Goal: Task Accomplishment & Management: Manage account settings

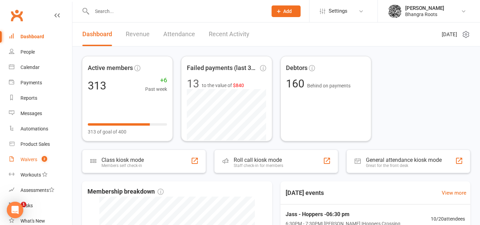
click at [25, 158] on div "Waivers" at bounding box center [28, 159] width 17 height 5
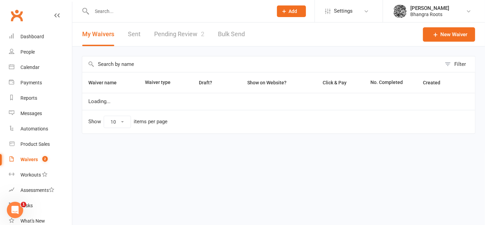
select select "25"
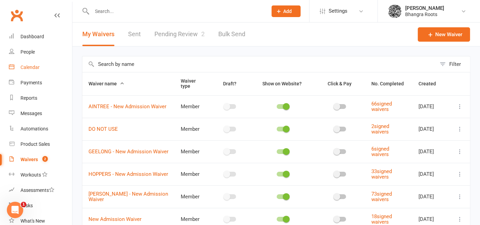
click at [33, 66] on div "Calendar" at bounding box center [29, 67] width 19 height 5
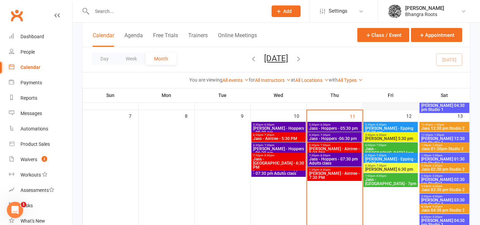
scroll to position [151, 0]
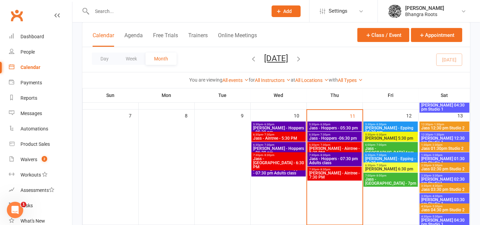
click at [336, 144] on span "6:30pm - 7:30pm" at bounding box center [335, 144] width 52 height 3
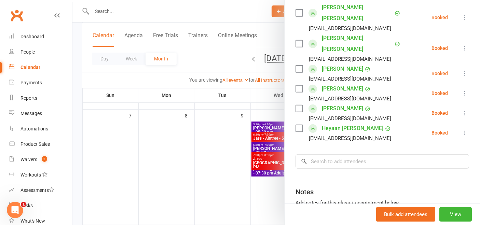
scroll to position [307, 0]
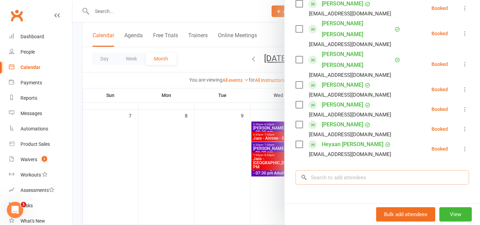
click at [327, 170] on input "search" at bounding box center [381, 177] width 173 height 14
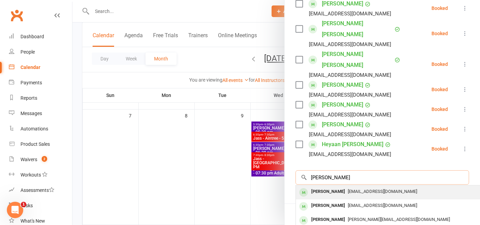
type input "jasmine chauhan"
click at [360, 189] on span "[EMAIL_ADDRESS][DOMAIN_NAME]" at bounding box center [382, 191] width 69 height 5
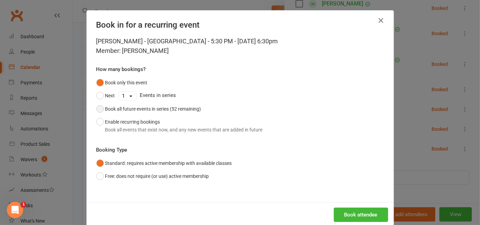
click at [124, 106] on div "Book all future events in series (52 remaining)" at bounding box center [153, 109] width 96 height 8
click at [377, 23] on icon "button" at bounding box center [381, 20] width 8 height 8
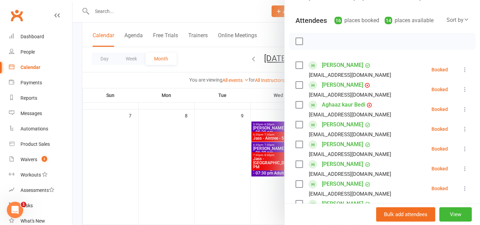
scroll to position [67, 0]
click at [461, 66] on icon at bounding box center [464, 69] width 7 height 7
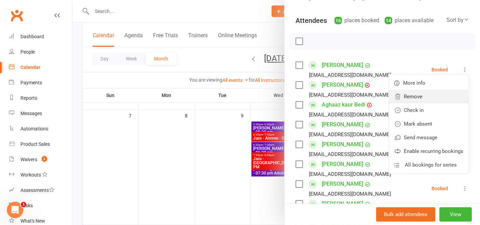
click at [411, 93] on link "Remove" at bounding box center [428, 97] width 80 height 14
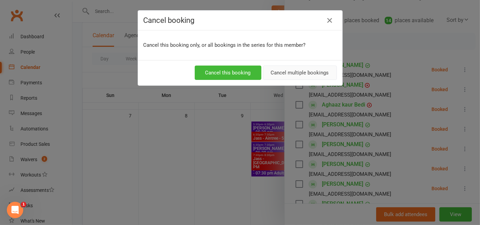
click at [300, 71] on button "Cancel multiple bookings" at bounding box center [300, 73] width 74 height 14
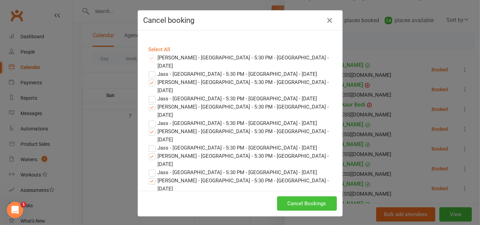
click at [302, 205] on button "Cancel Bookings" at bounding box center [307, 203] width 60 height 14
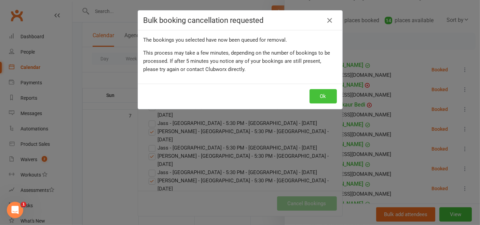
click at [319, 94] on button "Ok" at bounding box center [322, 96] width 27 height 14
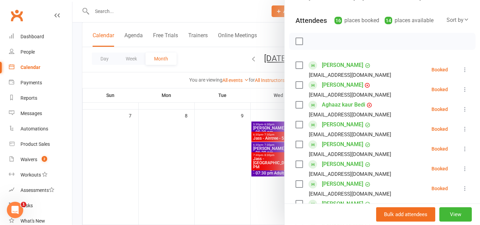
click at [461, 69] on icon at bounding box center [464, 69] width 7 height 7
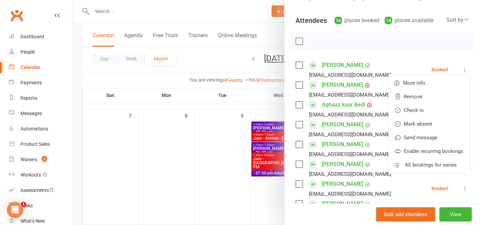
click at [461, 69] on icon at bounding box center [464, 69] width 7 height 7
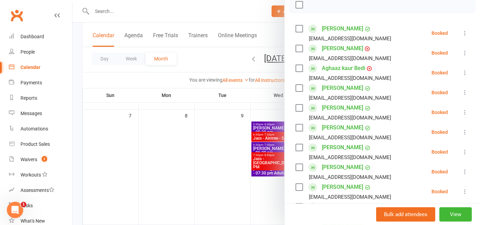
scroll to position [104, 0]
click at [461, 93] on icon at bounding box center [464, 92] width 7 height 7
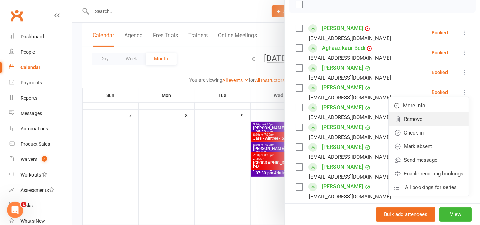
click at [420, 116] on link "Remove" at bounding box center [428, 119] width 80 height 14
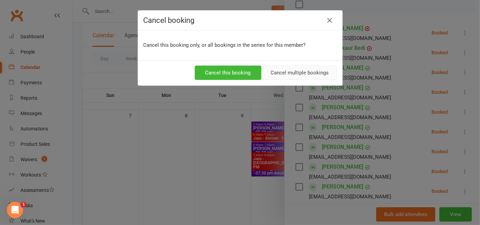
click at [291, 71] on button "Cancel multiple bookings" at bounding box center [300, 73] width 74 height 14
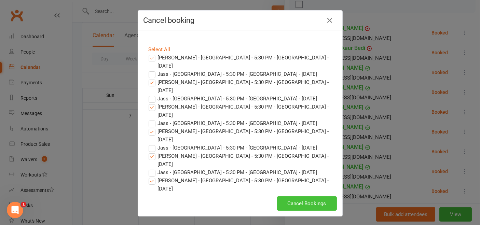
click at [302, 206] on button "Cancel Bookings" at bounding box center [307, 203] width 60 height 14
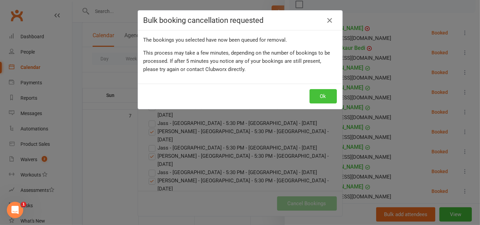
click at [322, 90] on button "Ok" at bounding box center [322, 96] width 27 height 14
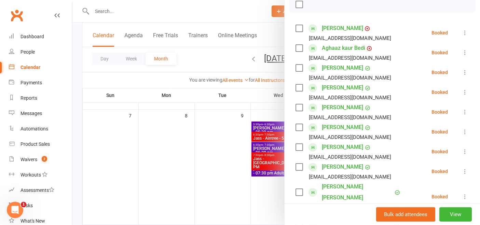
click at [461, 92] on icon at bounding box center [464, 92] width 7 height 7
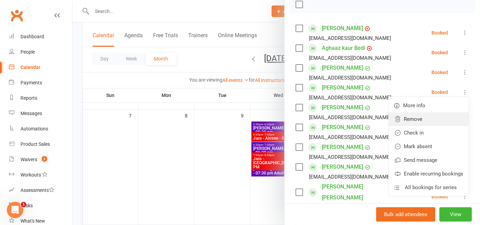
click at [413, 121] on link "Remove" at bounding box center [428, 119] width 80 height 14
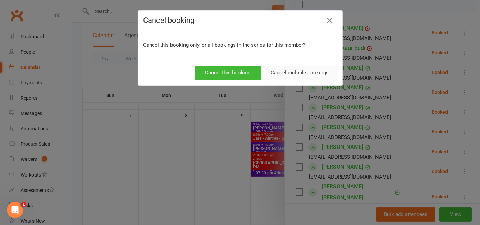
click at [280, 70] on button "Cancel multiple bookings" at bounding box center [300, 73] width 74 height 14
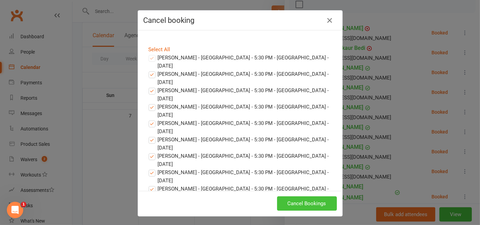
click at [301, 199] on button "Cancel Bookings" at bounding box center [307, 203] width 60 height 14
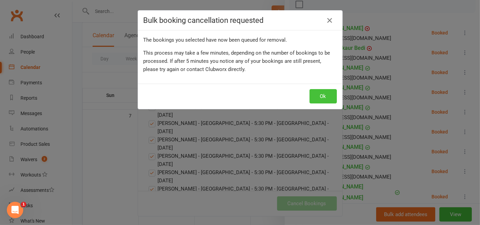
click at [323, 99] on button "Ok" at bounding box center [322, 96] width 27 height 14
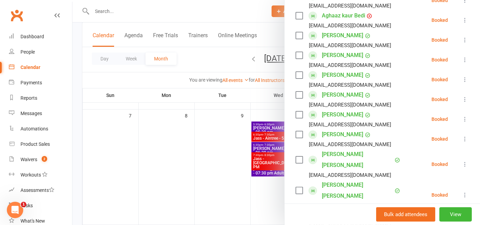
scroll to position [137, 0]
click at [461, 77] on icon at bounding box center [464, 79] width 7 height 7
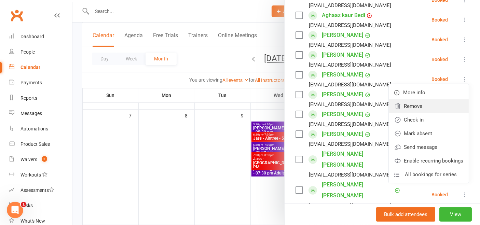
click at [393, 106] on link "Remove" at bounding box center [428, 106] width 80 height 14
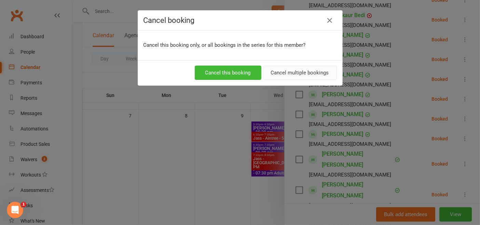
click at [280, 74] on button "Cancel multiple bookings" at bounding box center [300, 73] width 74 height 14
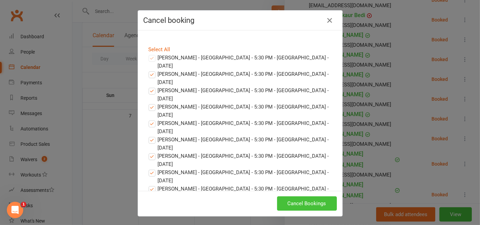
click at [289, 206] on button "Cancel Bookings" at bounding box center [307, 203] width 60 height 14
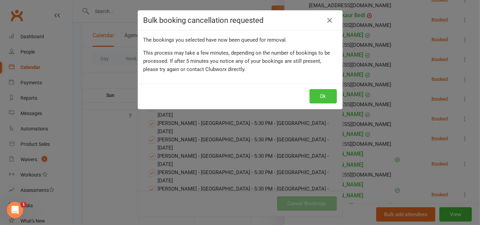
click at [326, 98] on button "Ok" at bounding box center [322, 96] width 27 height 14
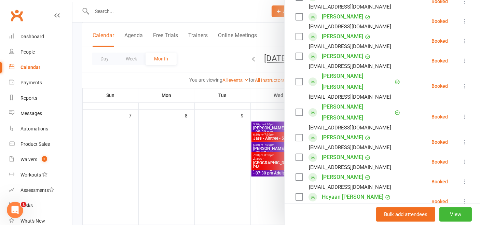
scroll to position [175, 0]
click at [461, 38] on icon at bounding box center [464, 40] width 7 height 7
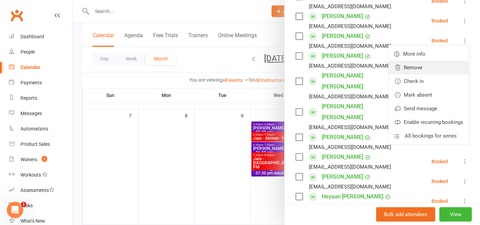
click at [403, 68] on link "Remove" at bounding box center [428, 68] width 80 height 14
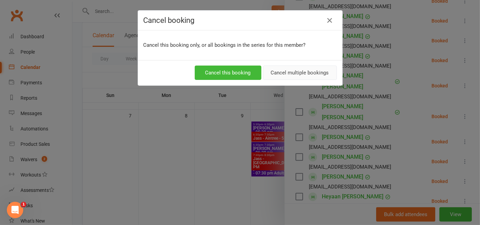
click at [324, 72] on button "Cancel multiple bookings" at bounding box center [300, 73] width 74 height 14
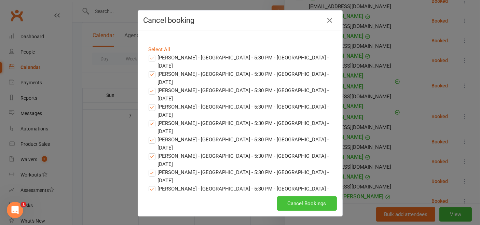
click at [306, 198] on button "Cancel Bookings" at bounding box center [307, 203] width 60 height 14
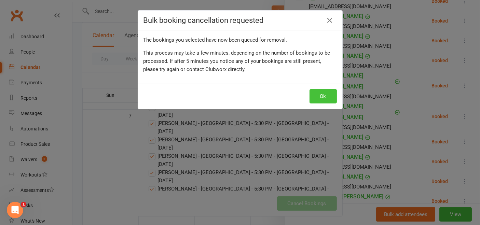
click at [318, 93] on button "Ok" at bounding box center [322, 96] width 27 height 14
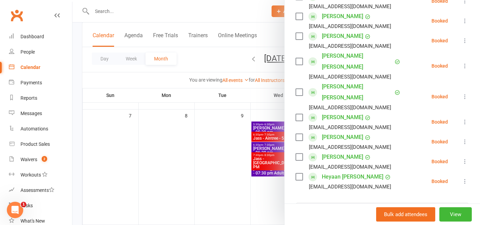
click at [461, 138] on icon at bounding box center [464, 141] width 7 height 7
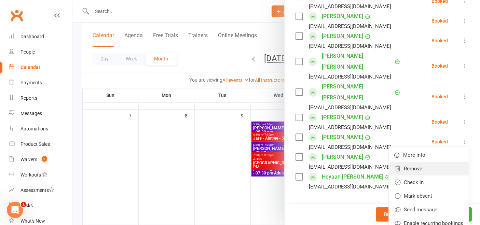
click at [405, 162] on link "Remove" at bounding box center [428, 169] width 80 height 14
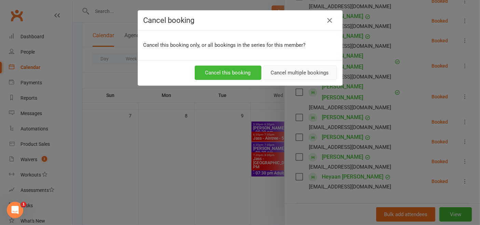
click at [300, 72] on button "Cancel multiple bookings" at bounding box center [300, 73] width 74 height 14
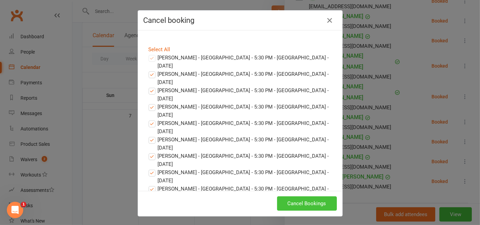
click at [298, 198] on button "Cancel Bookings" at bounding box center [307, 203] width 60 height 14
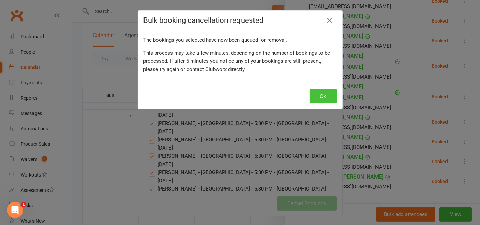
click at [325, 95] on button "Ok" at bounding box center [322, 96] width 27 height 14
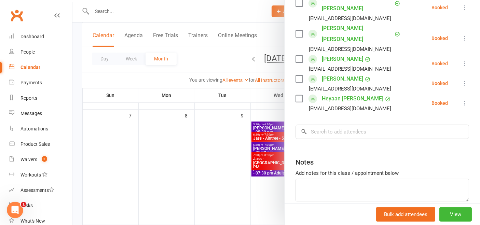
scroll to position [238, 0]
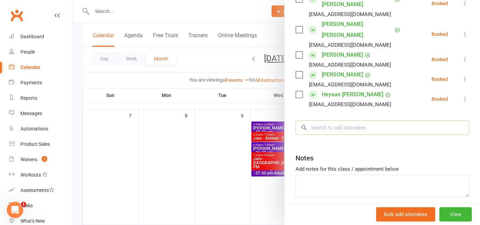
click at [333, 121] on input "search" at bounding box center [381, 128] width 173 height 14
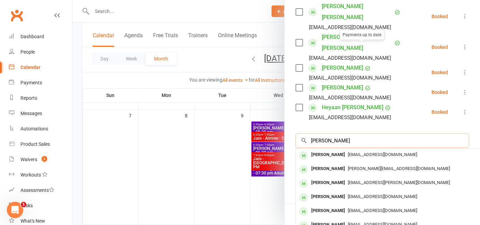
scroll to position [225, 0]
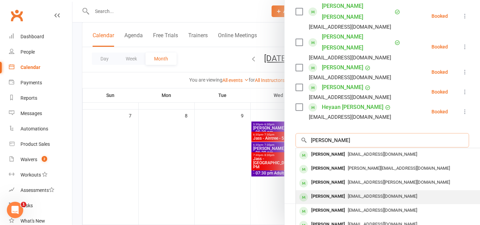
type input "jasmine c"
click at [332, 192] on div "[PERSON_NAME]" at bounding box center [327, 197] width 39 height 10
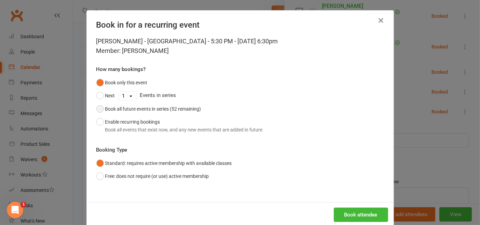
click at [134, 110] on div "Book all future events in series (52 remaining)" at bounding box center [153, 109] width 96 height 8
click at [358, 208] on button "Book attendee" at bounding box center [361, 215] width 54 height 14
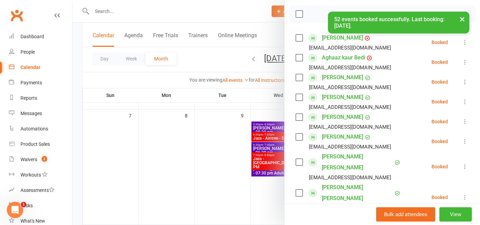
scroll to position [95, 0]
click at [461, 99] on icon at bounding box center [464, 101] width 7 height 7
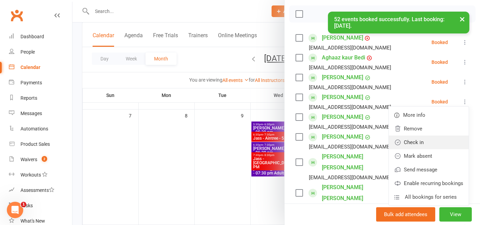
click at [410, 139] on link "Check in" at bounding box center [428, 143] width 80 height 14
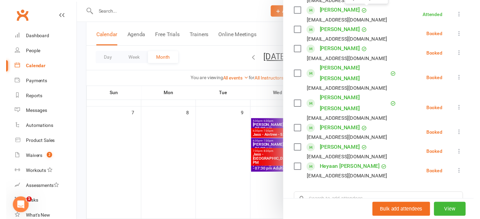
scroll to position [182, 0]
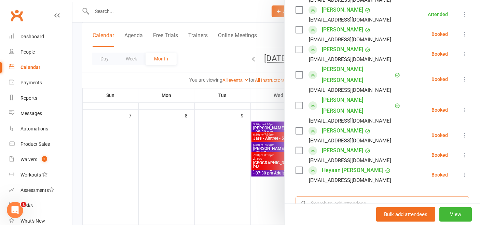
click at [315, 196] on input "search" at bounding box center [381, 203] width 173 height 14
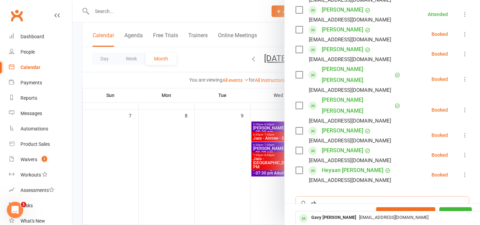
type input "c"
type input "shiva"
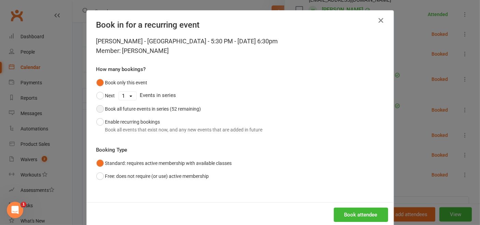
click at [146, 108] on div "Book all future events in series (52 remaining)" at bounding box center [153, 109] width 96 height 8
click at [357, 215] on button "Book attendee" at bounding box center [361, 215] width 54 height 14
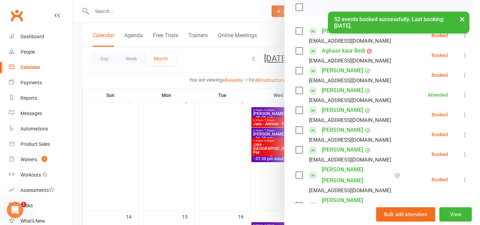
scroll to position [101, 0]
click at [461, 113] on icon at bounding box center [464, 114] width 7 height 7
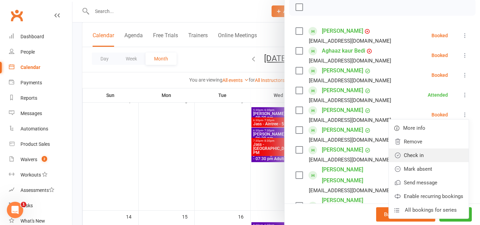
click at [410, 153] on link "Check in" at bounding box center [428, 156] width 80 height 14
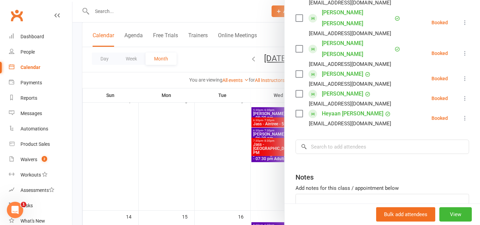
scroll to position [258, 0]
click at [324, 140] on input "search" at bounding box center [381, 147] width 173 height 14
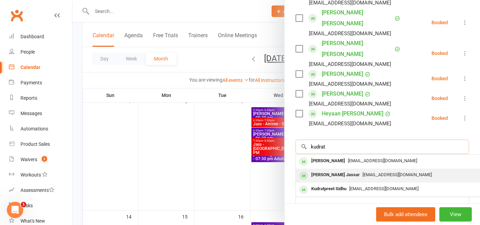
type input "kudrat"
click at [333, 169] on div "Kudrat Kaur Jassar pavneet_randhawa@yahoo.com" at bounding box center [398, 176] width 204 height 14
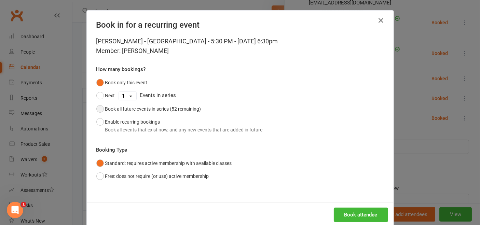
click at [128, 105] on div "Book all future events in series (52 remaining)" at bounding box center [153, 109] width 96 height 8
click at [359, 215] on button "Book attendee" at bounding box center [361, 215] width 54 height 14
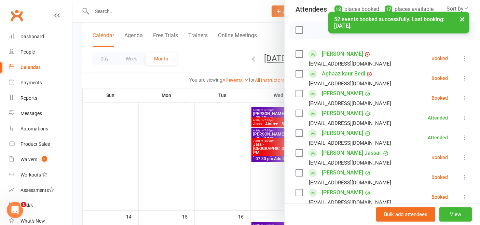
scroll to position [157, 0]
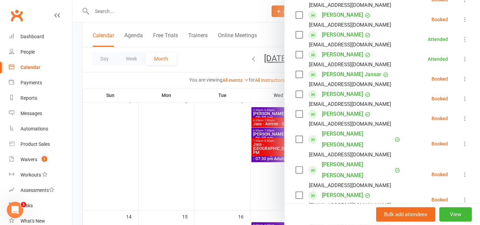
click at [461, 79] on icon at bounding box center [464, 78] width 7 height 7
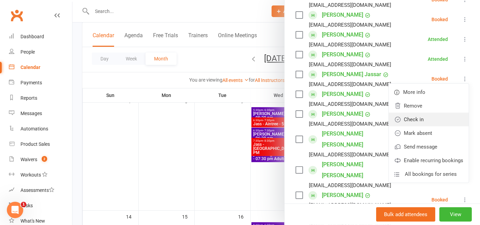
click at [414, 120] on link "Check in" at bounding box center [428, 120] width 80 height 14
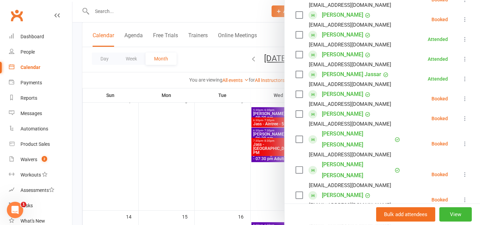
scroll to position [262, 0]
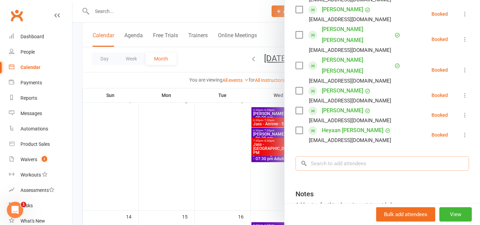
click at [329, 156] on input "search" at bounding box center [381, 163] width 173 height 14
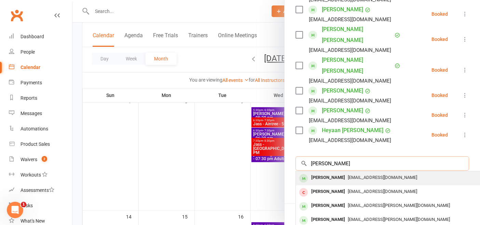
type input "ravneek"
click at [330, 173] on div "[PERSON_NAME]" at bounding box center [327, 178] width 39 height 10
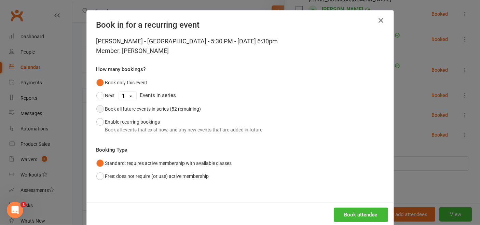
click at [169, 107] on div "Book all future events in series (52 remaining)" at bounding box center [153, 109] width 96 height 8
click at [356, 216] on button "Book attendee" at bounding box center [361, 215] width 54 height 14
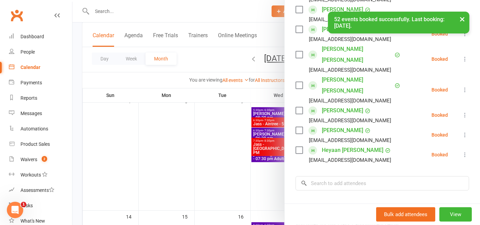
scroll to position [281, 0]
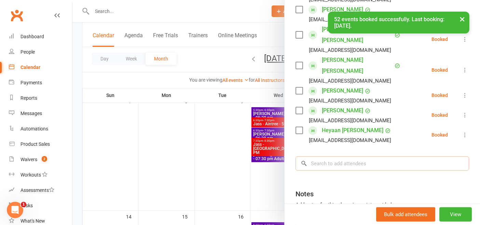
click at [315, 156] on input "search" at bounding box center [381, 163] width 173 height 14
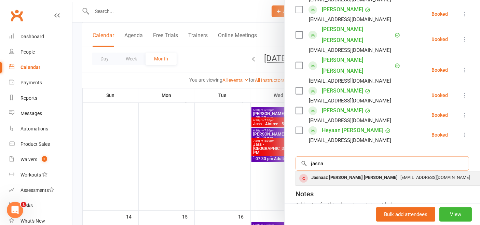
type input "jasna"
click at [318, 173] on div "Jasnaaz [PERSON_NAME] [PERSON_NAME]" at bounding box center [354, 178] width 92 height 10
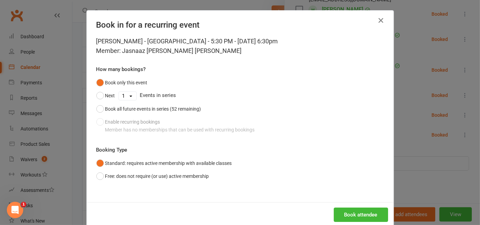
click at [414, 155] on div "Book in for a recurring event Jassi - Aintree - 5:30 PM - Sep 11, 2025 6:30pm M…" at bounding box center [240, 112] width 480 height 225
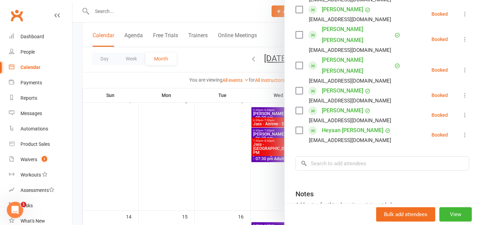
scroll to position [309, 0]
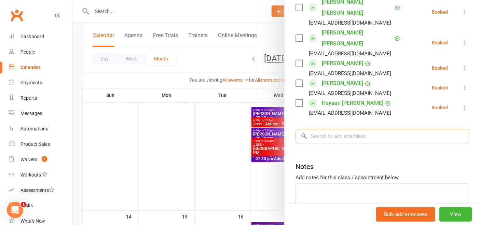
click at [335, 129] on input "search" at bounding box center [381, 136] width 173 height 14
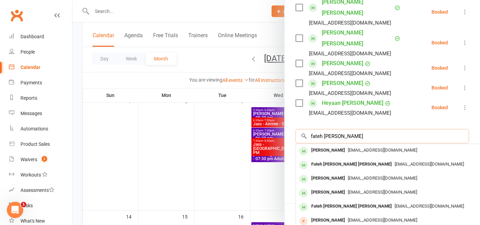
type input "fateh brar"
click at [133, 12] on div at bounding box center [275, 112] width 407 height 225
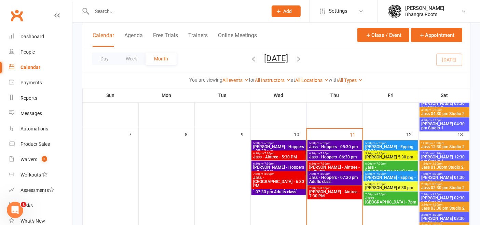
scroll to position [132, 0]
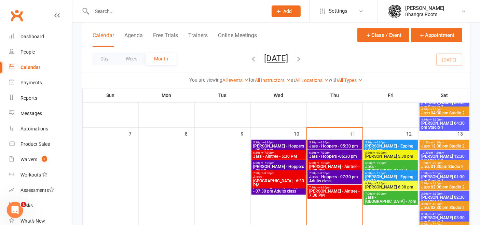
click at [341, 163] on span "6:30pm - 7:30pm" at bounding box center [335, 162] width 52 height 3
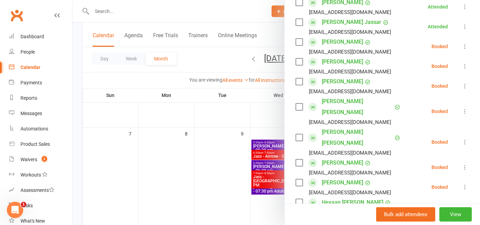
scroll to position [322, 0]
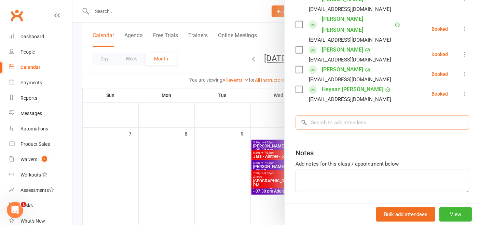
click at [343, 115] on input "search" at bounding box center [381, 122] width 173 height 14
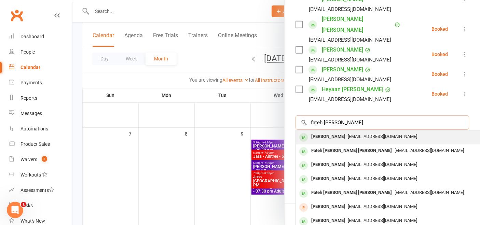
type input "fateh brar"
click at [348, 134] on span "[EMAIL_ADDRESS][DOMAIN_NAME]" at bounding box center [382, 136] width 69 height 5
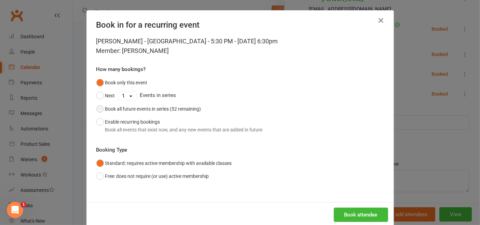
click at [157, 111] on div "Book all future events in series (52 remaining)" at bounding box center [153, 109] width 96 height 8
click at [355, 209] on button "Book attendee" at bounding box center [361, 215] width 54 height 14
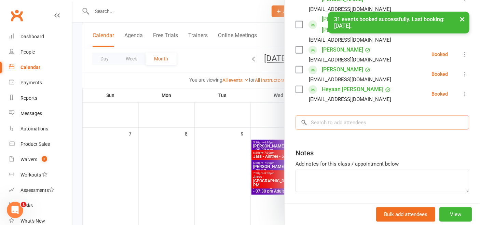
click at [317, 115] on input "search" at bounding box center [381, 122] width 173 height 14
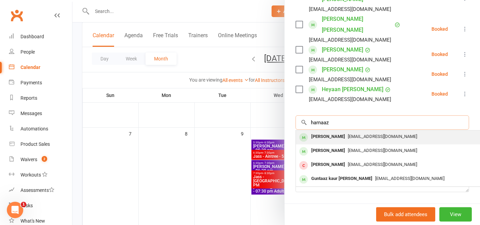
type input "harnaaz"
click at [329, 132] on div "[PERSON_NAME]" at bounding box center [327, 137] width 39 height 10
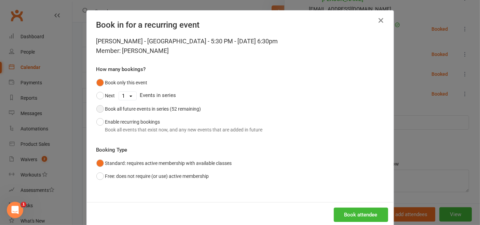
click at [184, 107] on div "Book all future events in series (52 remaining)" at bounding box center [153, 109] width 96 height 8
click at [374, 211] on button "Book attendee" at bounding box center [361, 215] width 54 height 14
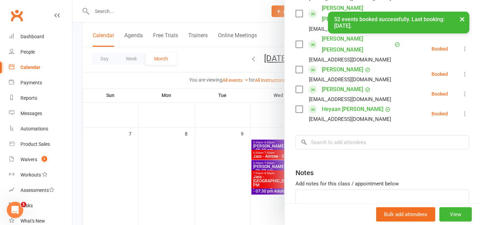
scroll to position [342, 0]
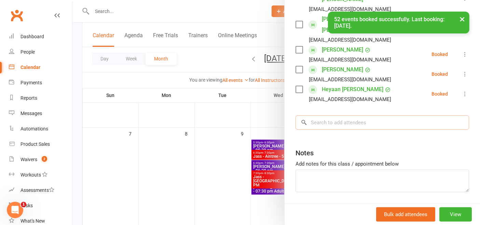
click at [385, 115] on input "search" at bounding box center [381, 122] width 173 height 14
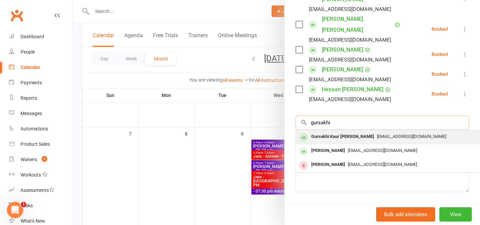
type input "gursakhi"
click at [377, 134] on span "[EMAIL_ADDRESS][DOMAIN_NAME]" at bounding box center [411, 136] width 69 height 5
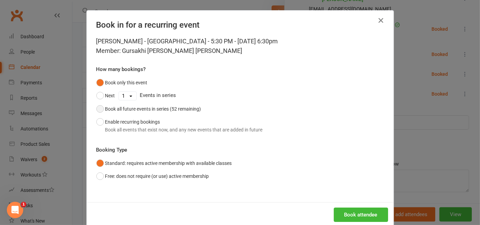
click at [174, 105] on div "Book all future events in series (52 remaining)" at bounding box center [153, 109] width 96 height 8
click at [347, 217] on button "Book attendee" at bounding box center [361, 215] width 54 height 14
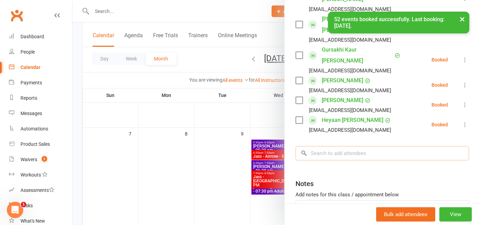
click at [317, 146] on input "search" at bounding box center [381, 153] width 173 height 14
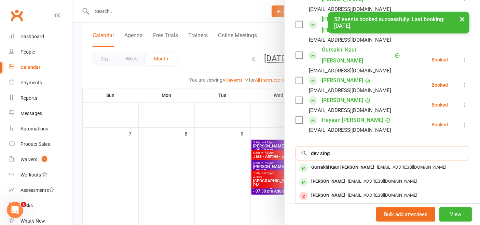
type input "dev singh"
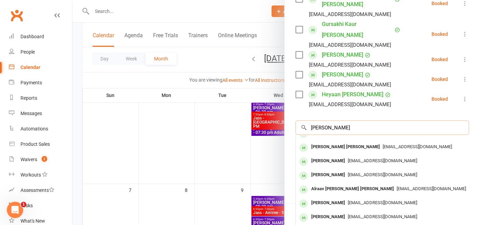
scroll to position [0, 0]
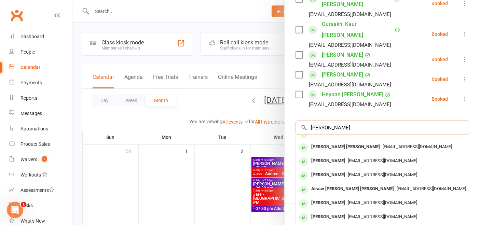
click at [333, 121] on input "dev singh" at bounding box center [381, 128] width 173 height 14
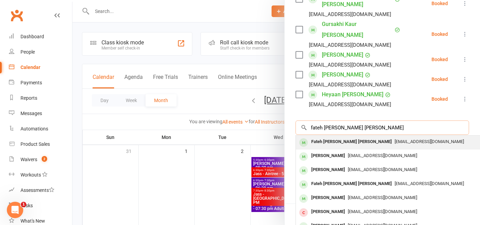
type input "fateh singh brar"
click at [339, 137] on div "Fateh [PERSON_NAME] [PERSON_NAME]" at bounding box center [351, 142] width 86 height 10
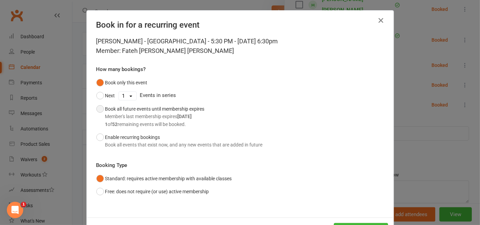
click at [161, 109] on div "Book all future events until membership expires Member's last membership expire…" at bounding box center [154, 116] width 99 height 23
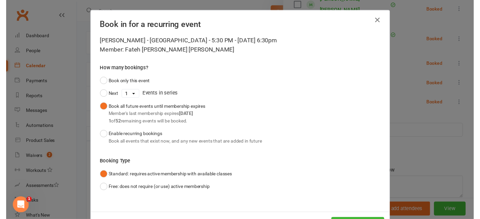
scroll to position [27, 0]
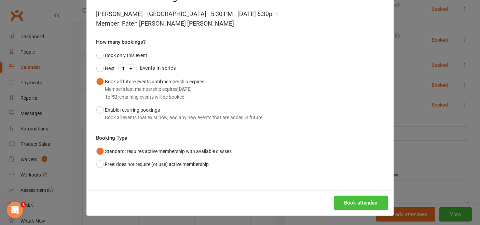
click at [372, 201] on button "Book attendee" at bounding box center [361, 203] width 54 height 14
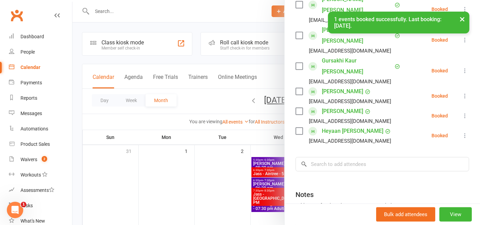
scroll to position [382, 0]
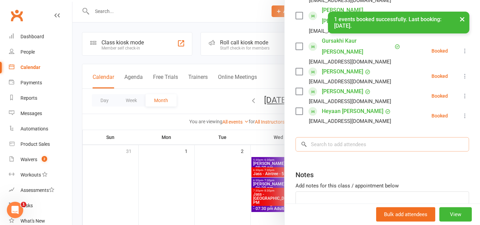
click at [349, 137] on input "search" at bounding box center [381, 144] width 173 height 14
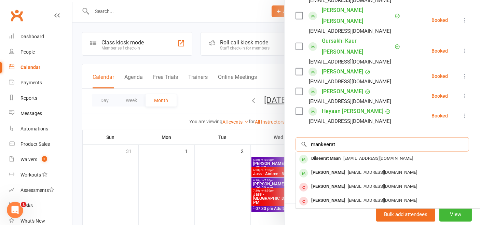
click at [335, 137] on input "mankeerat" at bounding box center [381, 144] width 173 height 14
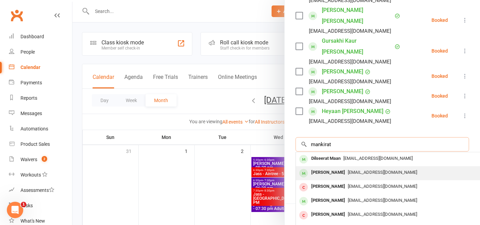
type input "mankirat"
click at [328, 168] on div "[PERSON_NAME]" at bounding box center [327, 173] width 39 height 10
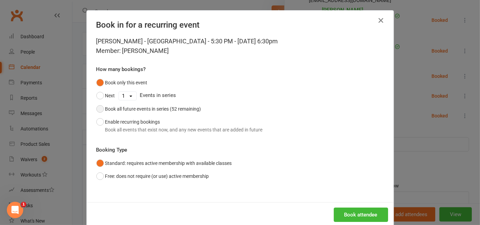
click at [179, 111] on div "Book all future events in series (52 remaining)" at bounding box center [153, 109] width 96 height 8
click at [358, 215] on button "Book attendee" at bounding box center [361, 215] width 54 height 14
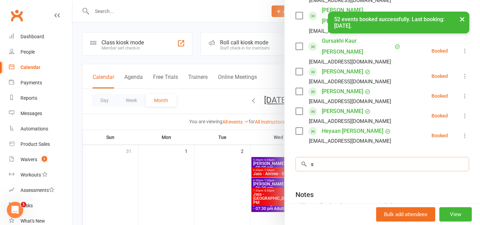
click at [346, 157] on input "s" at bounding box center [381, 164] width 173 height 14
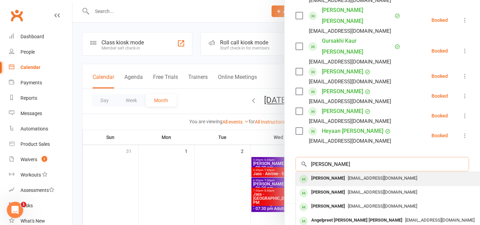
type input "samreet kaur"
click at [348, 175] on span "[EMAIL_ADDRESS][DOMAIN_NAME]" at bounding box center [382, 177] width 69 height 5
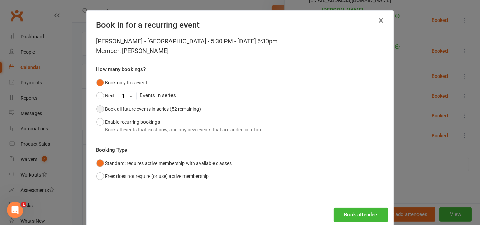
click at [187, 108] on div "Book all future events in series (52 remaining)" at bounding box center [153, 109] width 96 height 8
click at [337, 208] on button "Book attendee" at bounding box center [361, 215] width 54 height 14
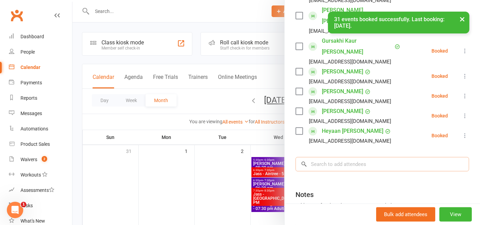
click at [374, 157] on input "search" at bounding box center [381, 164] width 173 height 14
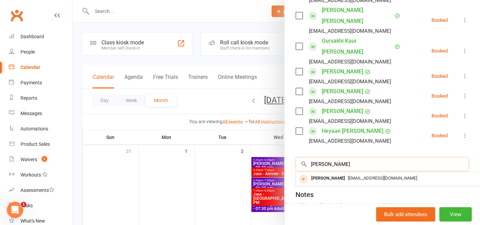
click at [354, 157] on input "nidhi vasu" at bounding box center [381, 164] width 173 height 14
type input "vasudeva"
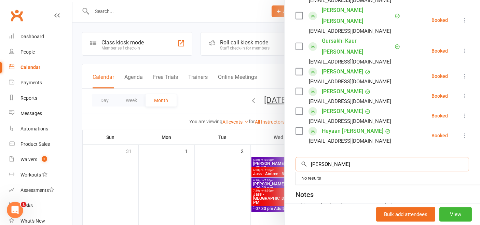
click at [354, 157] on input "vasudeva" at bounding box center [381, 164] width 173 height 14
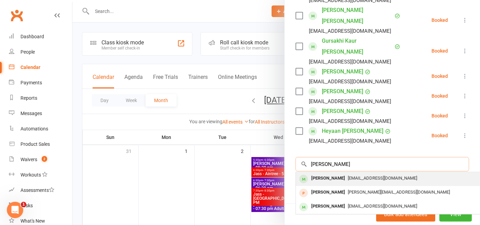
type input "shivansh"
click at [340, 173] on div "[PERSON_NAME]" at bounding box center [327, 178] width 39 height 10
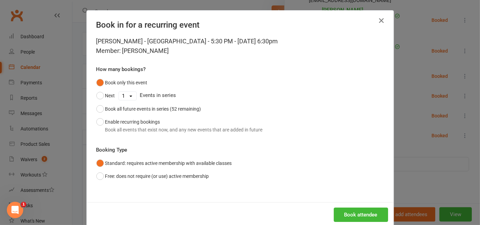
click at [380, 19] on icon "button" at bounding box center [381, 20] width 8 height 8
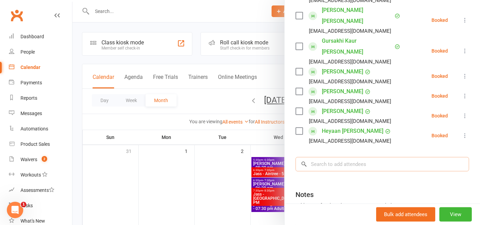
click at [329, 157] on input "search" at bounding box center [381, 164] width 173 height 14
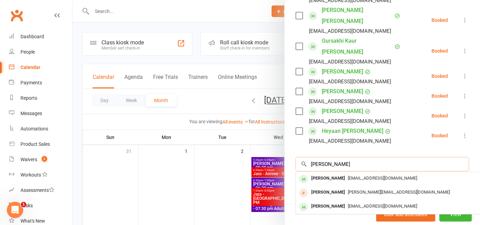
type input "shivansh vasudeva"
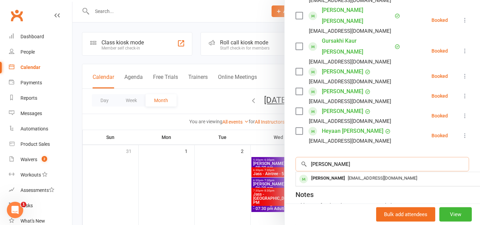
drag, startPoint x: 366, startPoint y: 119, endPoint x: 267, endPoint y: 117, distance: 98.7
click at [267, 0] on div "Jassi - Aintree - 5:30 PM Class kiosk mode Roll call 6:30 PM - 7:30 PM, Thursda…" at bounding box center [275, 0] width 407 height 0
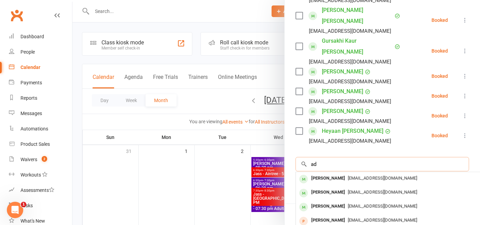
type input "a"
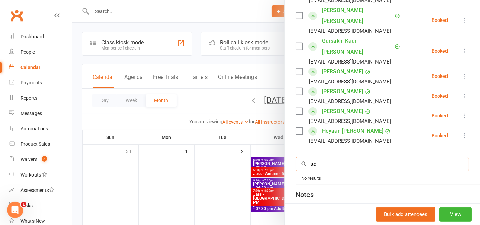
type input "a"
type input "sharma"
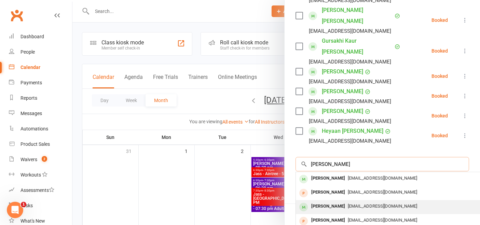
scroll to position [0, 0]
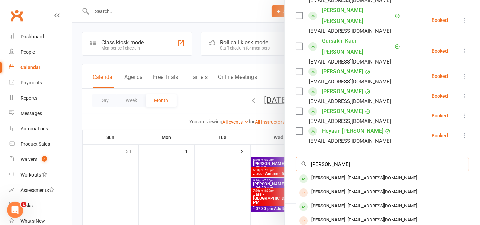
click at [344, 157] on input "sharma" at bounding box center [381, 164] width 173 height 14
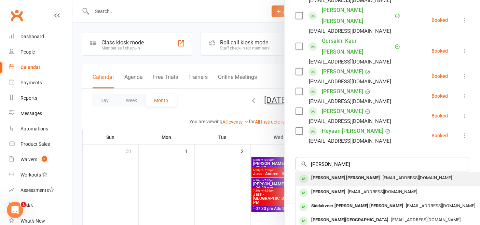
type input "saveer rand"
click at [329, 173] on div "[PERSON_NAME] [PERSON_NAME]" at bounding box center [345, 178] width 74 height 10
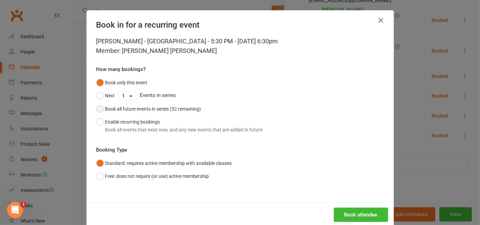
click at [169, 104] on button "Book all future events in series (52 remaining)" at bounding box center [148, 108] width 105 height 13
click at [361, 212] on button "Book attendee" at bounding box center [361, 215] width 54 height 14
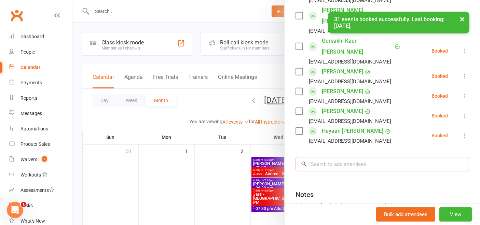
click at [392, 157] on input "search" at bounding box center [381, 164] width 173 height 14
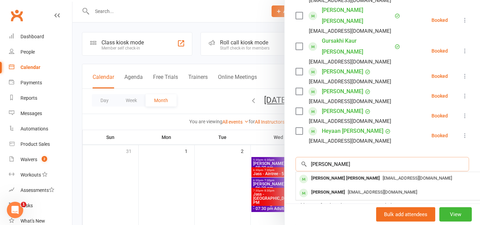
scroll to position [0, 0]
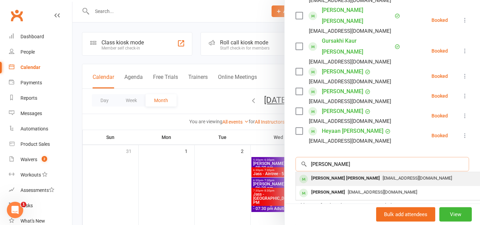
type input "shneer"
click at [319, 173] on div "[PERSON_NAME] [PERSON_NAME]" at bounding box center [345, 178] width 74 height 10
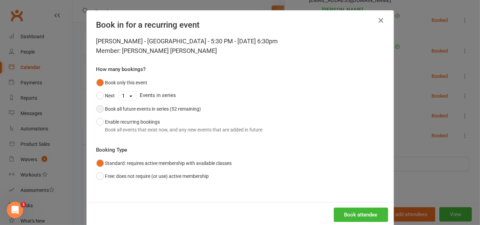
click at [168, 106] on div "Book all future events in series (52 remaining)" at bounding box center [153, 109] width 96 height 8
click at [359, 210] on button "Book attendee" at bounding box center [361, 215] width 54 height 14
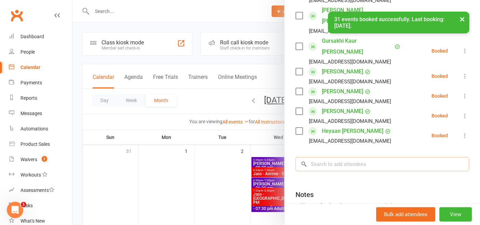
click at [339, 157] on input "search" at bounding box center [381, 164] width 173 height 14
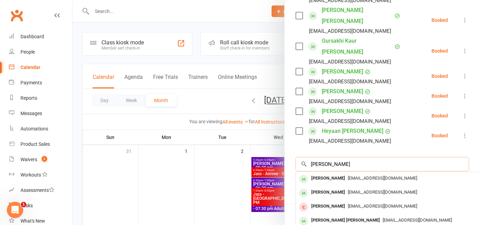
type input "avreen kaur"
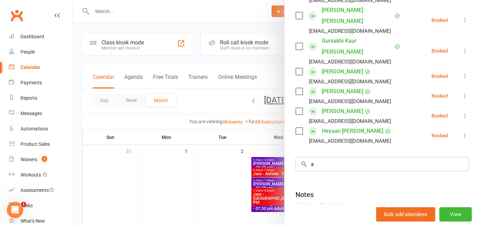
click at [316, 157] on input "a" at bounding box center [381, 164] width 173 height 14
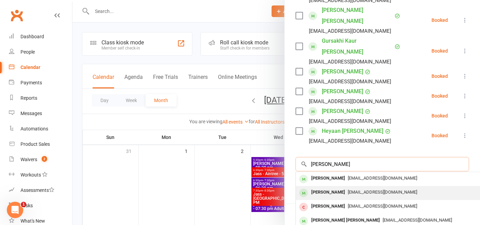
type input "avreen"
click at [351, 189] on span "[EMAIL_ADDRESS][DOMAIN_NAME]" at bounding box center [382, 191] width 69 height 5
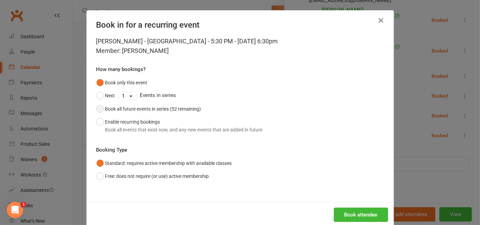
click at [132, 104] on button "Book all future events in series (52 remaining)" at bounding box center [148, 108] width 105 height 13
click at [369, 214] on button "Book attendee" at bounding box center [361, 215] width 54 height 14
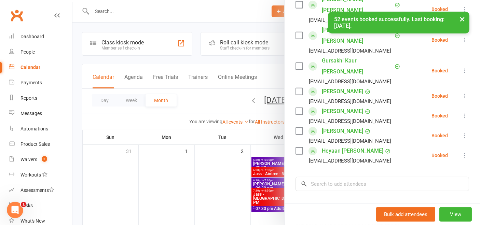
scroll to position [401, 0]
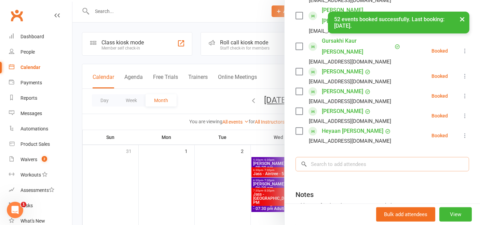
click at [335, 157] on input "search" at bounding box center [381, 164] width 173 height 14
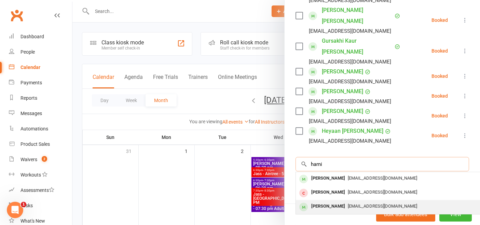
type input "harni"
click at [329, 201] on div "[PERSON_NAME]" at bounding box center [327, 206] width 39 height 10
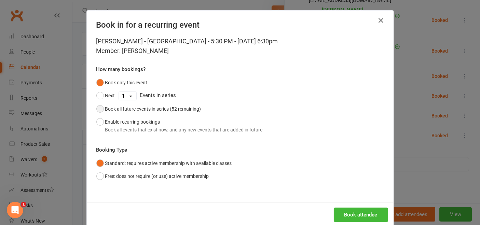
click at [150, 108] on div "Book all future events in series (52 remaining)" at bounding box center [153, 109] width 96 height 8
click at [364, 214] on button "Book attendee" at bounding box center [361, 215] width 54 height 14
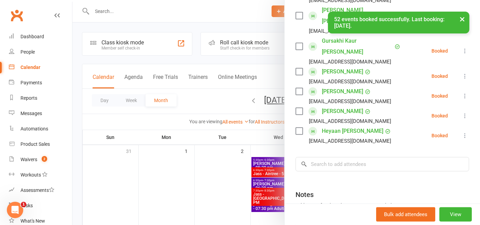
scroll to position [421, 0]
click at [319, 157] on input "search" at bounding box center [381, 164] width 173 height 14
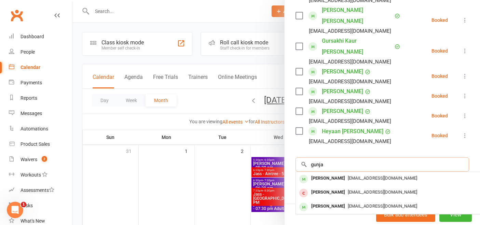
type input "gunjan"
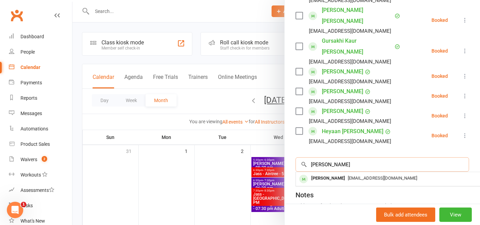
click at [319, 157] on input "gunjan" at bounding box center [381, 164] width 173 height 14
click at [319, 157] on input "search" at bounding box center [381, 164] width 173 height 14
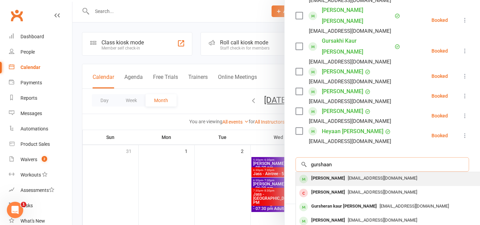
type input "gurshaan"
click at [316, 173] on div "[PERSON_NAME]" at bounding box center [327, 178] width 39 height 10
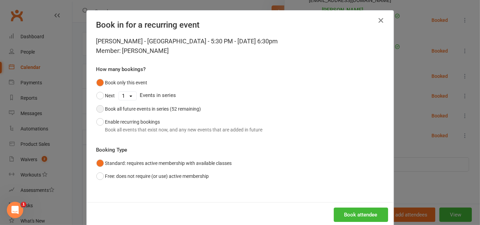
click at [175, 109] on div "Book all future events in series (52 remaining)" at bounding box center [153, 109] width 96 height 8
click at [358, 212] on button "Book attendee" at bounding box center [361, 215] width 54 height 14
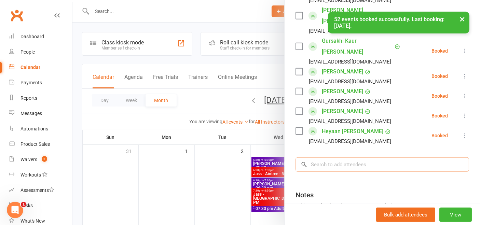
scroll to position [441, 0]
click at [357, 157] on input "search" at bounding box center [381, 164] width 173 height 14
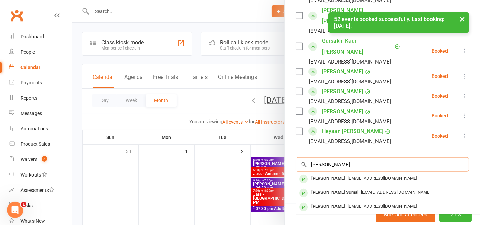
type input "mehak"
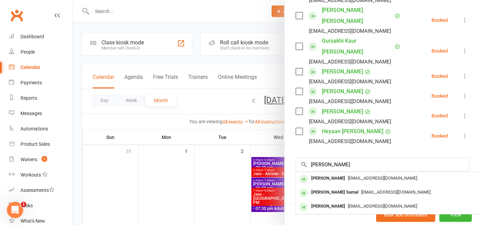
click at [272, 107] on div at bounding box center [275, 112] width 407 height 225
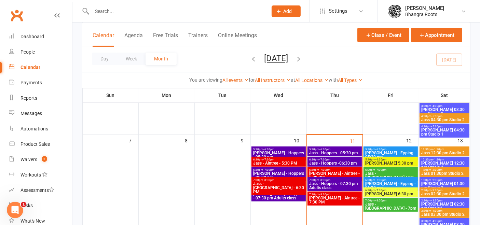
scroll to position [131, 0]
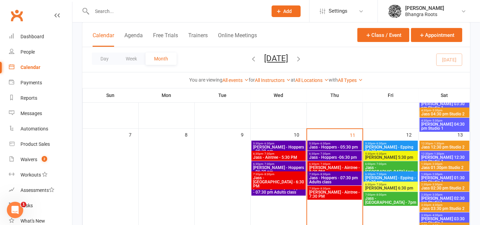
click at [335, 166] on span "[PERSON_NAME] - Aintree - 5:30 PM" at bounding box center [335, 170] width 52 height 8
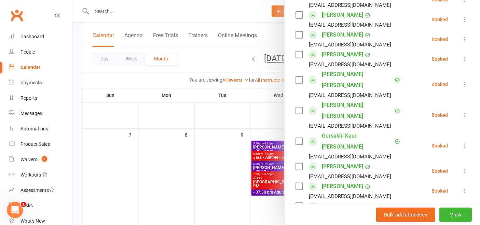
scroll to position [461, 0]
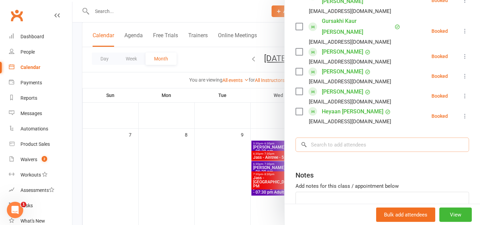
click at [330, 138] on input "search" at bounding box center [381, 145] width 173 height 14
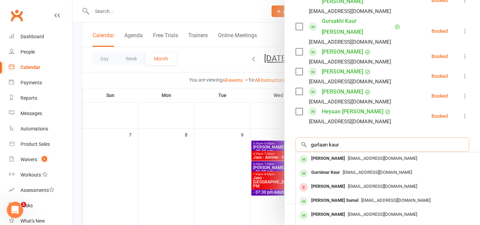
click at [338, 138] on input "gurlaan kaur" at bounding box center [381, 145] width 173 height 14
drag, startPoint x: 338, startPoint y: 100, endPoint x: 303, endPoint y: 101, distance: 34.8
click at [303, 138] on div "gurlaan kaur × No results Gurleen Kaur Rai jkaurrai84@gmail.com Gurnimar Kaur s…" at bounding box center [381, 145] width 173 height 14
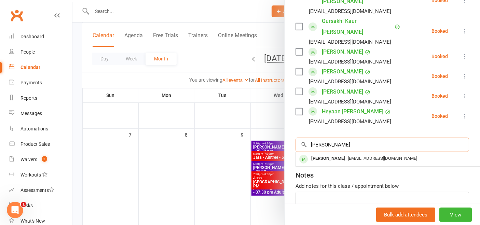
type input "nita"
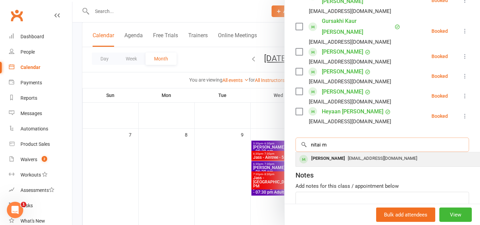
type input "nitai m"
click at [317, 154] on div "[PERSON_NAME]" at bounding box center [327, 159] width 39 height 10
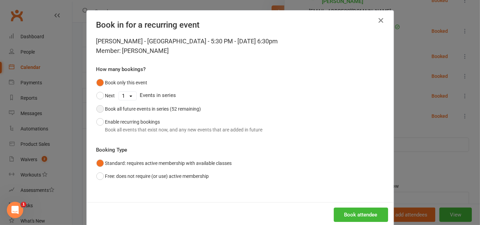
click at [193, 111] on div "Book all future events in series (52 remaining)" at bounding box center [153, 109] width 96 height 8
click at [368, 219] on button "Book attendee" at bounding box center [361, 215] width 54 height 14
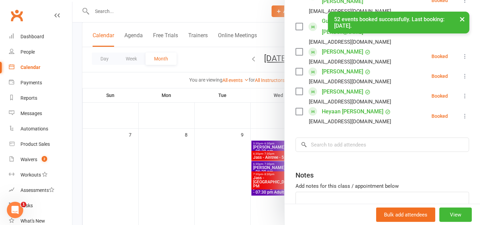
scroll to position [481, 0]
click at [403, 138] on input "search" at bounding box center [381, 145] width 173 height 14
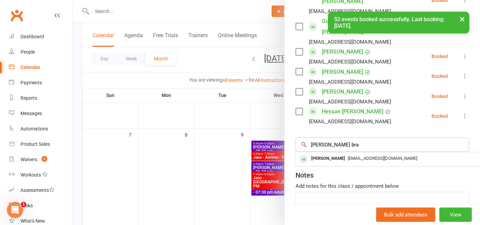
type input "angad brar"
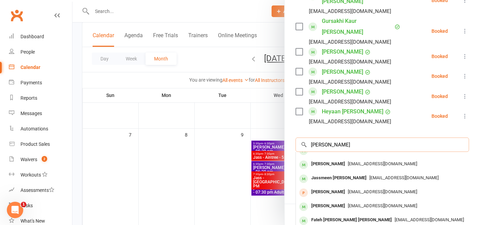
scroll to position [0, 0]
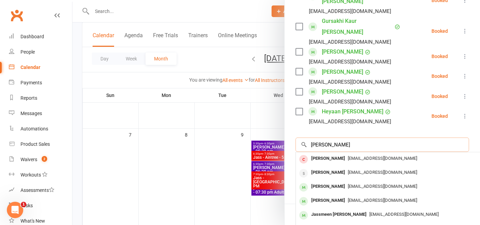
drag, startPoint x: 340, startPoint y: 99, endPoint x: 295, endPoint y: 101, distance: 45.1
click at [295, 138] on input "angad brar" at bounding box center [381, 145] width 173 height 14
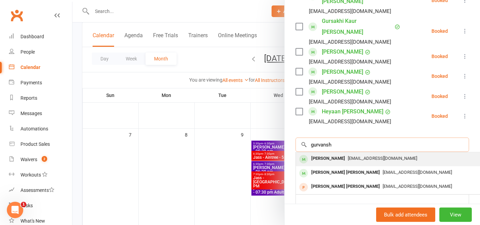
type input "gurvansh"
click at [336, 154] on div "[PERSON_NAME]" at bounding box center [327, 159] width 39 height 10
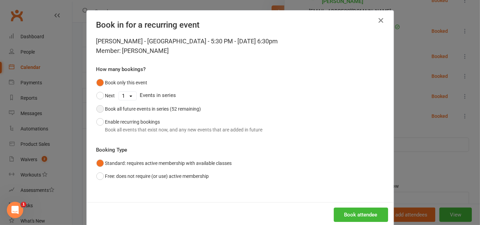
click at [176, 107] on div "Book all future events in series (52 remaining)" at bounding box center [153, 109] width 96 height 8
click at [370, 217] on button "Book attendee" at bounding box center [361, 215] width 54 height 14
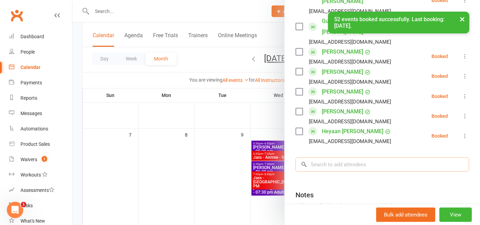
click at [353, 157] on input "search" at bounding box center [381, 164] width 173 height 14
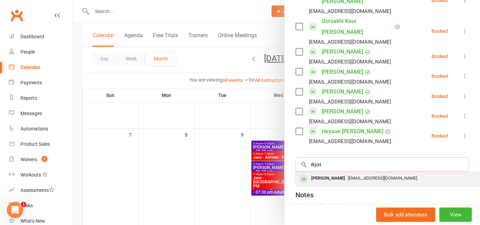
type input "ikjot"
click at [348, 175] on span "[EMAIL_ADDRESS][DOMAIN_NAME]" at bounding box center [382, 177] width 69 height 5
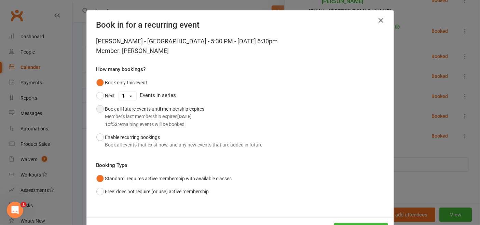
click at [196, 109] on div "Book all future events until membership expires Member's last membership expire…" at bounding box center [154, 116] width 99 height 23
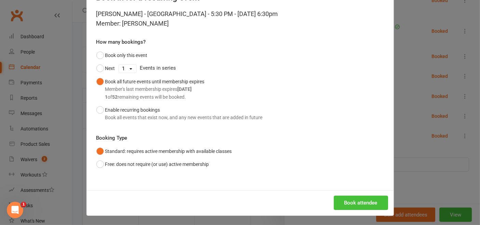
click at [348, 204] on button "Book attendee" at bounding box center [361, 203] width 54 height 14
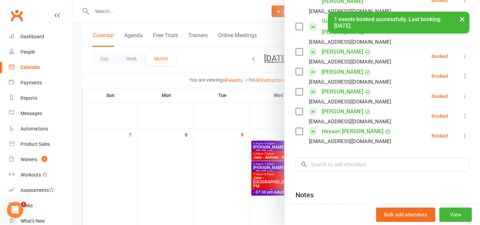
scroll to position [500, 0]
click at [350, 157] on input "search" at bounding box center [381, 164] width 173 height 14
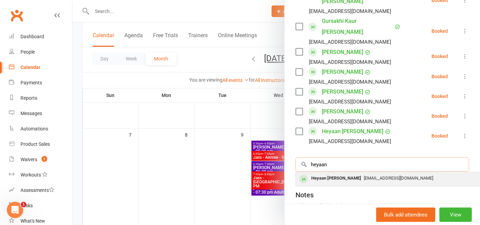
type input "heyaan"
click at [335, 173] on div "Heyaan [PERSON_NAME]" at bounding box center [335, 178] width 55 height 10
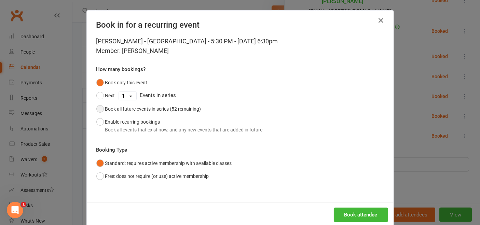
click at [178, 106] on div "Book all future events in series (52 remaining)" at bounding box center [153, 109] width 96 height 8
click at [355, 212] on button "Book attendee" at bounding box center [361, 215] width 54 height 14
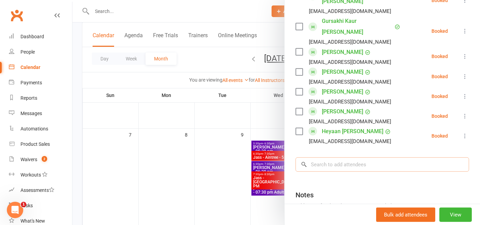
click at [323, 157] on input "search" at bounding box center [381, 164] width 173 height 14
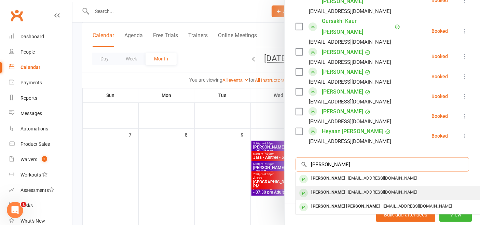
type input "gurba"
click at [320, 187] on div "[PERSON_NAME]" at bounding box center [327, 192] width 39 height 10
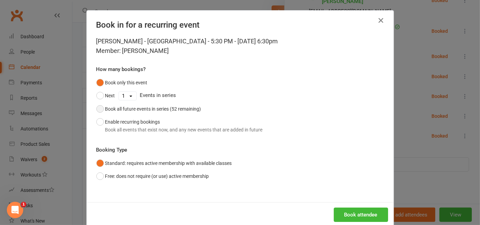
click at [192, 107] on div "Book all future events in series (52 remaining)" at bounding box center [153, 109] width 96 height 8
click at [351, 214] on button "Book attendee" at bounding box center [361, 215] width 54 height 14
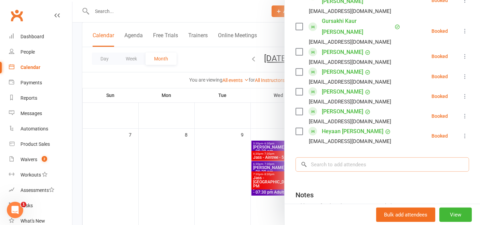
click at [330, 157] on input "search" at bounding box center [381, 164] width 173 height 14
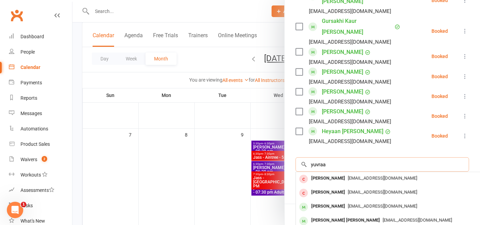
type input "yuvraa"
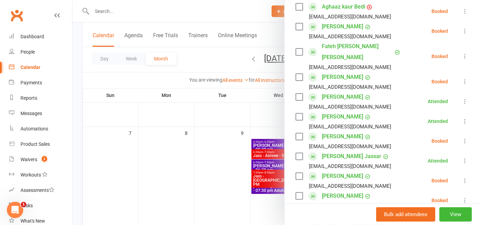
scroll to position [255, 0]
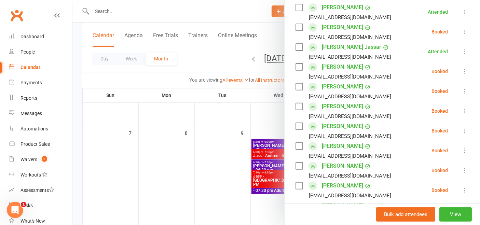
click at [220, 22] on div at bounding box center [275, 112] width 407 height 225
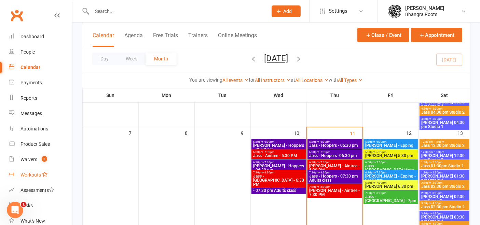
scroll to position [88, 0]
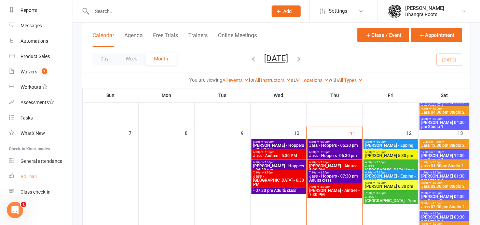
click at [34, 176] on div "Roll call" at bounding box center [28, 176] width 16 height 5
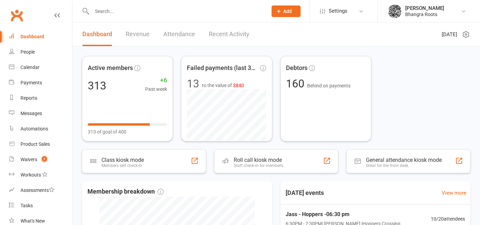
click at [120, 10] on input "text" at bounding box center [176, 11] width 173 height 10
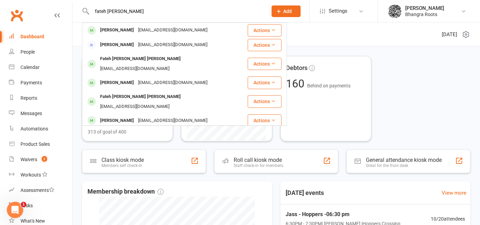
type input "fateh brar"
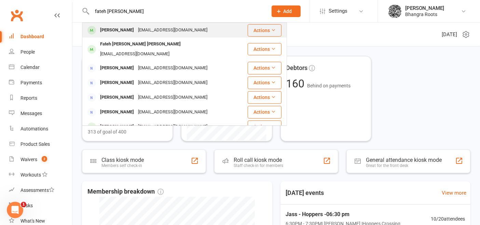
click at [157, 32] on div "[EMAIL_ADDRESS][DOMAIN_NAME]" at bounding box center [172, 30] width 73 height 10
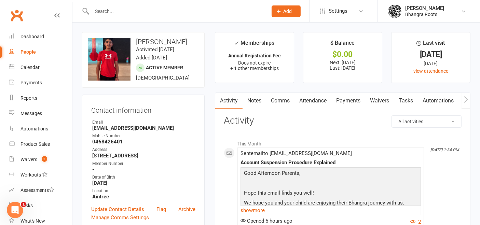
click at [144, 12] on input "text" at bounding box center [176, 11] width 173 height 10
type input "fateh brar"
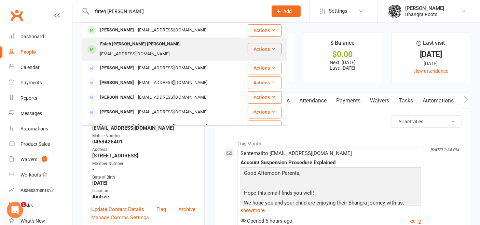
click at [138, 49] on div "[EMAIL_ADDRESS][DOMAIN_NAME]" at bounding box center [134, 54] width 73 height 10
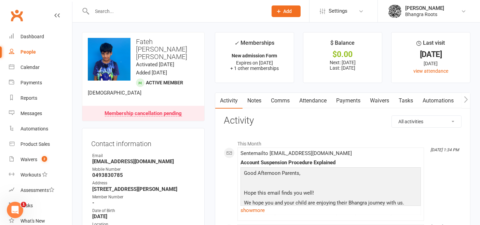
click at [138, 11] on input "text" at bounding box center [176, 11] width 173 height 10
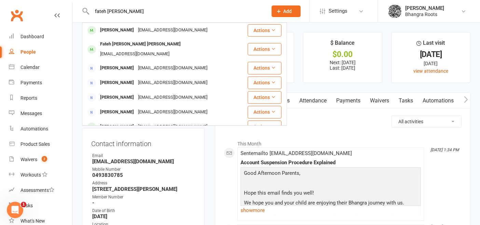
click at [129, 8] on input "fateh brar" at bounding box center [176, 11] width 173 height 10
type input "avreen kaur"
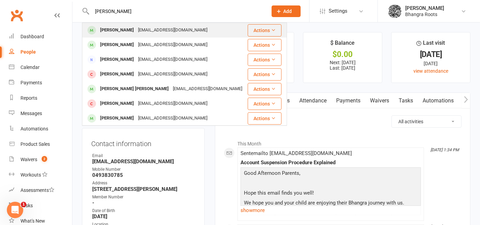
click at [136, 30] on div "[EMAIL_ADDRESS][DOMAIN_NAME]" at bounding box center [172, 30] width 73 height 10
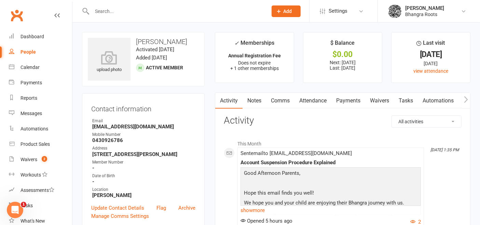
click at [152, 6] on input "text" at bounding box center [176, 11] width 173 height 10
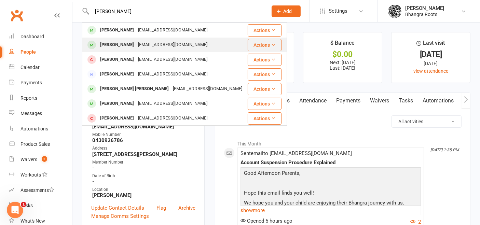
type input "avreen"
click at [143, 43] on div "[EMAIL_ADDRESS][DOMAIN_NAME]" at bounding box center [172, 45] width 73 height 10
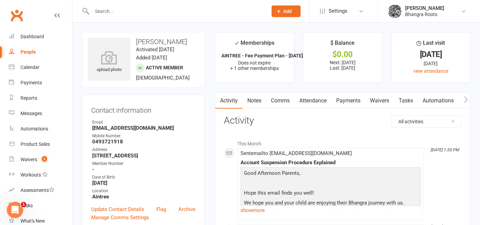
click at [137, 12] on input "text" at bounding box center [176, 11] width 173 height 10
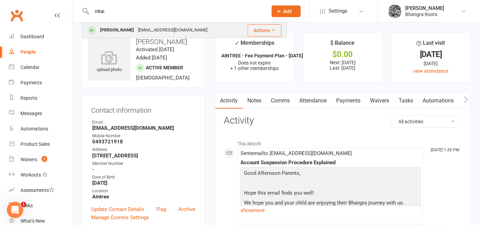
type input "nitai"
click at [137, 28] on div "[EMAIL_ADDRESS][DOMAIN_NAME]" at bounding box center [172, 30] width 73 height 10
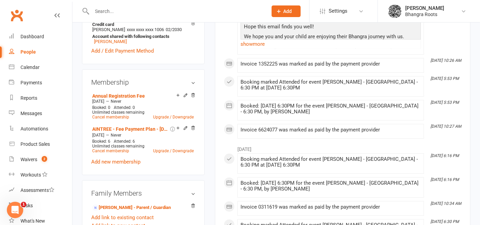
scroll to position [250, 0]
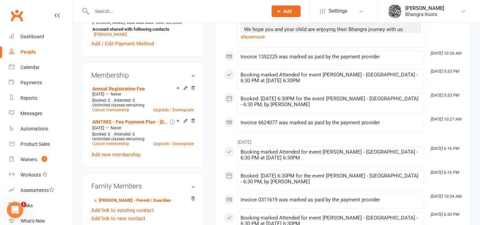
drag, startPoint x: 145, startPoint y: 6, endPoint x: 142, endPoint y: 8, distance: 3.9
click at [142, 8] on div at bounding box center [172, 11] width 181 height 22
click at [142, 8] on input "text" at bounding box center [176, 11] width 173 height 10
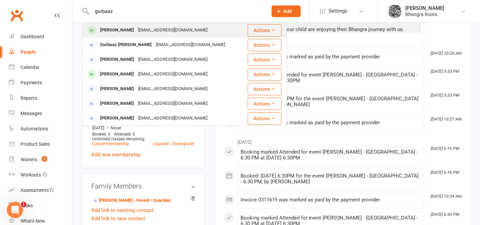
scroll to position [224, 0]
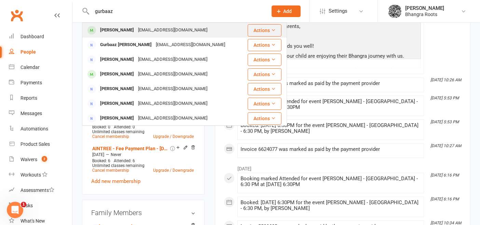
type input "gurbaaz"
click at [136, 30] on div "[EMAIL_ADDRESS][DOMAIN_NAME]" at bounding box center [172, 30] width 73 height 10
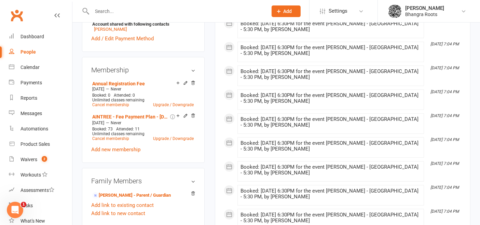
scroll to position [250, 0]
click at [128, 13] on input "text" at bounding box center [176, 11] width 173 height 10
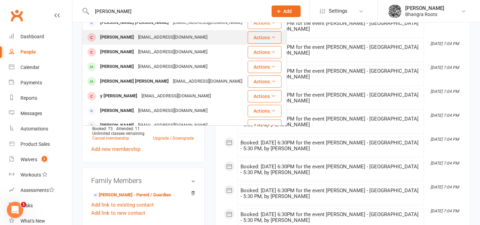
scroll to position [0, 0]
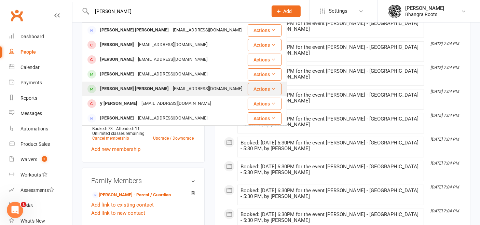
type input "yuvraj"
click at [135, 87] on div "Yuvraj singh Kahlon" at bounding box center [134, 89] width 73 height 10
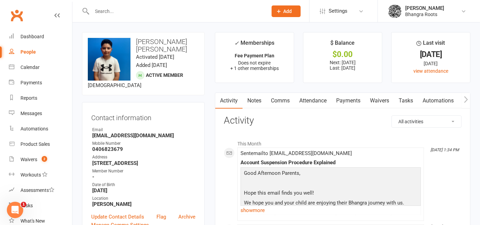
click at [101, 12] on input "text" at bounding box center [176, 11] width 173 height 10
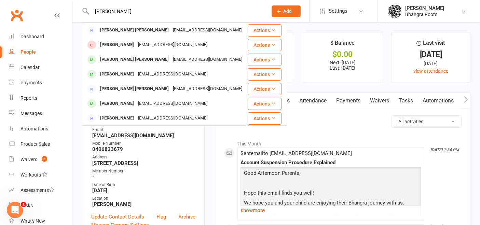
type input "yuvraaj singh"
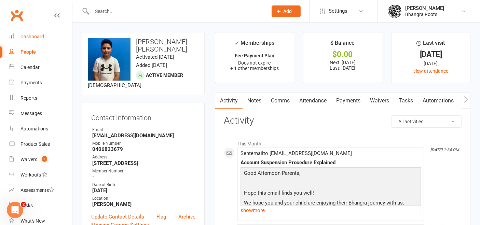
click at [41, 39] on div "Dashboard" at bounding box center [32, 36] width 24 height 5
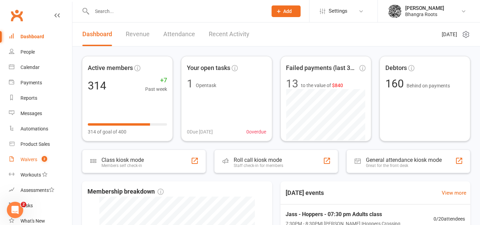
click at [31, 154] on link "Waivers 2" at bounding box center [40, 159] width 63 height 15
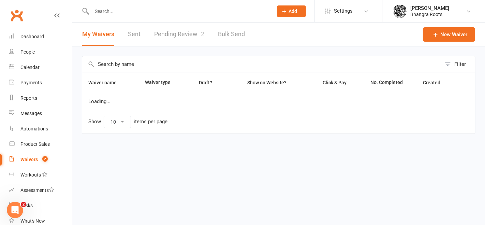
select select "25"
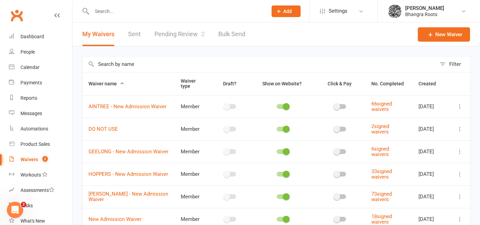
click at [179, 32] on link "Pending Review 2" at bounding box center [179, 35] width 50 height 24
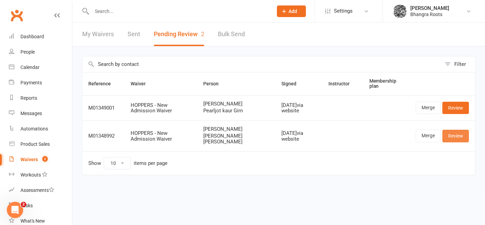
click at [459, 141] on link "Review" at bounding box center [456, 136] width 27 height 12
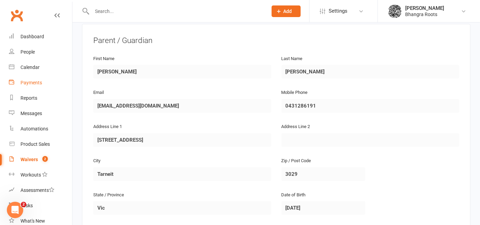
scroll to position [100, 0]
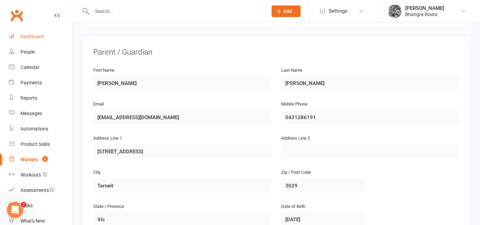
click at [33, 36] on div "Dashboard" at bounding box center [32, 36] width 24 height 5
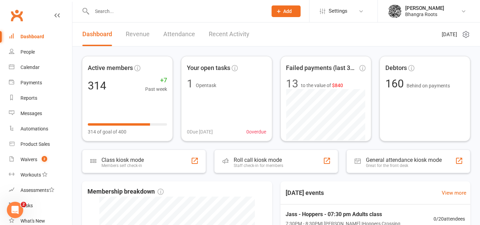
click at [175, 12] on input "text" at bounding box center [176, 11] width 173 height 10
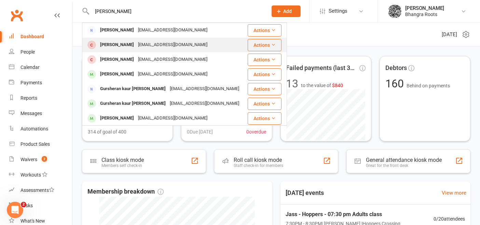
type input "rupinder"
click at [155, 44] on div "rupinderaus123@gmail.com" at bounding box center [172, 45] width 73 height 10
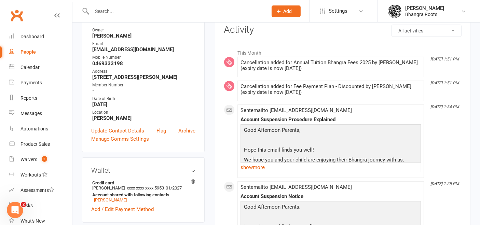
scroll to position [93, 0]
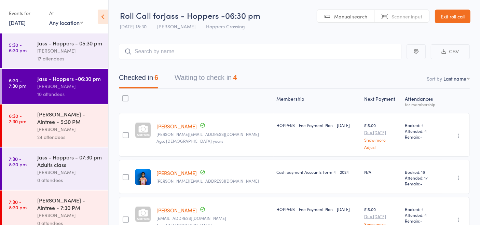
click at [56, 125] on div "[PERSON_NAME]" at bounding box center [69, 129] width 65 height 8
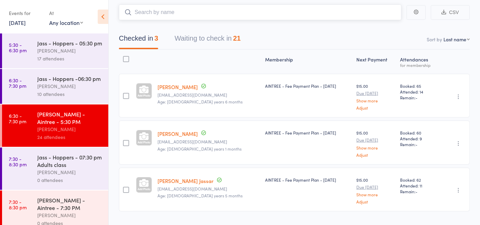
scroll to position [45, 0]
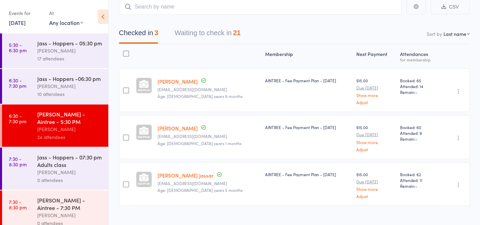
click at [458, 90] on icon "button" at bounding box center [458, 91] width 7 height 7
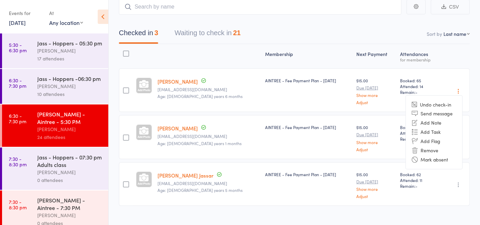
click at [376, 119] on div "$15.00 Due Sep 17 Show more Adjust" at bounding box center [375, 137] width 44 height 44
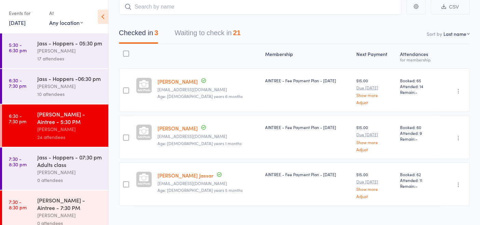
scroll to position [54, 0]
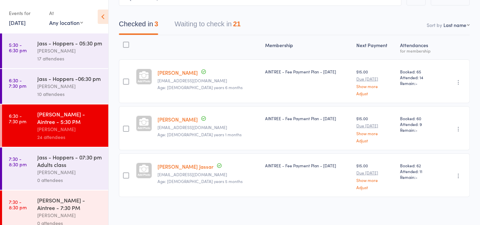
click at [195, 19] on button "Waiting to check in 21" at bounding box center [207, 26] width 66 height 18
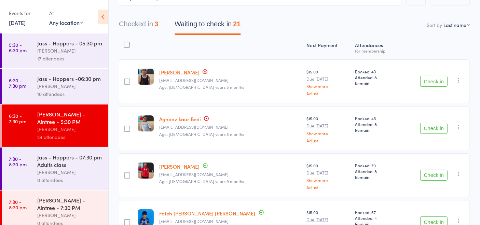
click at [127, 46] on div at bounding box center [127, 45] width 6 height 6
click at [125, 43] on input "checkbox" at bounding box center [125, 43] width 0 height 0
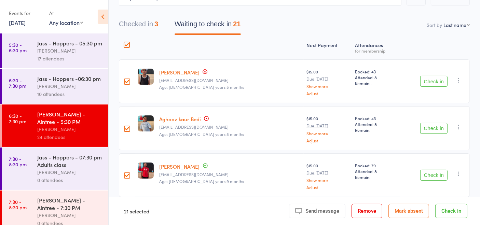
click at [126, 82] on div at bounding box center [127, 82] width 6 height 6
click at [125, 80] on input "checkbox" at bounding box center [125, 80] width 0 height 0
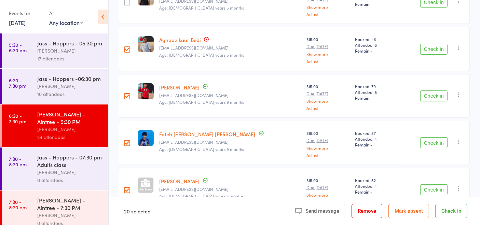
scroll to position [0, 0]
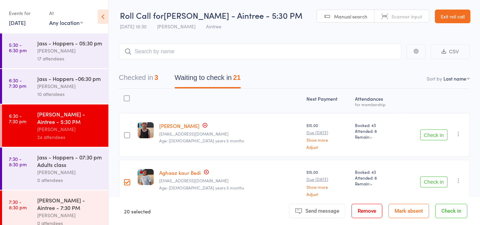
click at [128, 99] on div at bounding box center [127, 98] width 6 height 6
click at [125, 96] on input "checkbox" at bounding box center [125, 96] width 0 height 0
click at [128, 99] on div at bounding box center [127, 98] width 6 height 6
click at [125, 96] on input "checkbox" at bounding box center [125, 96] width 0 height 0
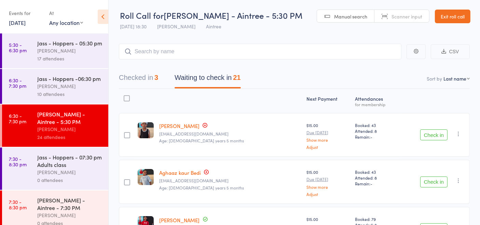
click at [129, 98] on div at bounding box center [127, 98] width 6 height 6
click at [125, 96] on input "checkbox" at bounding box center [125, 96] width 0 height 0
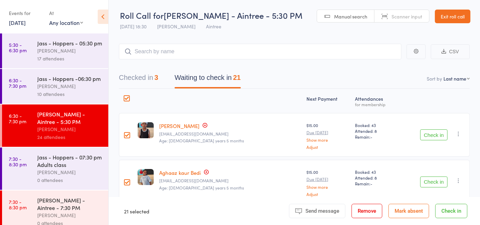
click at [130, 135] on div at bounding box center [127, 135] width 6 height 6
click at [125, 133] on input "checkbox" at bounding box center [125, 133] width 0 height 0
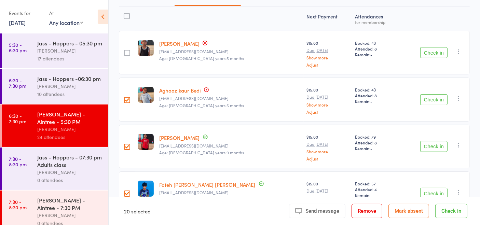
scroll to position [84, 0]
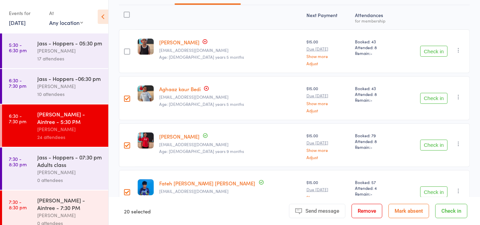
click at [128, 96] on div at bounding box center [127, 99] width 6 height 6
click at [125, 97] on input "checkbox" at bounding box center [125, 97] width 0 height 0
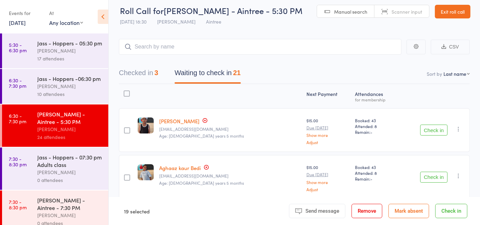
scroll to position [0, 0]
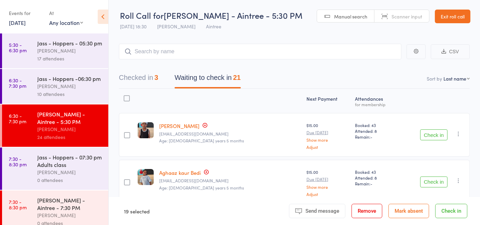
click at [131, 100] on div at bounding box center [127, 101] width 16 height 18
click at [130, 100] on div at bounding box center [127, 98] width 6 height 6
click at [125, 96] on input "checkbox" at bounding box center [125, 96] width 0 height 0
click at [130, 100] on div at bounding box center [127, 98] width 6 height 6
click at [125, 96] on input "checkbox" at bounding box center [125, 96] width 0 height 0
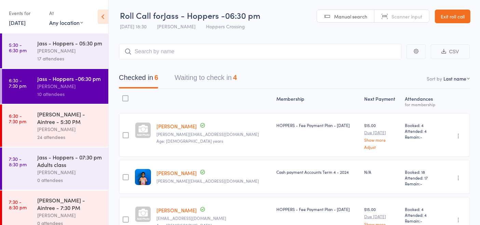
click at [455, 17] on link "Exit roll call" at bounding box center [453, 17] width 36 height 14
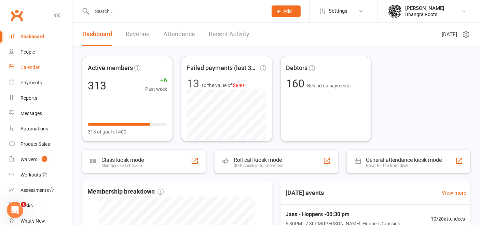
click at [25, 69] on div "Calendar" at bounding box center [29, 67] width 19 height 5
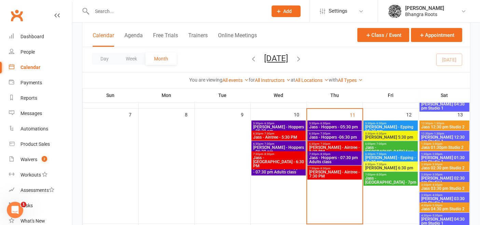
scroll to position [152, 0]
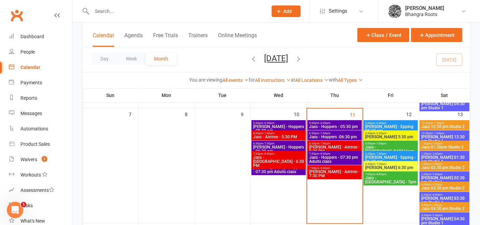
click at [317, 147] on span "[PERSON_NAME] - Aintree - 5:30 PM" at bounding box center [335, 149] width 52 height 8
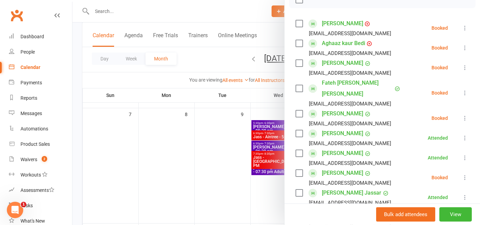
scroll to position [109, 0]
click at [461, 28] on icon at bounding box center [464, 27] width 7 height 7
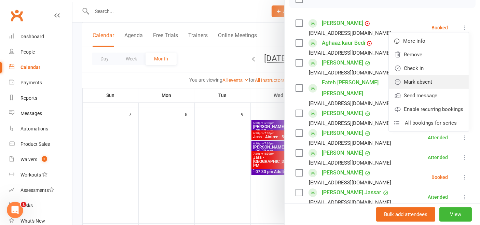
click at [420, 76] on link "Mark absent" at bounding box center [428, 82] width 80 height 14
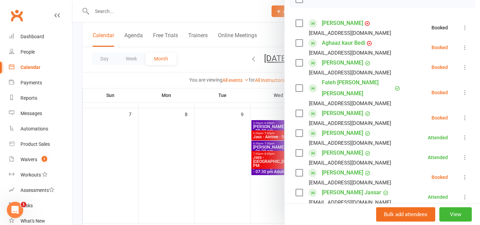
click at [461, 45] on icon at bounding box center [464, 47] width 7 height 7
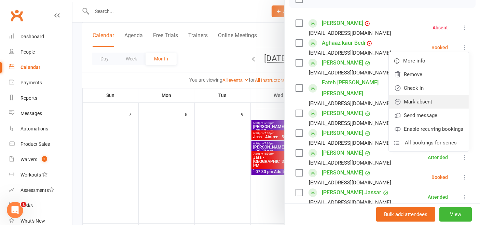
click at [408, 100] on link "Mark absent" at bounding box center [428, 102] width 80 height 14
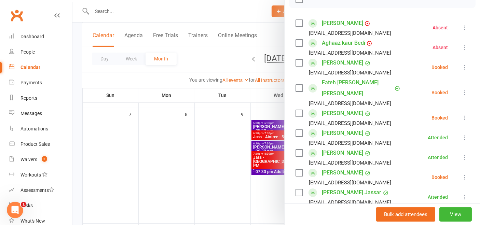
click at [461, 67] on icon at bounding box center [464, 67] width 7 height 7
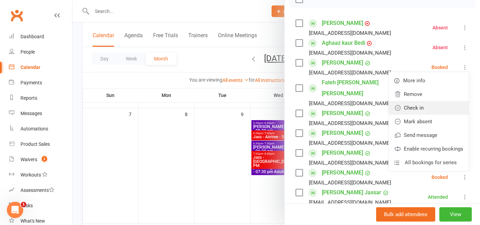
click at [411, 109] on link "Check in" at bounding box center [428, 108] width 80 height 14
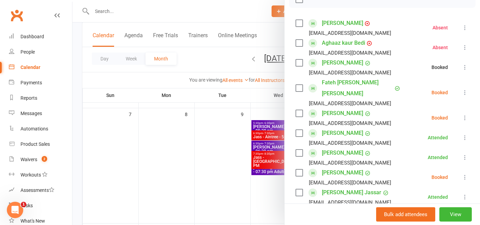
click at [461, 89] on icon at bounding box center [464, 92] width 7 height 7
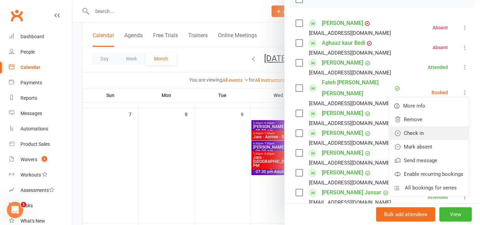
click at [419, 126] on link "Check in" at bounding box center [428, 133] width 80 height 14
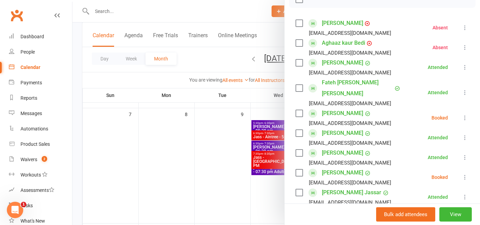
click at [461, 114] on icon at bounding box center [464, 117] width 7 height 7
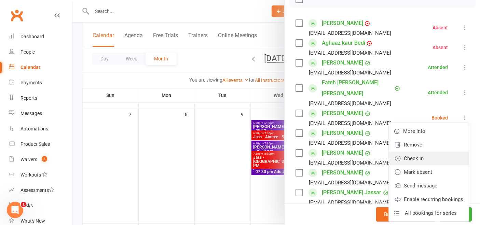
click at [412, 152] on link "Check in" at bounding box center [428, 159] width 80 height 14
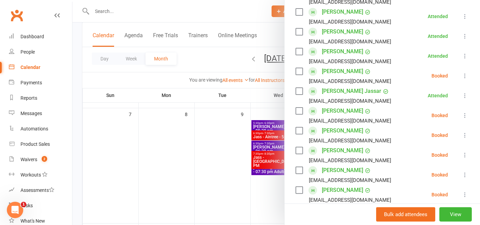
scroll to position [217, 0]
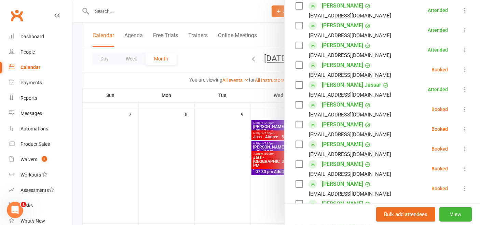
click at [461, 66] on icon at bounding box center [464, 69] width 7 height 7
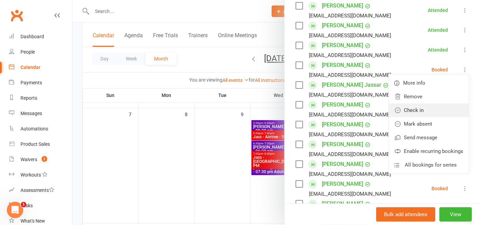
click at [424, 103] on link "Check in" at bounding box center [428, 110] width 80 height 14
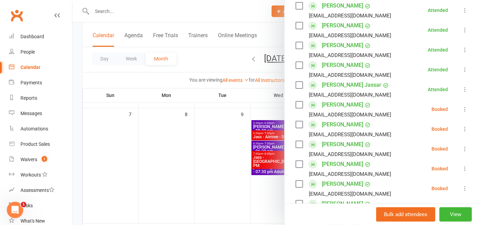
click at [461, 106] on icon at bounding box center [464, 109] width 7 height 7
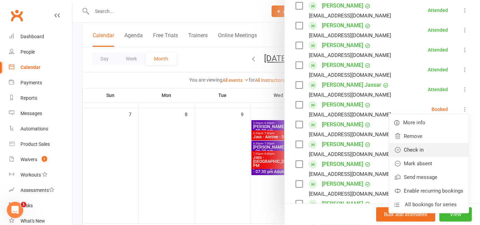
click at [425, 143] on link "Check in" at bounding box center [428, 150] width 80 height 14
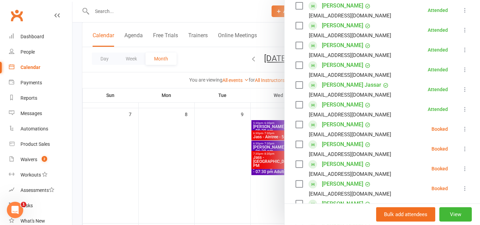
click at [461, 126] on icon at bounding box center [464, 129] width 7 height 7
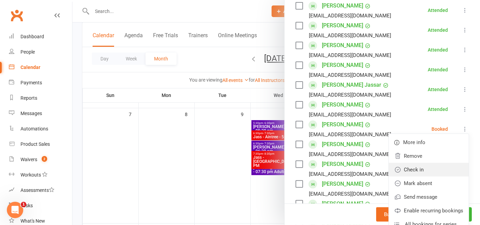
click at [420, 163] on link "Check in" at bounding box center [428, 170] width 80 height 14
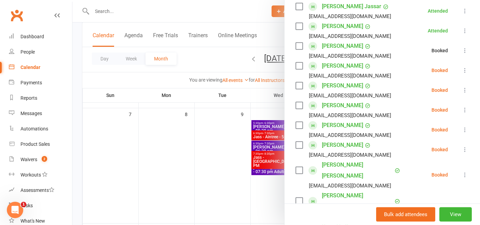
scroll to position [297, 0]
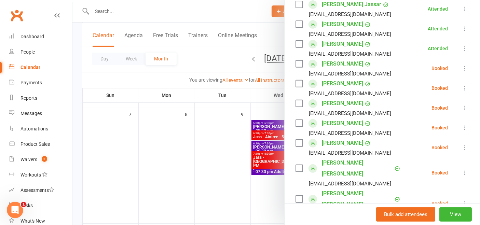
click at [461, 65] on icon at bounding box center [464, 68] width 7 height 7
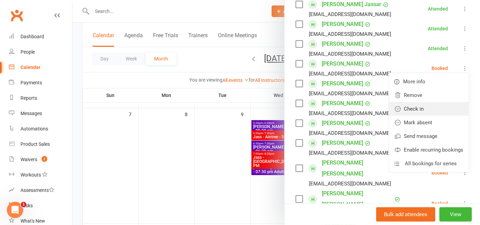
click at [411, 102] on link "Check in" at bounding box center [428, 109] width 80 height 14
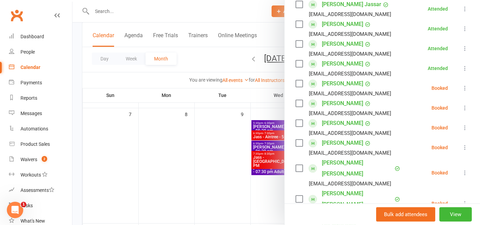
click at [461, 85] on icon at bounding box center [464, 88] width 7 height 7
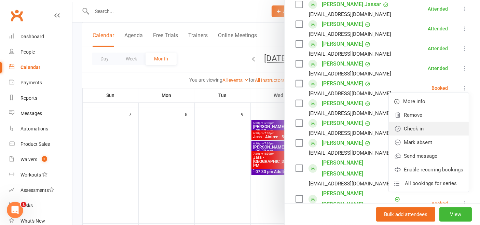
click at [416, 122] on link "Check in" at bounding box center [428, 129] width 80 height 14
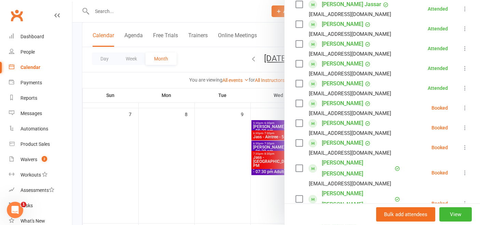
click at [461, 104] on icon at bounding box center [464, 107] width 7 height 7
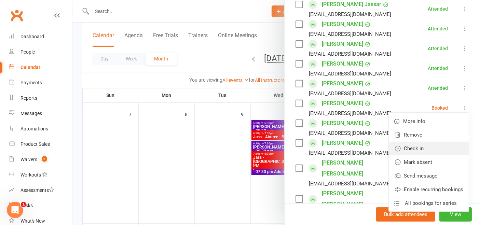
click at [424, 142] on link "Check in" at bounding box center [428, 149] width 80 height 14
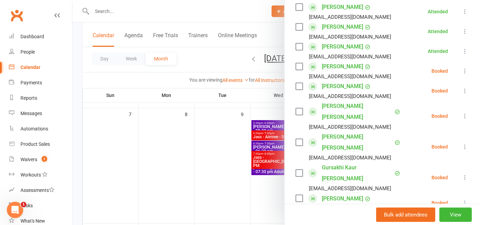
scroll to position [354, 0]
click at [461, 68] on icon at bounding box center [464, 71] width 7 height 7
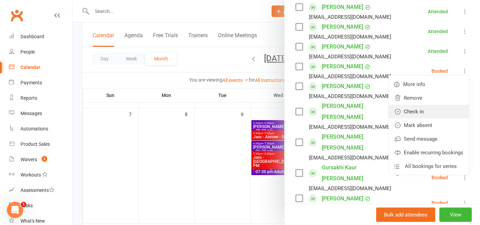
click at [424, 105] on link "Check in" at bounding box center [428, 112] width 80 height 14
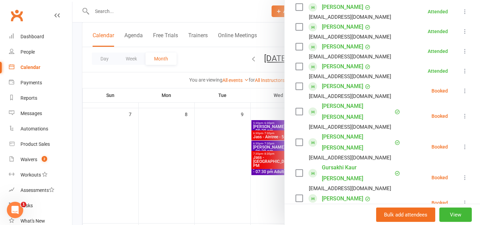
click at [461, 87] on icon at bounding box center [464, 90] width 7 height 7
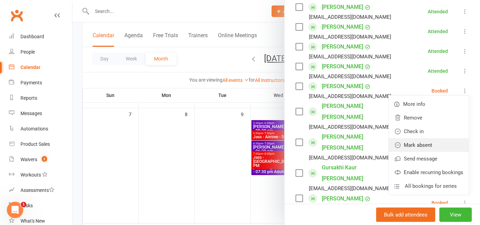
click at [409, 138] on link "Mark absent" at bounding box center [428, 145] width 80 height 14
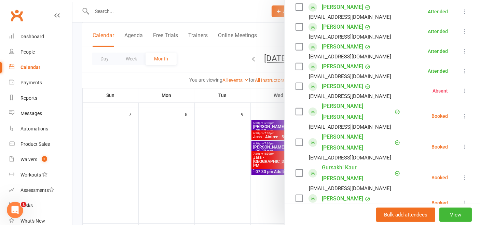
click at [461, 113] on icon at bounding box center [464, 116] width 7 height 7
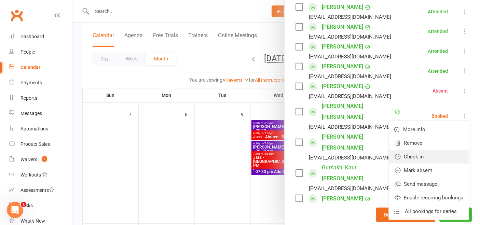
click at [410, 150] on link "Check in" at bounding box center [428, 157] width 80 height 14
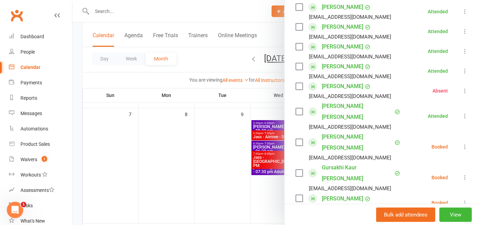
click at [461, 143] on icon at bounding box center [464, 146] width 7 height 7
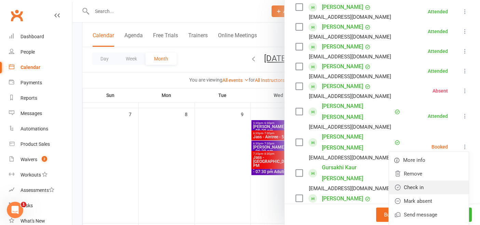
click at [416, 181] on link "Check in" at bounding box center [428, 188] width 80 height 14
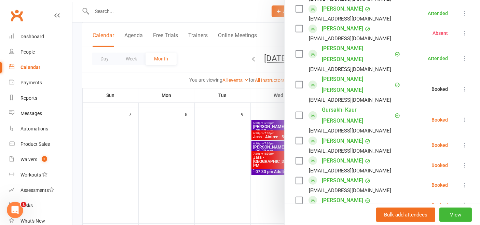
scroll to position [413, 0]
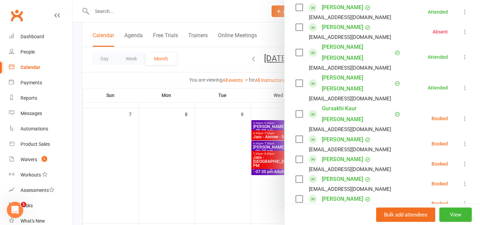
click at [461, 115] on icon at bounding box center [464, 118] width 7 height 7
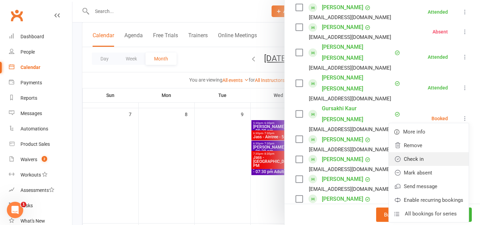
click at [420, 152] on link "Check in" at bounding box center [428, 159] width 80 height 14
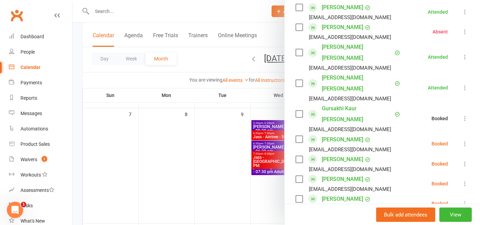
click at [461, 140] on icon at bounding box center [464, 143] width 7 height 7
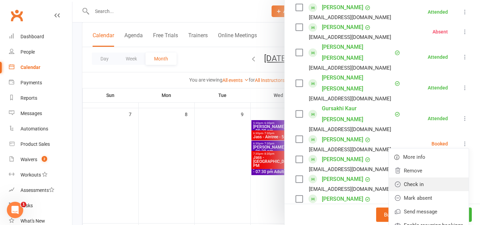
click at [413, 178] on link "Check in" at bounding box center [428, 185] width 80 height 14
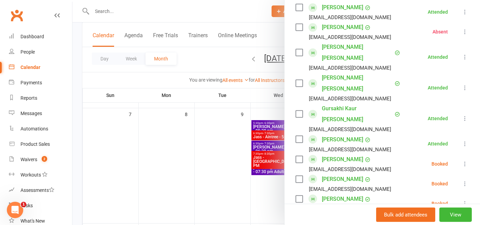
click at [461, 160] on icon at bounding box center [464, 163] width 7 height 7
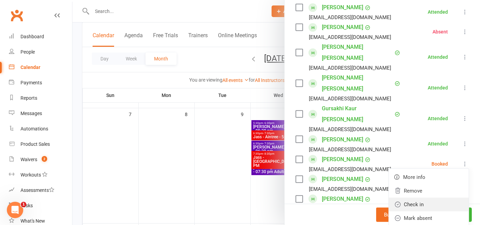
click at [424, 198] on link "Check in" at bounding box center [428, 205] width 80 height 14
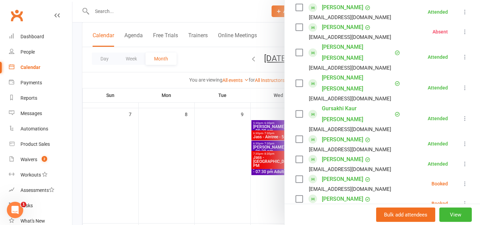
click at [461, 180] on icon at bounding box center [464, 183] width 7 height 7
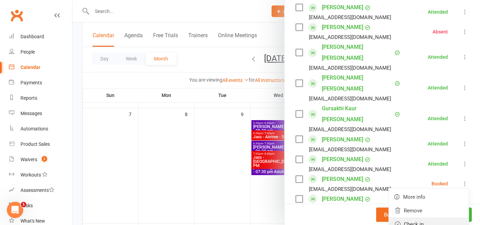
click at [420, 217] on link "Check in" at bounding box center [428, 224] width 80 height 14
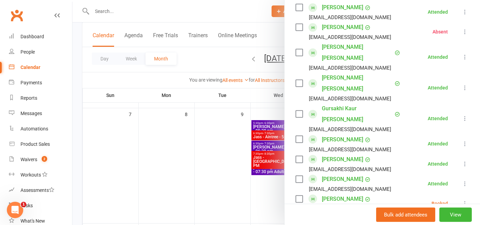
click at [461, 200] on icon at bounding box center [464, 203] width 7 height 7
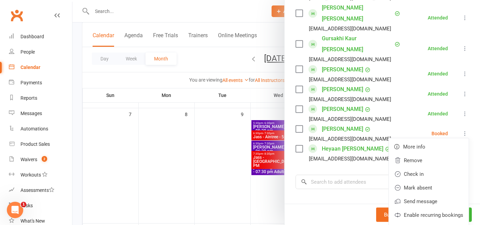
scroll to position [484, 0]
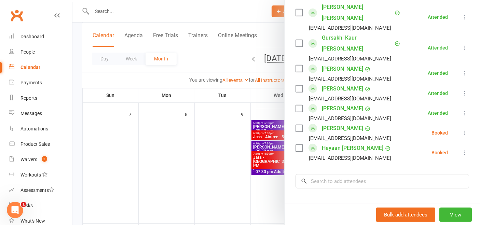
click at [461, 149] on icon at bounding box center [464, 152] width 7 height 7
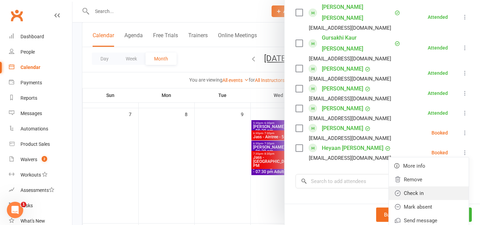
click at [405, 186] on link "Check in" at bounding box center [428, 193] width 80 height 14
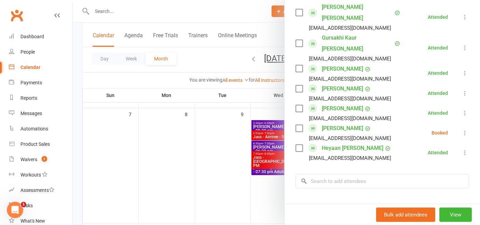
click at [461, 129] on icon at bounding box center [464, 132] width 7 height 7
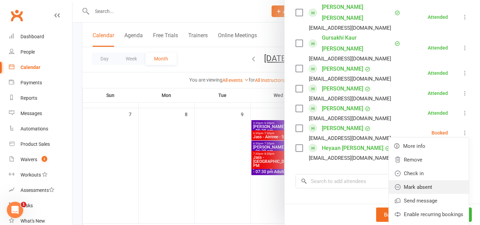
click at [406, 180] on link "Mark absent" at bounding box center [428, 187] width 80 height 14
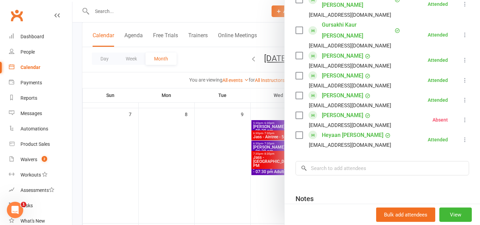
scroll to position [520, 0]
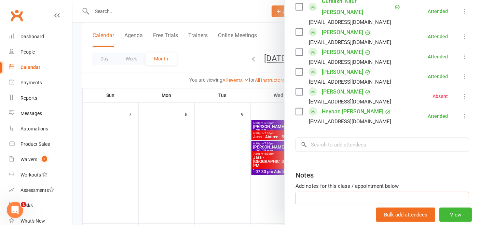
click at [327, 192] on textarea at bounding box center [381, 203] width 173 height 23
type textarea "J"
click at [178, 144] on div at bounding box center [275, 112] width 407 height 225
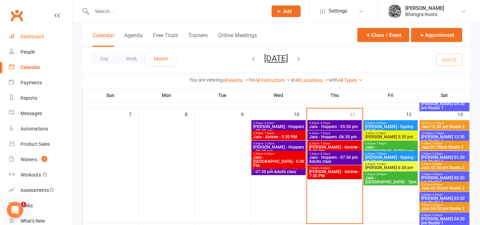
click at [35, 34] on div "Dashboard" at bounding box center [32, 36] width 24 height 5
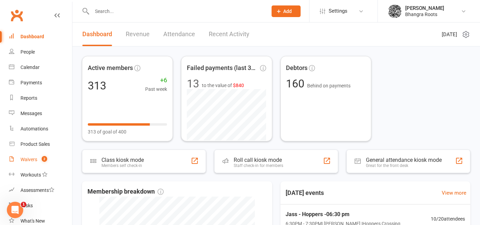
click at [45, 158] on span "2" at bounding box center [44, 159] width 5 height 6
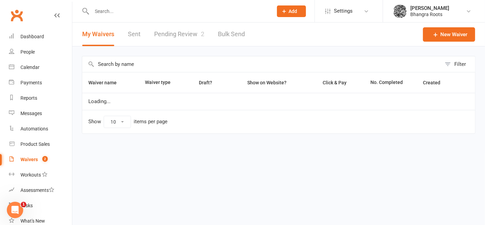
select select "25"
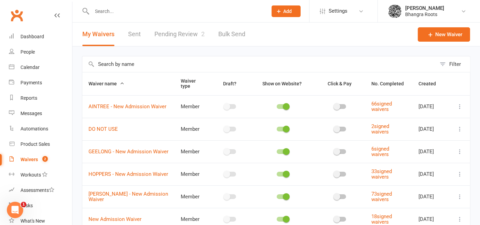
click at [183, 30] on link "Pending Review 2" at bounding box center [179, 35] width 50 height 24
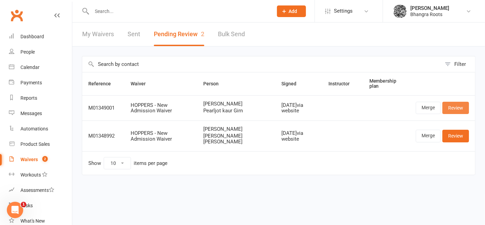
click at [464, 110] on link "Review" at bounding box center [456, 108] width 27 height 12
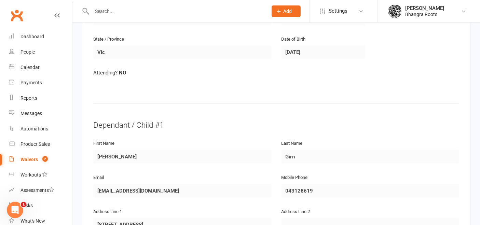
scroll to position [278, 0]
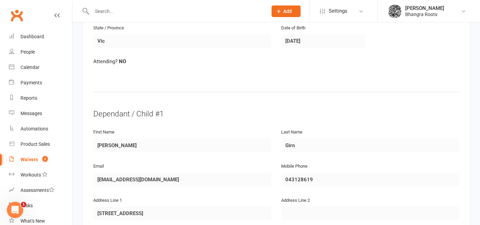
click at [35, 159] on div "Waivers" at bounding box center [28, 159] width 17 height 5
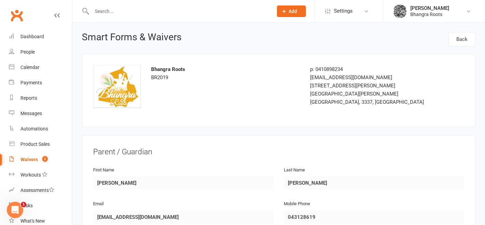
select select "25"
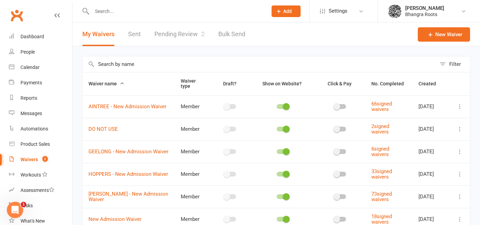
click at [185, 38] on link "Pending Review 2" at bounding box center [179, 35] width 50 height 24
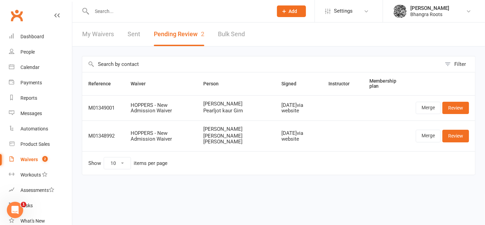
click at [266, 194] on div "Filter Reference Waiver Person Signed Instructor Membership plan M01349001 HOPP…" at bounding box center [278, 120] width 413 height 148
click at [459, 111] on link "Review" at bounding box center [456, 108] width 27 height 12
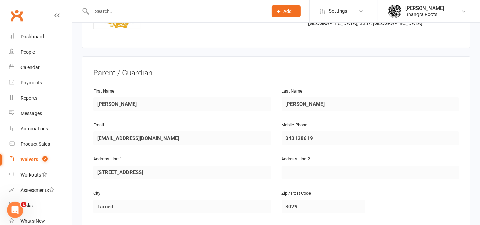
scroll to position [106, 0]
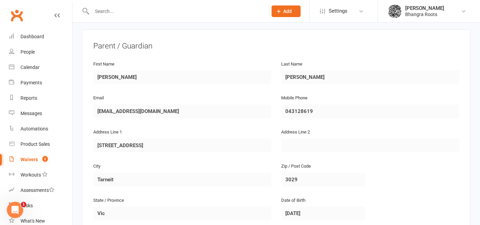
click at [220, 7] on input "text" at bounding box center [176, 11] width 173 height 10
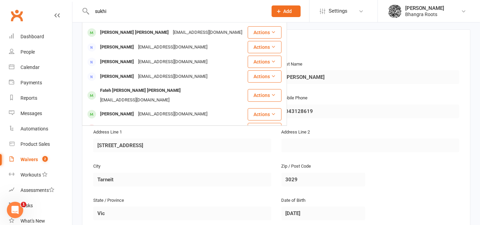
scroll to position [0, 0]
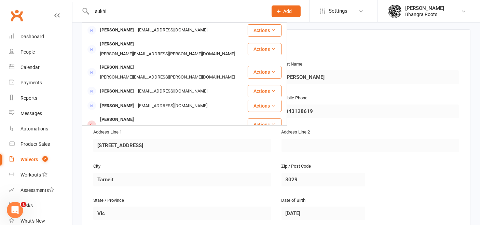
type input "sukhi"
click at [457, 87] on div "Last Name [PERSON_NAME]" at bounding box center [370, 77] width 188 height 34
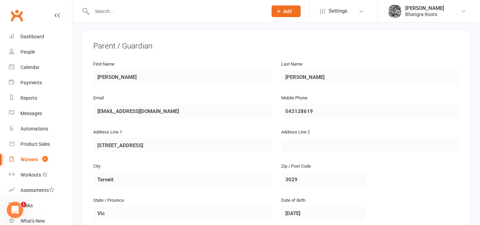
click at [183, 15] on input "text" at bounding box center [176, 11] width 173 height 10
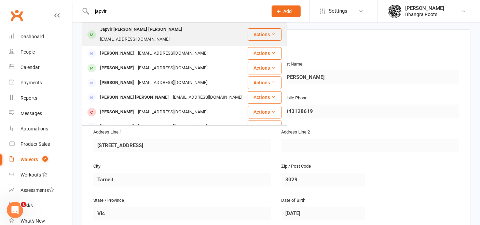
type input "japvir"
click at [155, 34] on div "[EMAIL_ADDRESS][DOMAIN_NAME]" at bounding box center [134, 39] width 73 height 10
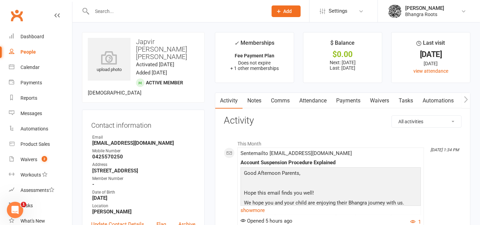
click at [257, 100] on link "Notes" at bounding box center [254, 101] width 24 height 16
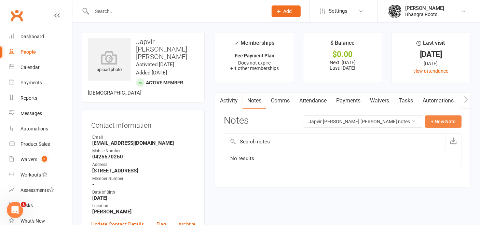
click at [446, 122] on button "+ New Note" at bounding box center [443, 121] width 37 height 12
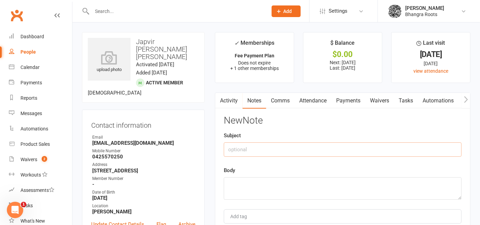
click at [288, 145] on input "text" at bounding box center [343, 149] width 238 height 14
type input "India suspension requested"
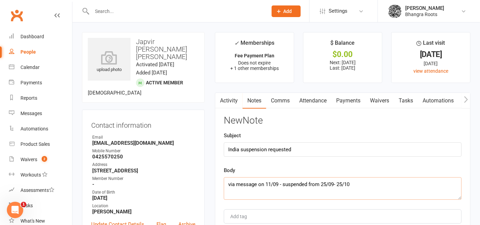
scroll to position [101, 0]
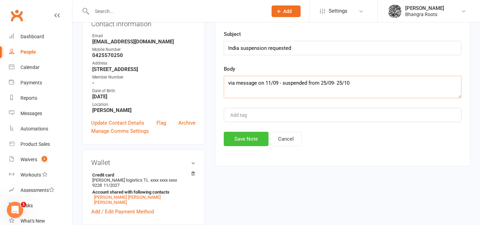
type textarea "via message on 11/09 - suspended from 25/09- 25/10"
click at [252, 133] on button "Save Note" at bounding box center [246, 139] width 45 height 14
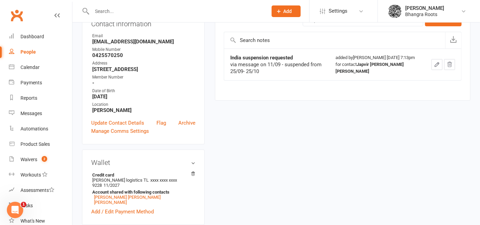
click at [100, 10] on input "text" at bounding box center [176, 11] width 173 height 10
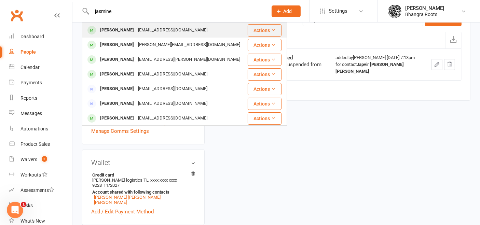
type input "jasmine"
click at [129, 25] on div "[PERSON_NAME]" at bounding box center [117, 30] width 38 height 10
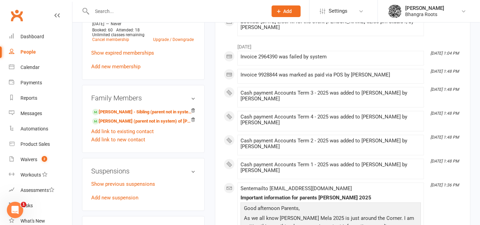
scroll to position [517, 0]
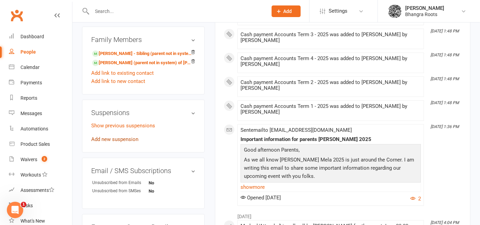
click at [119, 138] on link "Add new suspension" at bounding box center [114, 139] width 47 height 6
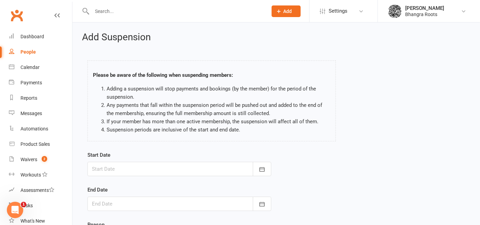
click at [152, 168] on div at bounding box center [179, 169] width 184 height 14
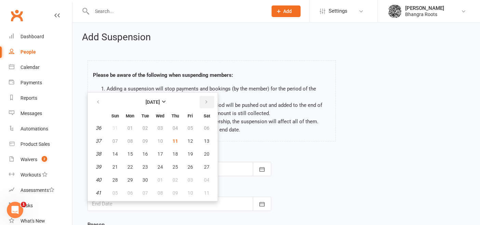
click at [208, 98] on button "button" at bounding box center [206, 102] width 15 height 12
click at [204, 138] on span "08" at bounding box center [206, 140] width 5 height 5
type input "[DATE]"
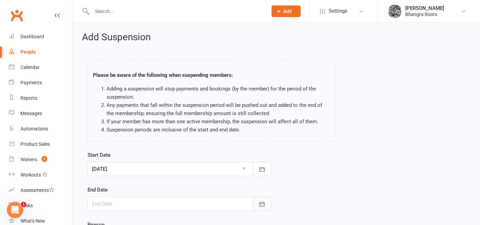
click at [262, 201] on icon "button" at bounding box center [261, 204] width 7 height 7
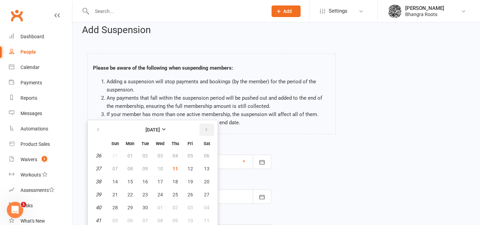
click at [205, 125] on button "button" at bounding box center [206, 130] width 15 height 12
click at [205, 192] on span "22" at bounding box center [206, 194] width 5 height 5
type input "[DATE]"
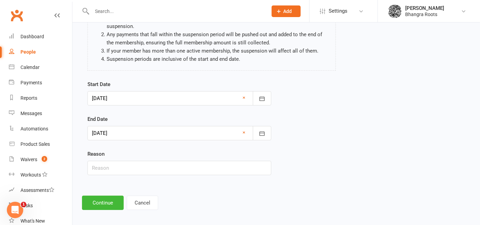
scroll to position [72, 0]
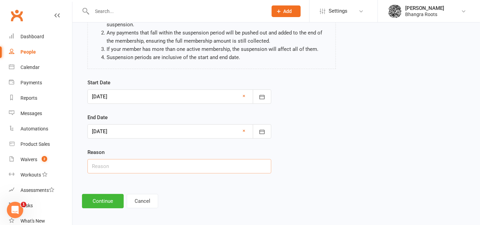
click at [151, 159] on input "text" at bounding box center [179, 166] width 184 height 14
type input "Holidays"
click at [112, 201] on button "Continue" at bounding box center [103, 201] width 42 height 14
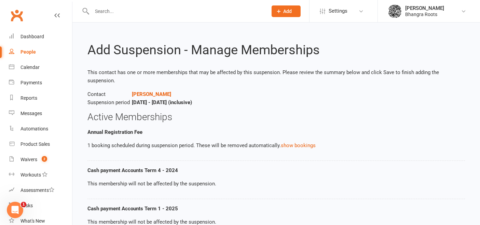
scroll to position [170, 0]
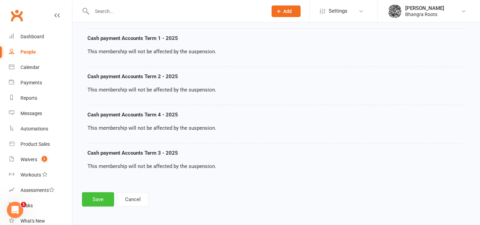
click at [98, 199] on button "Save" at bounding box center [98, 199] width 32 height 14
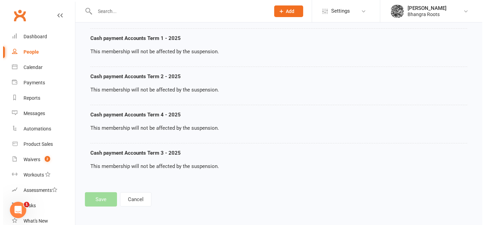
scroll to position [162, 0]
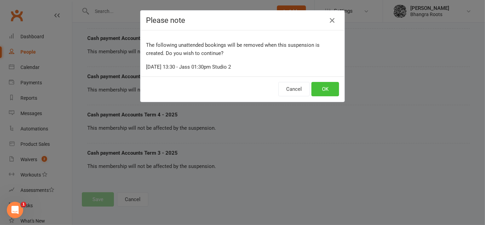
click at [328, 89] on button "OK" at bounding box center [326, 89] width 28 height 14
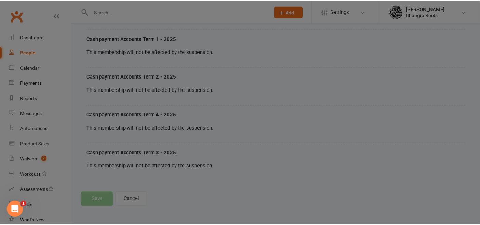
scroll to position [170, 0]
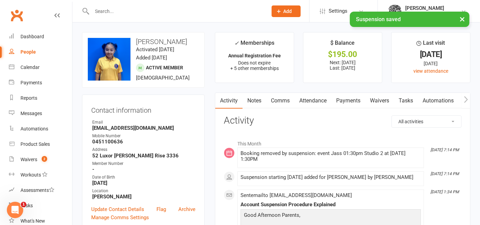
click at [263, 99] on link "Notes" at bounding box center [254, 101] width 24 height 16
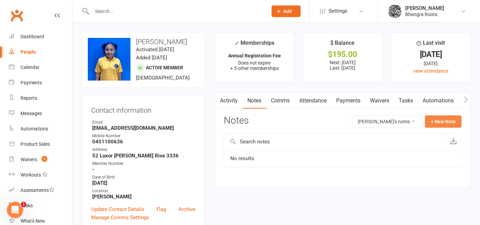
click at [441, 117] on button "+ New Note" at bounding box center [443, 121] width 37 height 12
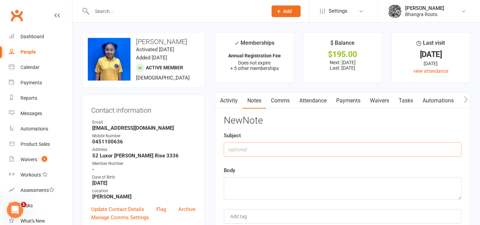
click at [258, 151] on input "text" at bounding box center [343, 149] width 238 height 14
type input "suspension requested vis message on 11/09"
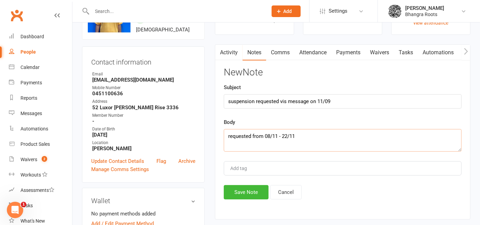
scroll to position [48, 0]
click at [224, 134] on textarea "requested from 08/11 - 22/11" at bounding box center [343, 140] width 238 height 23
type textarea "Mum requested from 08/11 - 22/11"
click at [259, 187] on button "Save Note" at bounding box center [246, 192] width 45 height 14
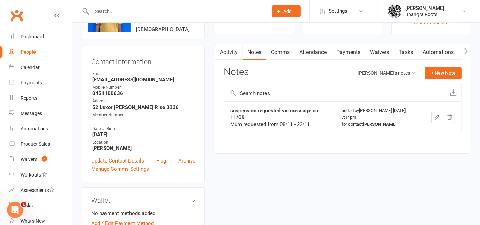
scroll to position [0, 0]
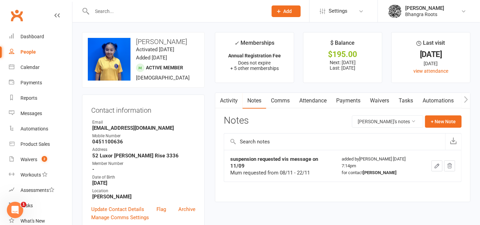
click at [349, 99] on link "Payments" at bounding box center [348, 101] width 34 height 16
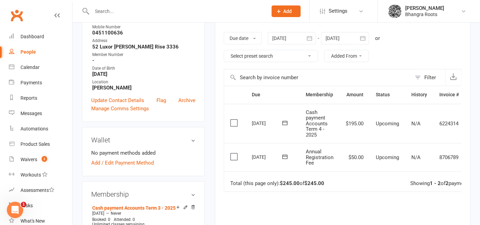
scroll to position [108, 0]
click at [287, 156] on icon at bounding box center [284, 157] width 5 height 4
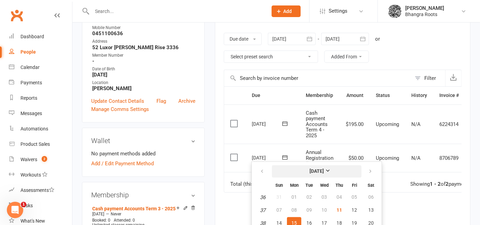
click at [324, 171] on strong "[DATE]" at bounding box center [316, 170] width 14 height 5
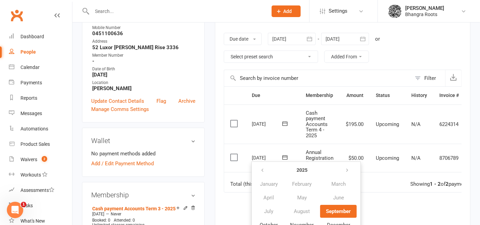
scroll to position [182, 0]
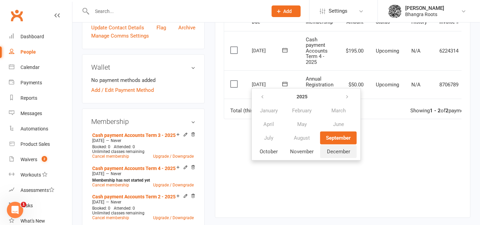
click at [334, 153] on button "December" at bounding box center [338, 151] width 37 height 13
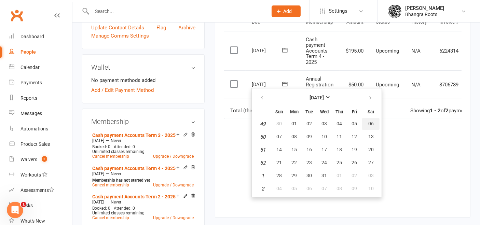
click at [367, 126] on button "06" at bounding box center [370, 124] width 17 height 12
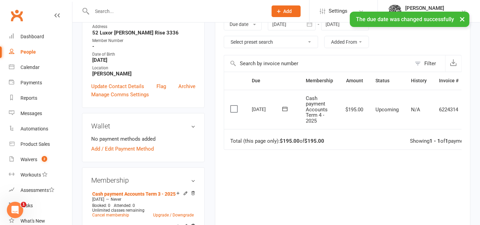
scroll to position [87, 0]
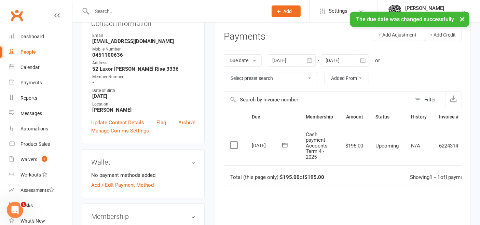
click at [308, 61] on icon "button" at bounding box center [309, 60] width 7 height 7
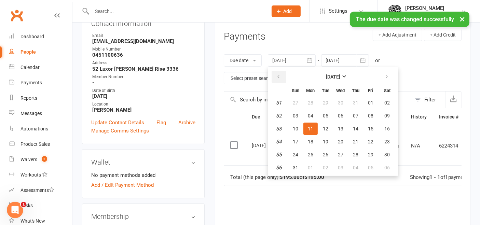
click at [276, 72] on button "button" at bounding box center [278, 77] width 15 height 12
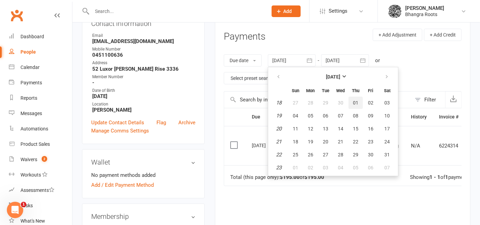
click at [353, 100] on span "01" at bounding box center [355, 102] width 5 height 5
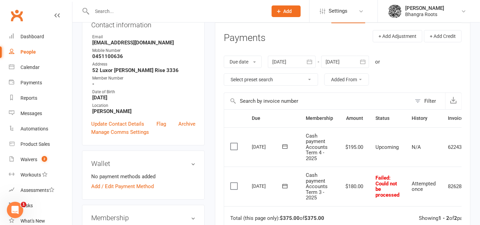
scroll to position [85, 0]
click at [309, 59] on icon "button" at bounding box center [309, 62] width 7 height 7
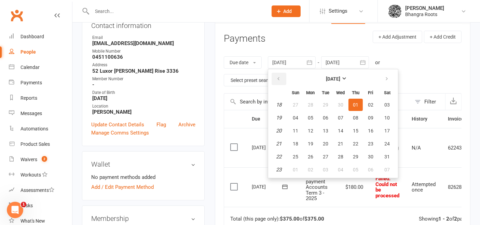
click at [277, 77] on icon "button" at bounding box center [278, 78] width 5 height 5
click at [381, 100] on button "01" at bounding box center [386, 105] width 17 height 12
type input "[DATE]"
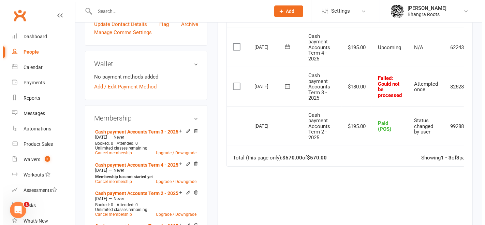
scroll to position [0, 33]
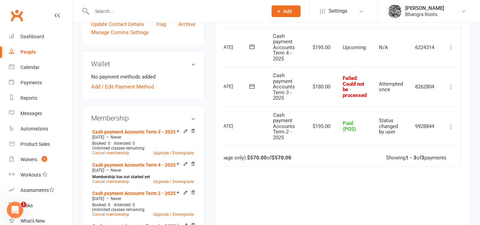
click at [451, 85] on icon at bounding box center [450, 86] width 7 height 7
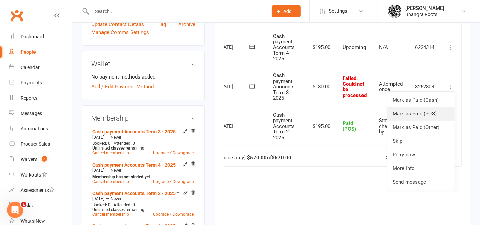
click at [426, 108] on link "Mark as Paid (POS)" at bounding box center [421, 114] width 68 height 14
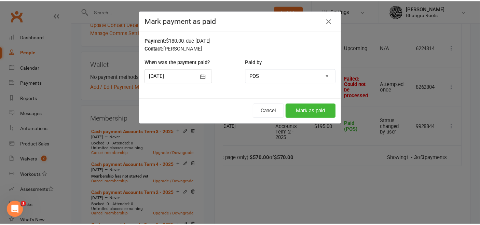
scroll to position [0, 29]
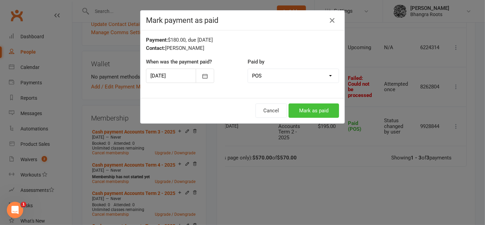
click at [306, 111] on button "Mark as paid" at bounding box center [314, 110] width 51 height 14
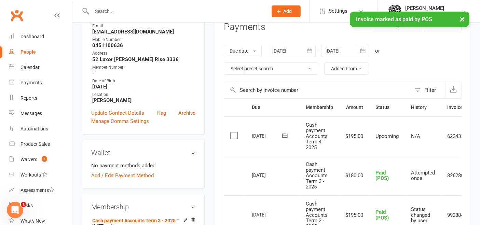
scroll to position [0, 0]
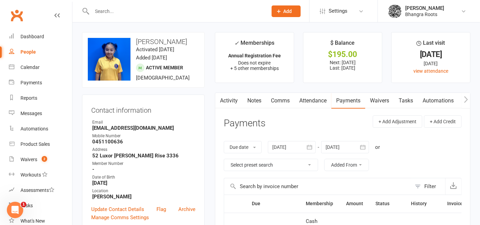
click at [258, 101] on link "Notes" at bounding box center [254, 101] width 24 height 16
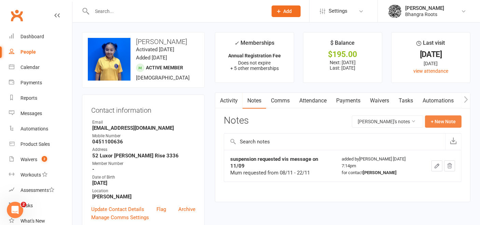
click at [439, 122] on button "+ New Note" at bounding box center [443, 121] width 37 height 12
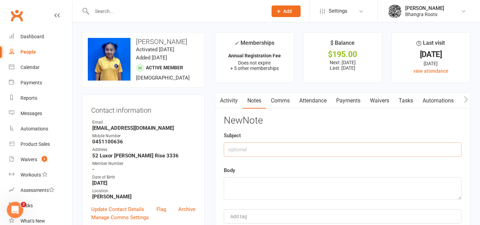
click at [314, 146] on input "text" at bounding box center [343, 149] width 238 height 14
type input "Term 3 paid online"
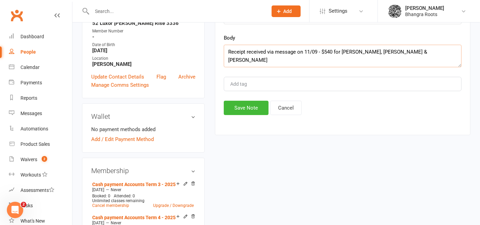
scroll to position [139, 0]
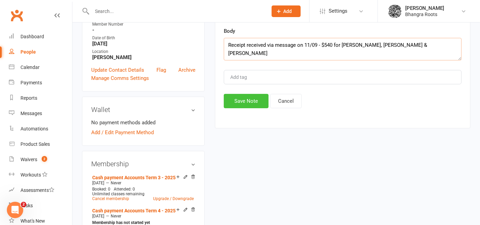
type textarea "Receipt received via message on 11/09 - $540 for [PERSON_NAME], [PERSON_NAME] &…"
click at [257, 97] on button "Save Note" at bounding box center [246, 101] width 45 height 14
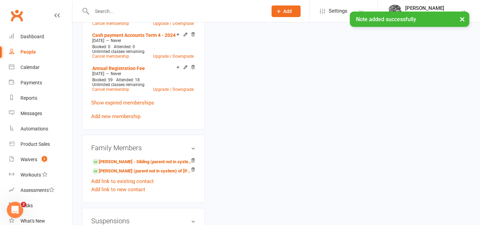
scroll to position [436, 0]
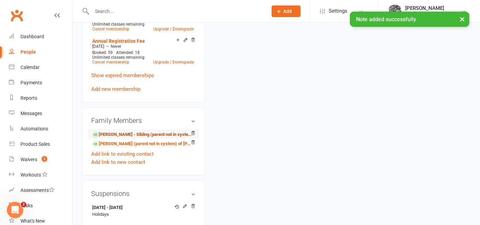
click at [137, 131] on link "[PERSON_NAME] - Sibling (parent not in system)" at bounding box center [142, 134] width 100 height 7
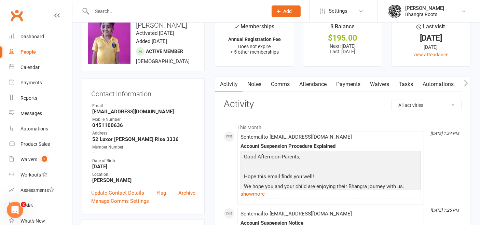
scroll to position [16, 0]
click at [351, 84] on link "Payments" at bounding box center [348, 84] width 34 height 16
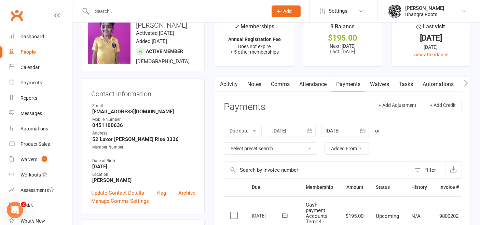
scroll to position [152, 0]
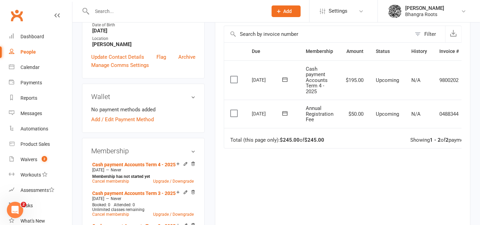
click at [287, 113] on icon at bounding box center [284, 113] width 5 height 4
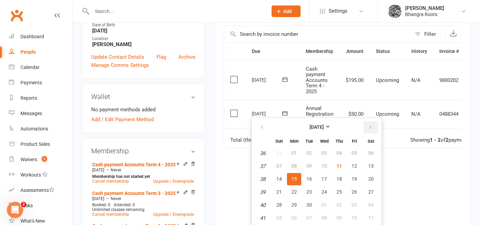
click at [368, 128] on icon "button" at bounding box center [370, 127] width 5 height 5
click at [371, 152] on span "06" at bounding box center [370, 152] width 5 height 5
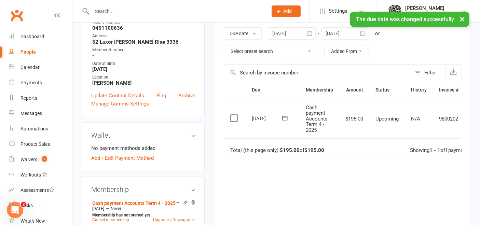
scroll to position [94, 0]
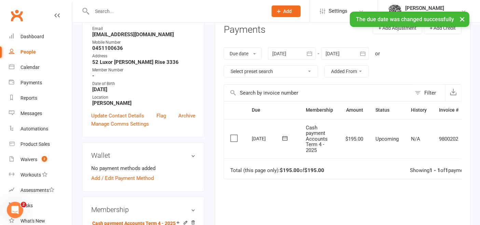
click at [309, 55] on icon "button" at bounding box center [309, 53] width 7 height 7
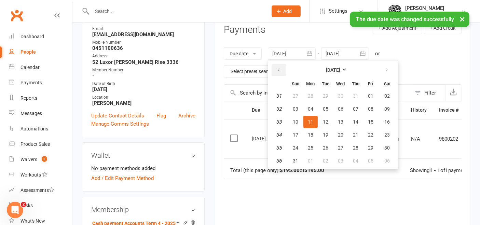
click at [284, 66] on button "button" at bounding box center [278, 70] width 15 height 12
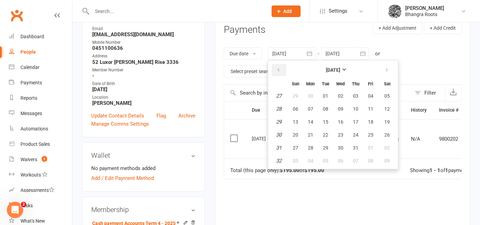
click at [284, 66] on button "button" at bounding box center [278, 70] width 15 height 12
click at [340, 97] on span "30" at bounding box center [340, 95] width 5 height 5
type input "[DATE]"
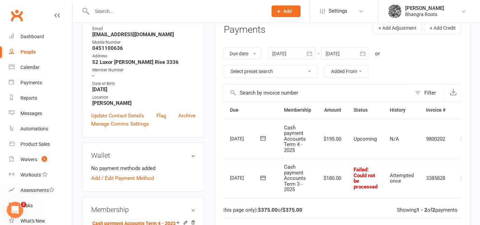
scroll to position [0, 33]
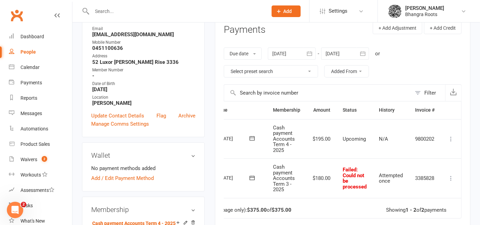
click at [451, 177] on icon at bounding box center [450, 178] width 7 height 7
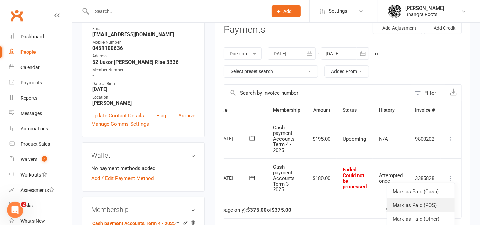
click at [424, 199] on link "Mark as Paid (POS)" at bounding box center [421, 205] width 68 height 14
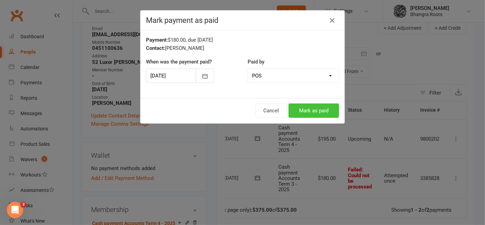
click at [317, 109] on button "Mark as paid" at bounding box center [314, 110] width 51 height 14
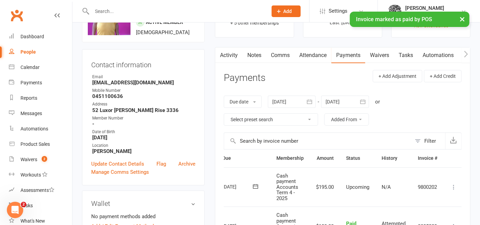
scroll to position [45, 0]
click at [251, 54] on link "Notes" at bounding box center [254, 56] width 24 height 16
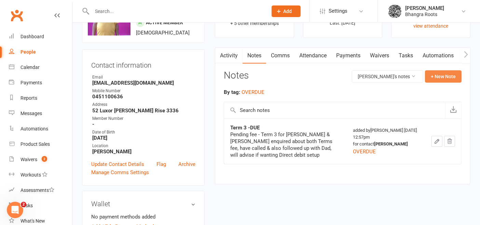
drag, startPoint x: 449, startPoint y: 74, endPoint x: 197, endPoint y: 158, distance: 265.5
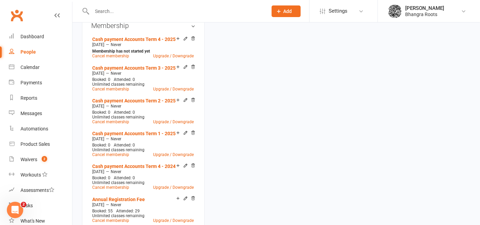
scroll to position [424, 0]
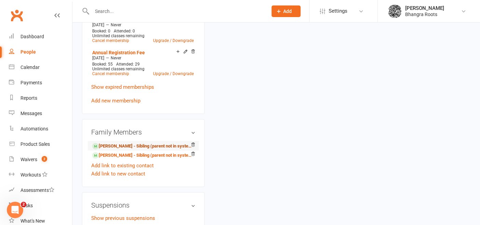
click at [130, 144] on link "[PERSON_NAME] - Sibling (parent not in system)" at bounding box center [142, 146] width 100 height 7
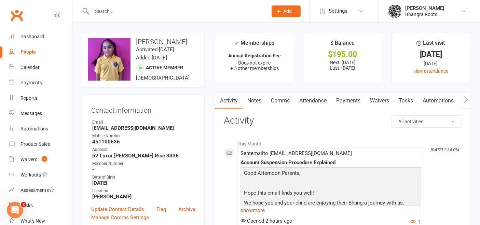
click at [351, 98] on link "Payments" at bounding box center [348, 101] width 34 height 16
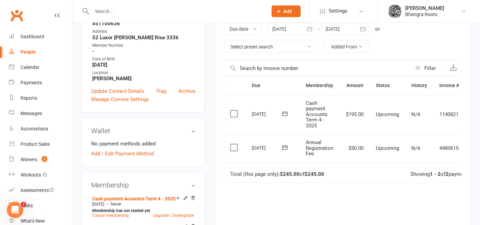
scroll to position [120, 0]
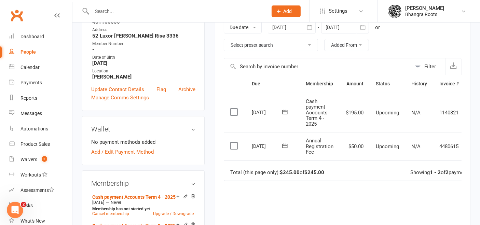
click at [284, 145] on icon at bounding box center [284, 145] width 5 height 4
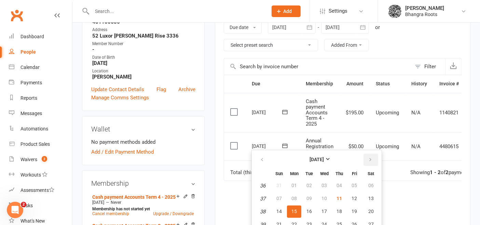
click at [370, 158] on icon "button" at bounding box center [370, 159] width 5 height 5
click at [371, 162] on button "button" at bounding box center [370, 160] width 15 height 12
click at [370, 184] on span "06" at bounding box center [370, 185] width 5 height 5
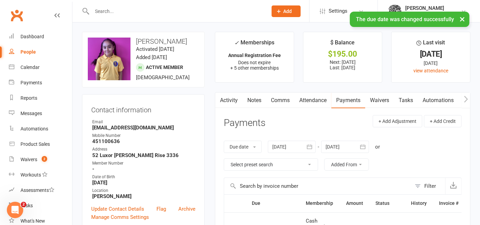
scroll to position [0, 0]
click at [311, 144] on icon "button" at bounding box center [309, 147] width 7 height 7
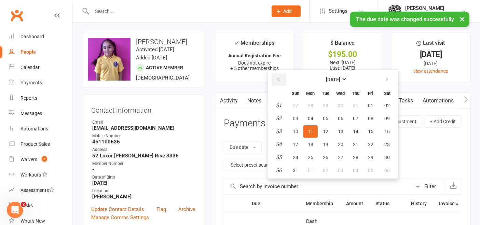
click at [278, 79] on icon "button" at bounding box center [278, 79] width 5 height 5
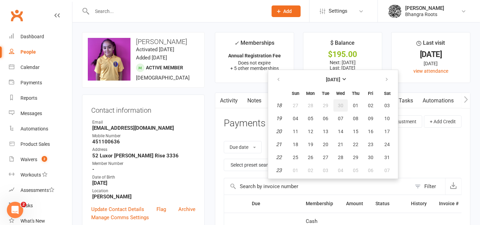
click at [335, 106] on button "30" at bounding box center [340, 105] width 14 height 12
type input "[DATE]"
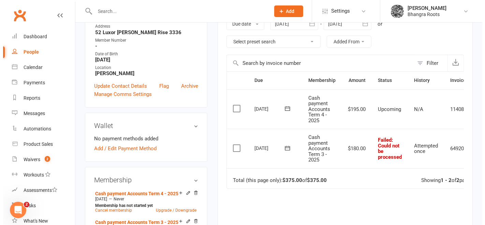
scroll to position [0, 33]
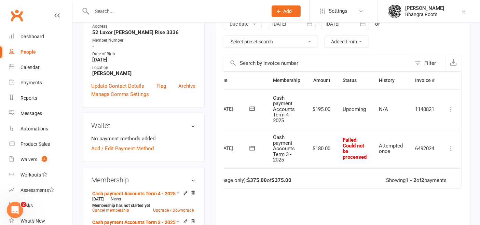
click at [453, 150] on icon at bounding box center [450, 148] width 7 height 7
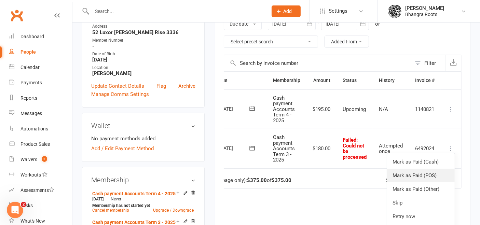
click at [426, 171] on link "Mark as Paid (POS)" at bounding box center [421, 176] width 68 height 14
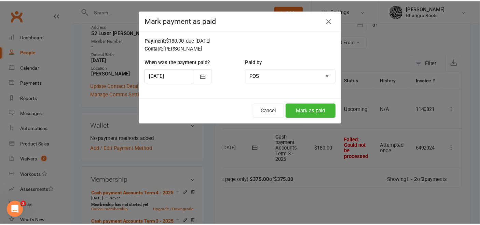
scroll to position [0, 29]
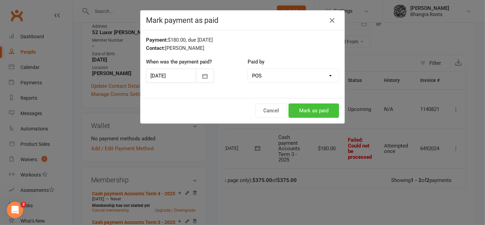
click at [302, 108] on button "Mark as paid" at bounding box center [314, 110] width 51 height 14
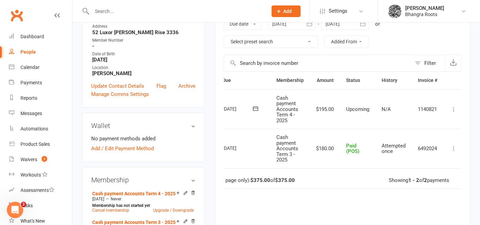
click at [158, 6] on div at bounding box center [172, 11] width 181 height 22
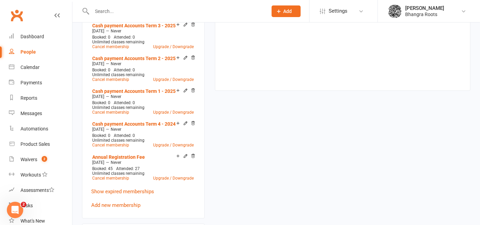
click at [145, 14] on input "text" at bounding box center [176, 11] width 173 height 10
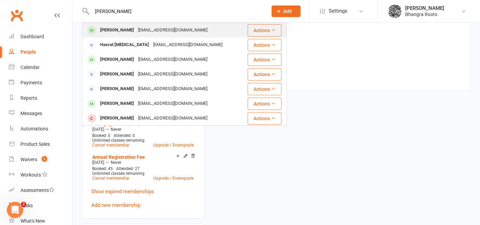
type input "[PERSON_NAME]"
click at [140, 31] on div "[EMAIL_ADDRESS][DOMAIN_NAME]" at bounding box center [172, 30] width 73 height 10
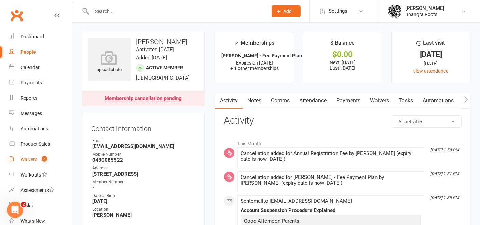
click at [34, 160] on div "Waivers" at bounding box center [28, 159] width 17 height 5
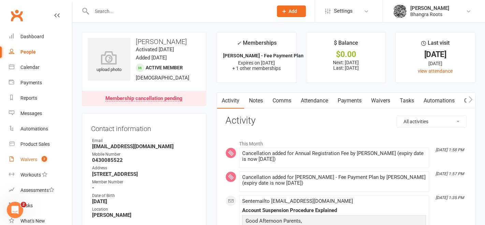
select select "25"
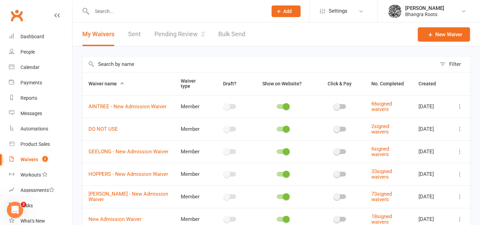
click at [137, 10] on input "text" at bounding box center [176, 11] width 173 height 10
click at [26, 65] on div "Calendar" at bounding box center [29, 67] width 19 height 5
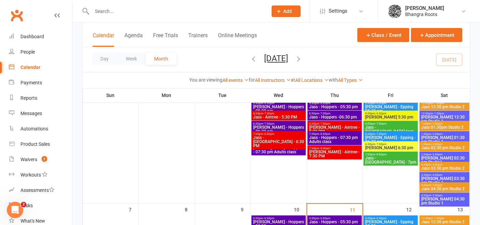
scroll to position [35, 0]
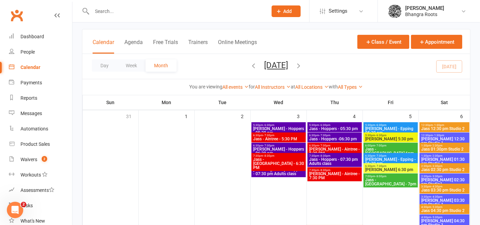
click at [323, 147] on span "[PERSON_NAME] - Aintree - 5:30 PM" at bounding box center [335, 151] width 52 height 8
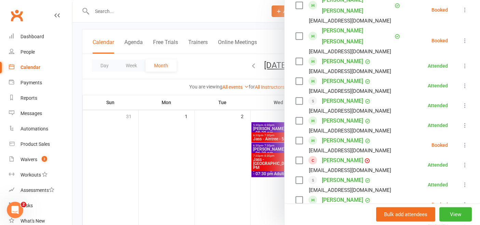
scroll to position [494, 0]
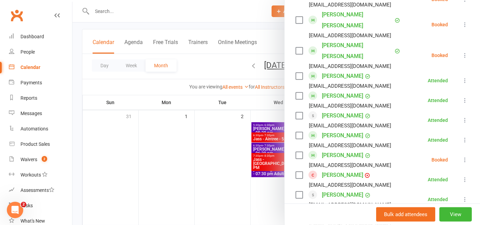
click at [204, 126] on div at bounding box center [275, 112] width 407 height 225
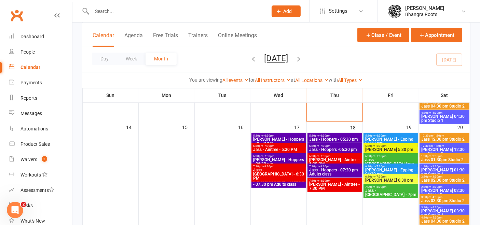
scroll to position [255, 0]
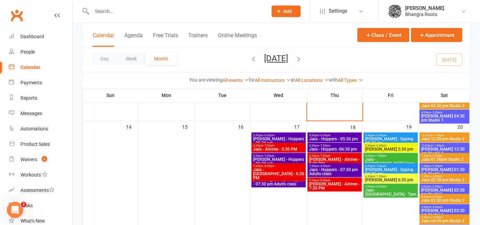
click at [283, 148] on span "Jass - Aintree - 5:30 PM" at bounding box center [279, 149] width 52 height 4
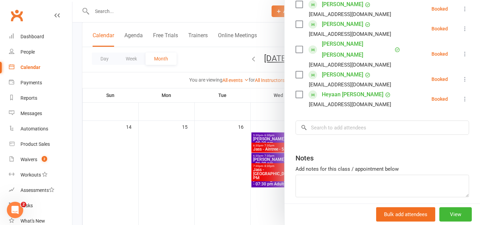
scroll to position [283, 0]
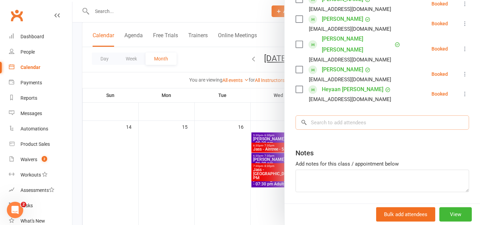
click at [364, 115] on input "search" at bounding box center [381, 122] width 173 height 14
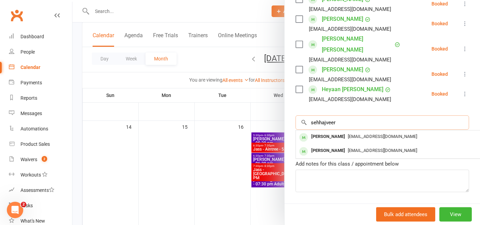
type input "sehhajveer"
click at [131, 9] on div at bounding box center [275, 112] width 407 height 225
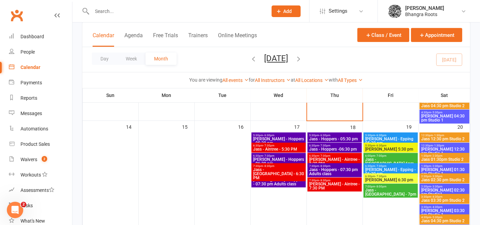
click at [131, 9] on input "text" at bounding box center [176, 11] width 173 height 10
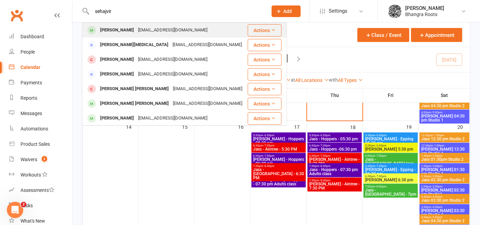
type input "sehajvir"
click at [128, 31] on div "[PERSON_NAME]" at bounding box center [117, 30] width 38 height 10
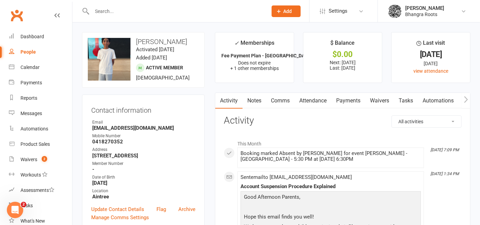
click at [140, 12] on input "text" at bounding box center [176, 11] width 173 height 10
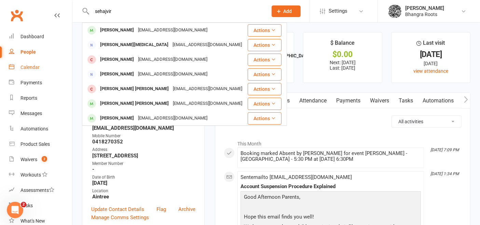
type input "sehajvir"
click at [27, 63] on link "Calendar" at bounding box center [40, 67] width 63 height 15
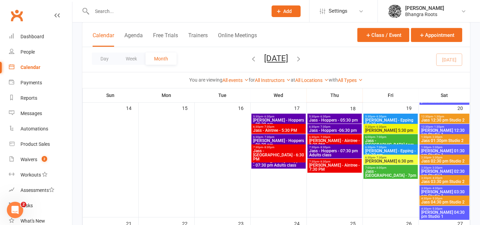
scroll to position [274, 0]
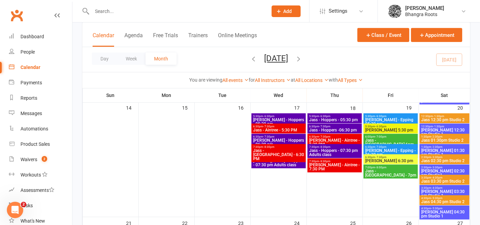
click at [288, 128] on span "Jass - Aintree - 5:30 PM" at bounding box center [279, 130] width 52 height 4
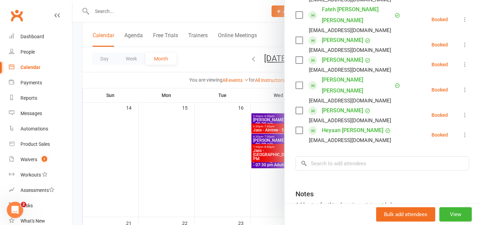
scroll to position [242, 0]
click at [345, 156] on input "search" at bounding box center [381, 163] width 173 height 14
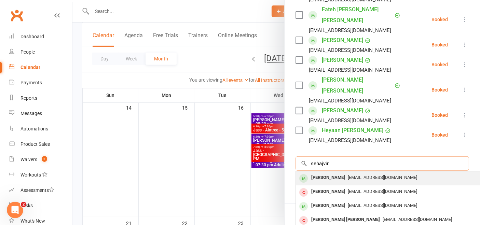
type input "sehajvir"
click at [348, 175] on span "[EMAIL_ADDRESS][DOMAIN_NAME]" at bounding box center [382, 177] width 69 height 5
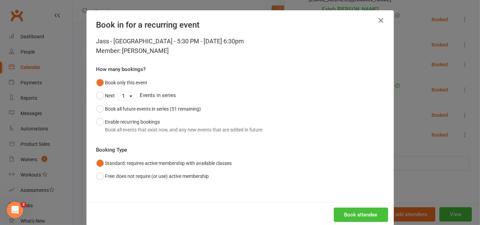
click at [341, 214] on button "Book attendee" at bounding box center [361, 215] width 54 height 14
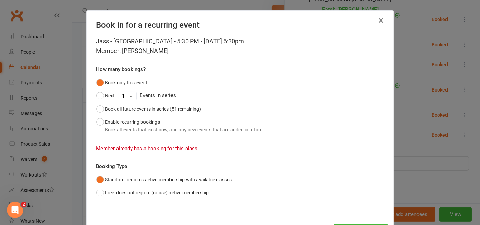
scroll to position [0, 0]
click at [376, 15] on button "button" at bounding box center [381, 20] width 11 height 11
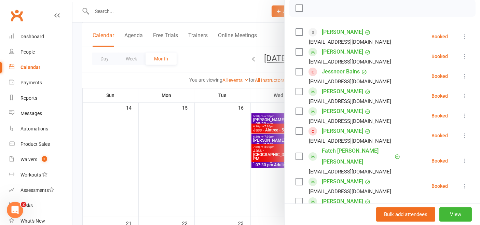
scroll to position [105, 0]
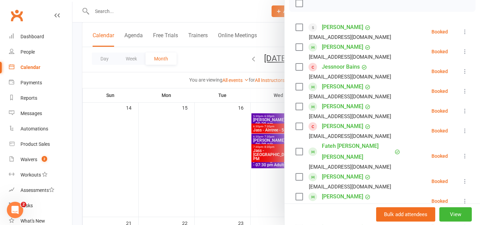
click at [298, 66] on label at bounding box center [298, 66] width 7 height 7
click at [461, 71] on icon at bounding box center [464, 71] width 7 height 7
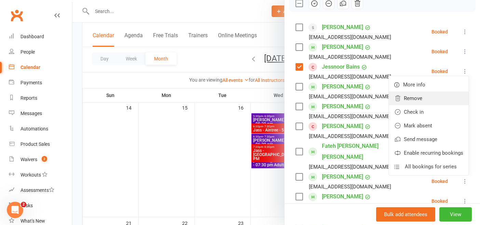
click at [416, 99] on link "Remove" at bounding box center [428, 98] width 80 height 14
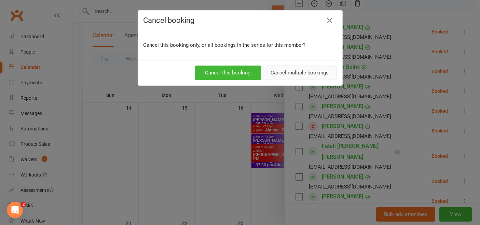
click at [284, 68] on button "Cancel multiple bookings" at bounding box center [300, 73] width 74 height 14
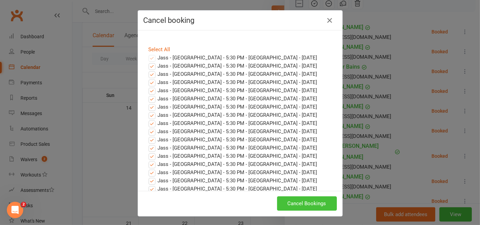
click at [292, 206] on button "Cancel Bookings" at bounding box center [307, 203] width 60 height 14
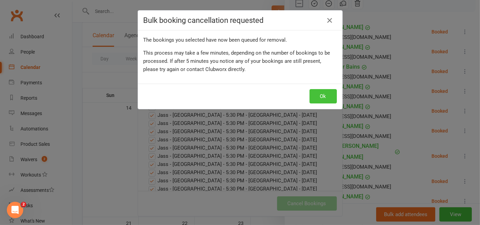
click at [317, 92] on button "Ok" at bounding box center [322, 96] width 27 height 14
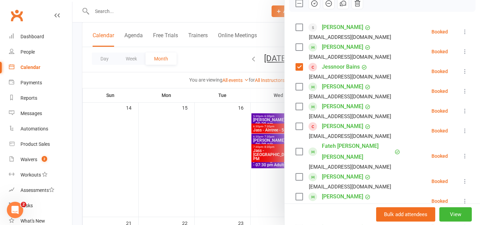
click at [461, 130] on icon at bounding box center [464, 130] width 7 height 7
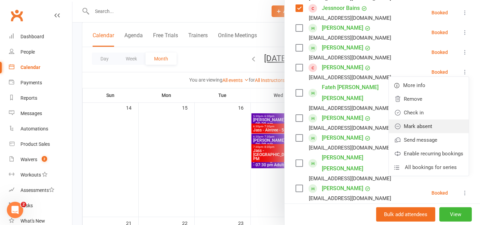
scroll to position [166, 0]
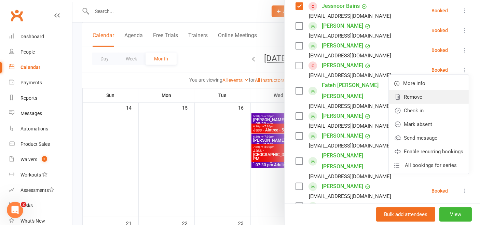
click at [398, 94] on link "Remove" at bounding box center [428, 97] width 80 height 14
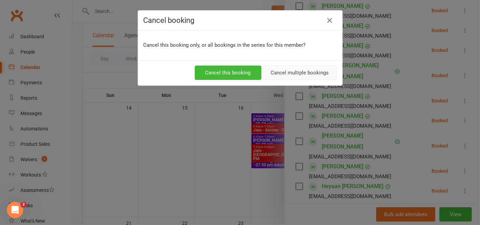
click at [294, 69] on button "Cancel multiple bookings" at bounding box center [300, 73] width 74 height 14
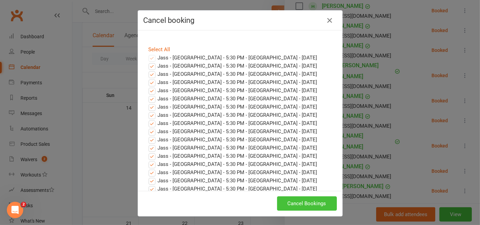
click at [310, 199] on button "Cancel Bookings" at bounding box center [307, 203] width 60 height 14
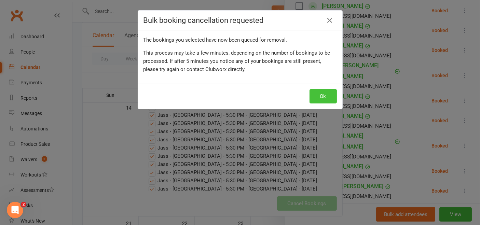
click at [325, 93] on button "Ok" at bounding box center [322, 96] width 27 height 14
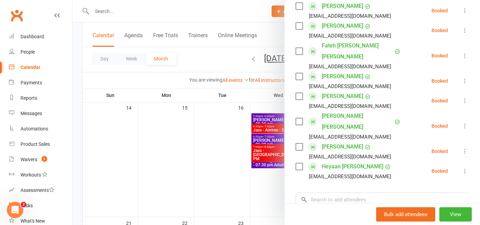
click at [169, 6] on div at bounding box center [275, 112] width 407 height 225
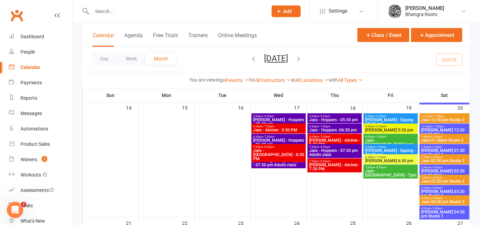
click at [162, 10] on input "text" at bounding box center [176, 11] width 173 height 10
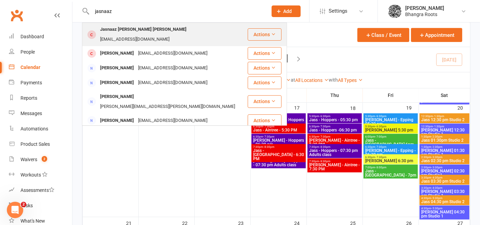
type input "jasnaaz"
click at [147, 34] on div "[EMAIL_ADDRESS][DOMAIN_NAME]" at bounding box center [134, 39] width 73 height 10
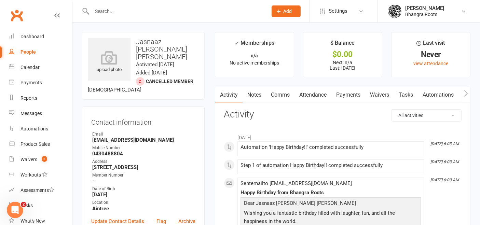
click at [285, 117] on h3 "Activity" at bounding box center [343, 114] width 238 height 11
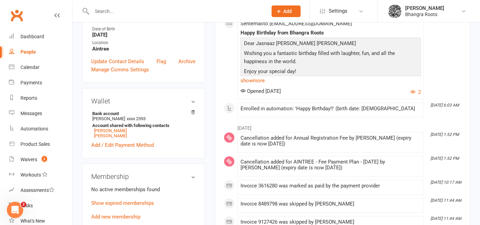
scroll to position [160, 0]
click at [116, 214] on link "Add new membership" at bounding box center [115, 217] width 49 height 6
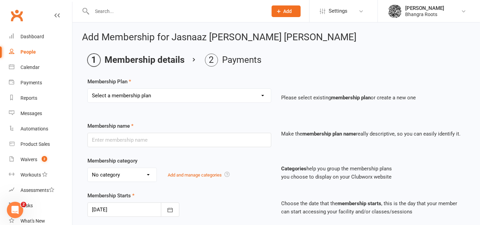
click at [253, 99] on select "Select a membership plan Create new Membership Plan [PERSON_NAME] - Fee Payment…" at bounding box center [179, 96] width 183 height 14
select select "21"
click at [88, 89] on select "Select a membership plan Create new Membership Plan [PERSON_NAME] - Fee Payment…" at bounding box center [179, 96] width 183 height 14
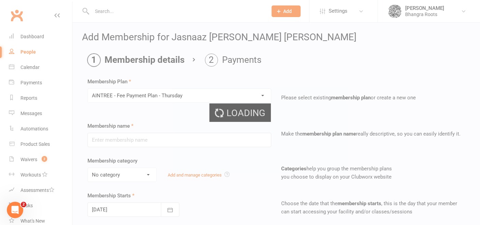
type input "AINTREE - Fee Payment Plan - [DATE]"
select select "0"
type input "0"
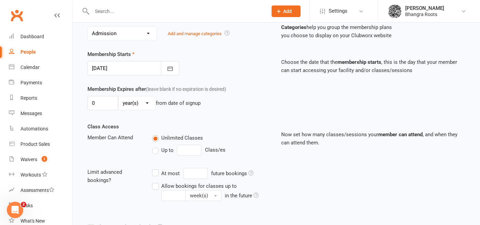
scroll to position [141, 0]
click at [170, 68] on icon "button" at bounding box center [169, 69] width 5 height 4
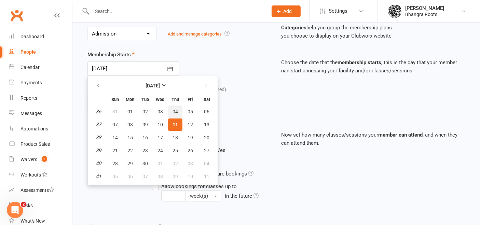
click at [178, 112] on button "04" at bounding box center [175, 111] width 14 height 12
type input "[DATE]"
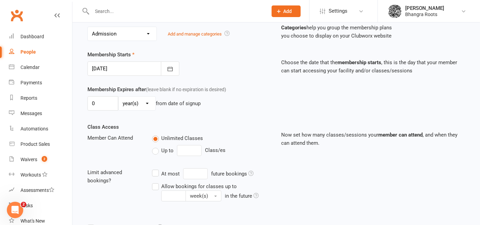
scroll to position [234, 0]
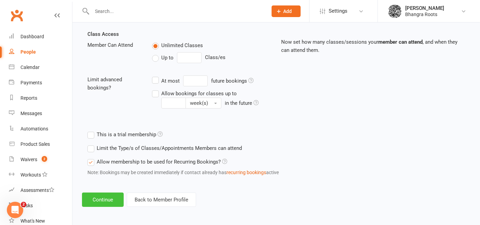
click at [102, 196] on button "Continue" at bounding box center [103, 200] width 42 height 14
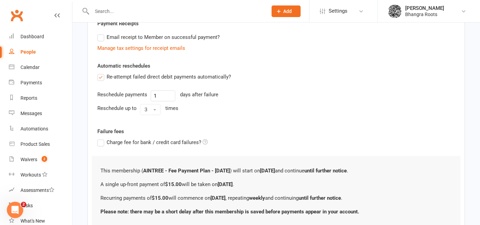
scroll to position [0, 0]
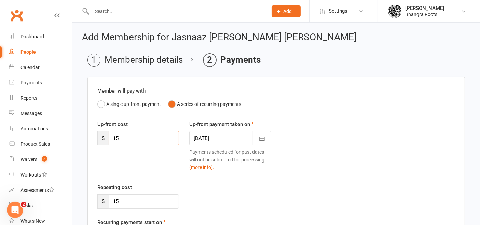
click at [135, 140] on input "15" at bounding box center [144, 138] width 70 height 14
type input "1"
type input "30"
click at [267, 138] on button "button" at bounding box center [262, 138] width 18 height 14
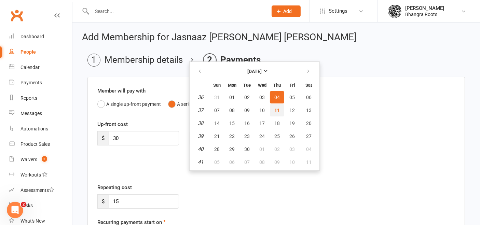
click at [275, 108] on span "11" at bounding box center [276, 110] width 5 height 5
type input "[DATE]"
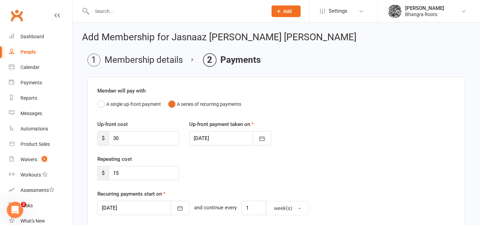
click at [303, 177] on div "Repeating cost $ 15" at bounding box center [276, 172] width 368 height 35
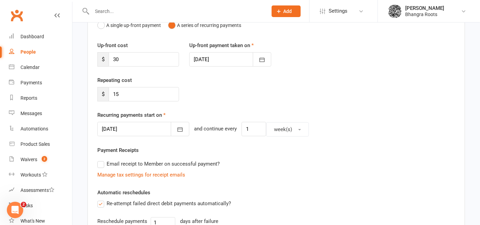
scroll to position [79, 0]
click at [176, 128] on icon "button" at bounding box center [179, 129] width 7 height 7
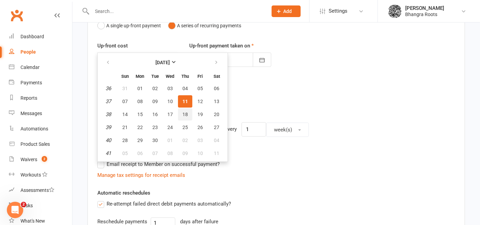
click at [185, 113] on span "18" at bounding box center [184, 114] width 5 height 5
type input "[DATE]"
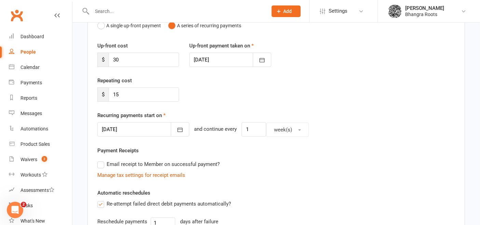
click at [319, 178] on div "Manage tax settings for receipt emails" at bounding box center [275, 175] width 357 height 8
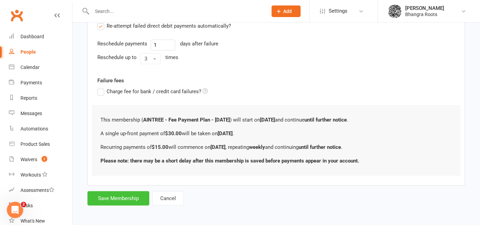
click at [119, 197] on button "Save Membership" at bounding box center [118, 198] width 62 height 14
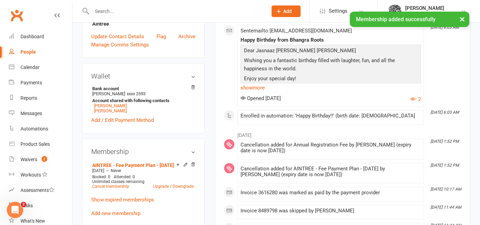
scroll to position [188, 0]
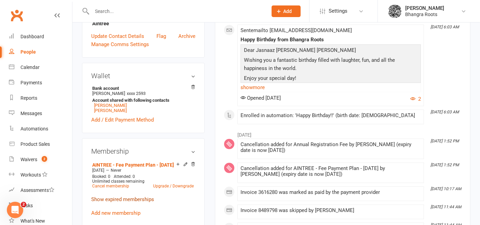
click at [125, 196] on link "Show expired memberships" at bounding box center [122, 199] width 63 height 6
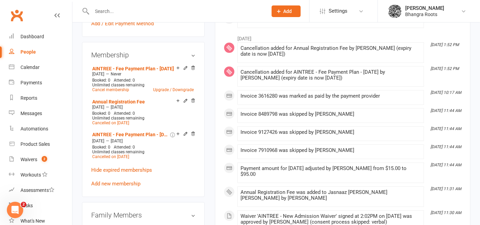
scroll to position [285, 0]
click at [107, 180] on link "Add new membership" at bounding box center [115, 183] width 49 height 6
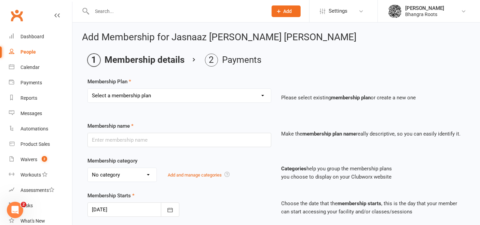
click at [249, 93] on select "Select a membership plan Create new Membership Plan [PERSON_NAME] - Fee Payment…" at bounding box center [179, 96] width 183 height 14
select select "10"
click at [88, 89] on select "Select a membership plan Create new Membership Plan [PERSON_NAME] - Fee Payment…" at bounding box center [179, 96] width 183 height 14
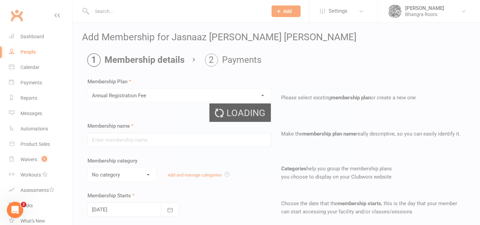
type input "Annual Registration Fee"
type input "0"
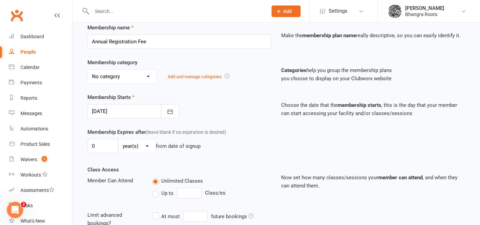
scroll to position [134, 0]
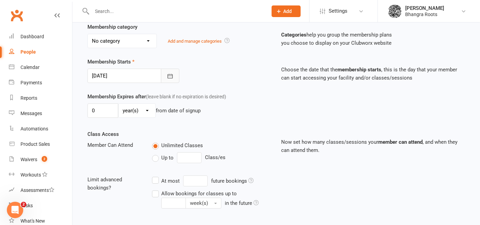
click at [172, 73] on icon "button" at bounding box center [170, 76] width 7 height 7
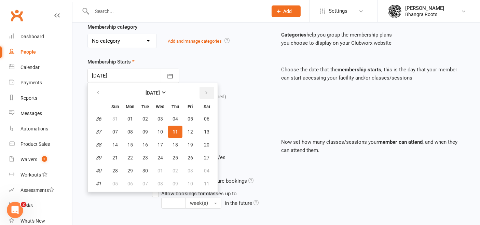
click at [202, 87] on button "button" at bounding box center [206, 93] width 15 height 12
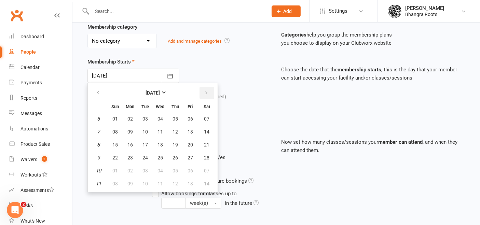
click at [202, 87] on button "button" at bounding box center [206, 93] width 15 height 12
click at [100, 90] on button "button" at bounding box center [98, 93] width 15 height 12
click at [176, 144] on button "19" at bounding box center [175, 145] width 14 height 12
type input "[DATE]"
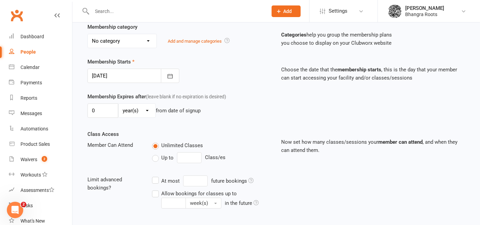
scroll to position [234, 0]
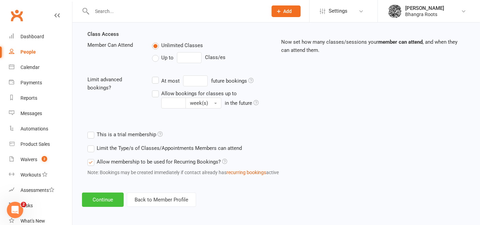
click at [103, 194] on button "Continue" at bounding box center [103, 200] width 42 height 14
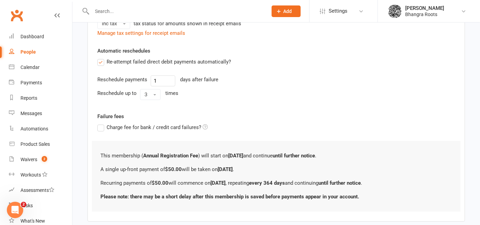
scroll to position [283, 0]
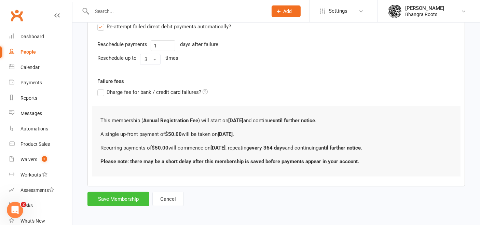
click at [118, 194] on button "Save Membership" at bounding box center [118, 199] width 62 height 14
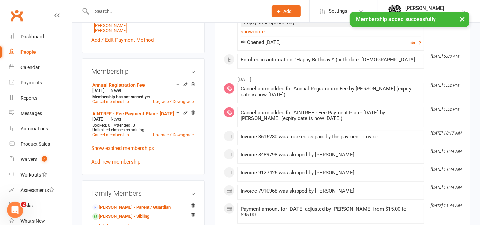
scroll to position [267, 0]
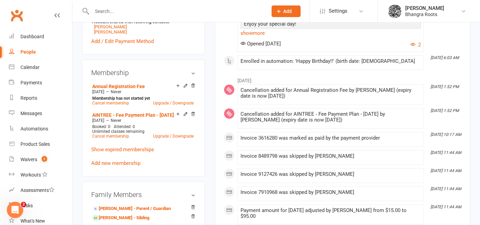
click at [139, 145] on p "Show expired memberships" at bounding box center [143, 149] width 104 height 8
click at [139, 146] on link "Show expired memberships" at bounding box center [122, 149] width 63 height 6
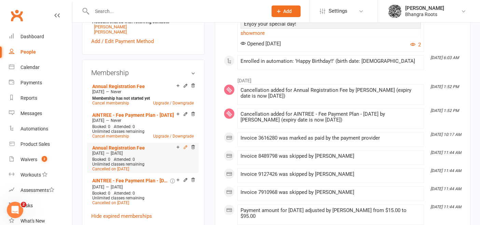
click at [183, 145] on icon at bounding box center [185, 147] width 5 height 5
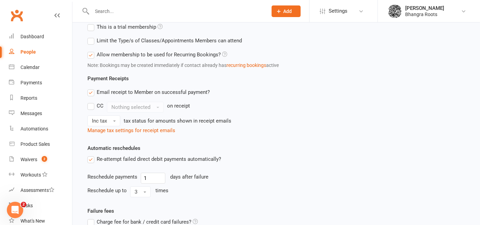
scroll to position [335, 0]
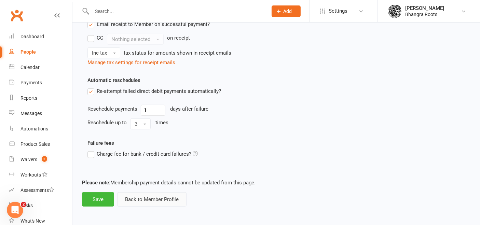
click at [152, 195] on button "Back to Member Profile" at bounding box center [151, 199] width 69 height 14
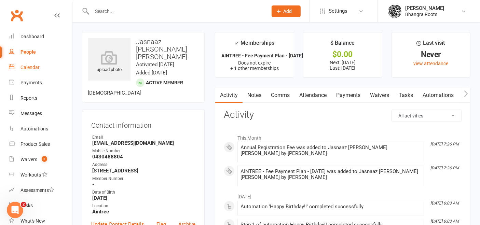
click at [27, 65] on div "Calendar" at bounding box center [29, 67] width 19 height 5
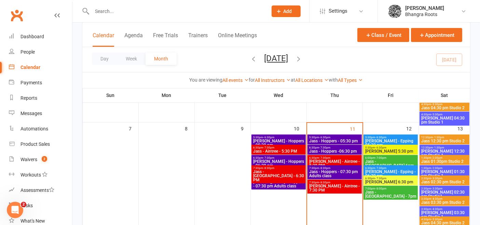
scroll to position [138, 0]
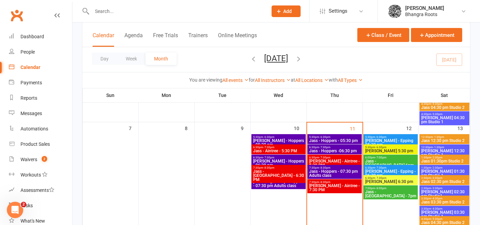
click at [337, 159] on span "[PERSON_NAME] - Aintree - 5:30 PM" at bounding box center [335, 163] width 52 height 8
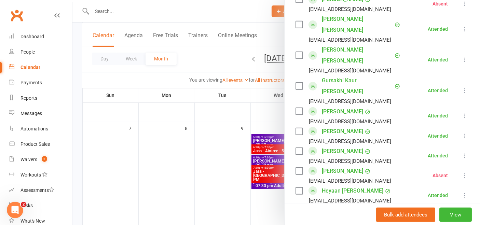
scroll to position [458, 0]
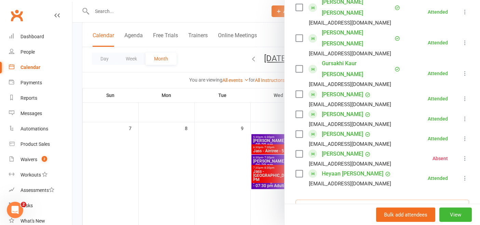
click at [346, 200] on input "search" at bounding box center [381, 207] width 173 height 14
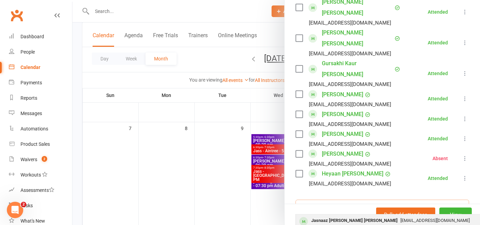
type input "jasna"
click at [332, 216] on div "Jasnaaz [PERSON_NAME] [PERSON_NAME]" at bounding box center [354, 221] width 92 height 10
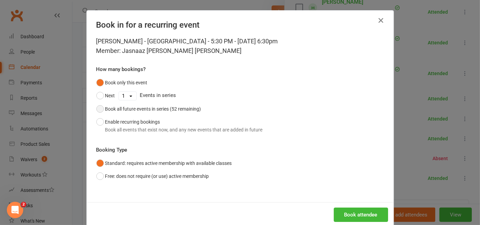
click at [157, 106] on div "Book all future events in series (52 remaining)" at bounding box center [153, 109] width 96 height 8
click at [347, 210] on button "Book attendee" at bounding box center [361, 215] width 54 height 14
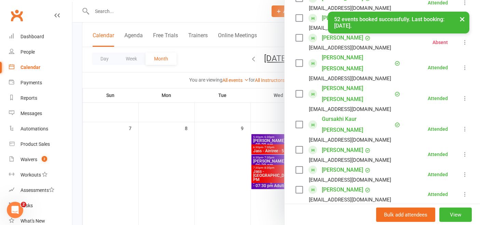
scroll to position [488, 0]
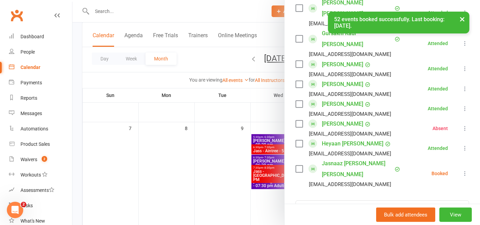
click at [461, 170] on icon at bounding box center [464, 173] width 7 height 7
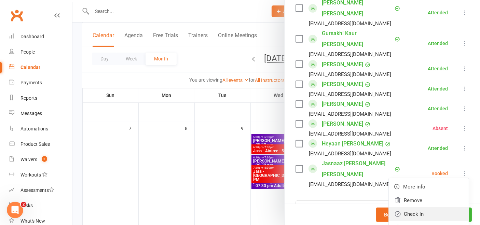
click at [402, 207] on link "Check in" at bounding box center [428, 214] width 80 height 14
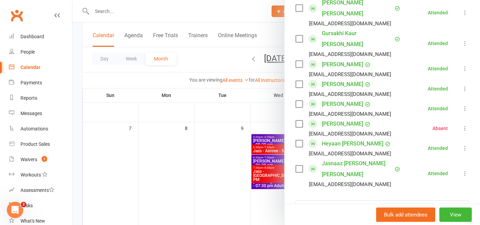
scroll to position [0, 0]
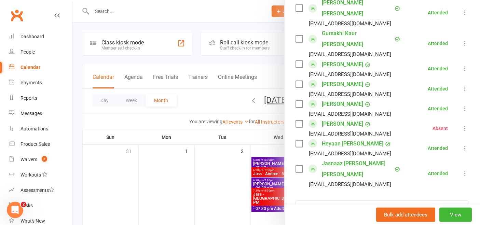
click at [351, 158] on link "Jasnaaz [PERSON_NAME] [PERSON_NAME]" at bounding box center [357, 169] width 71 height 22
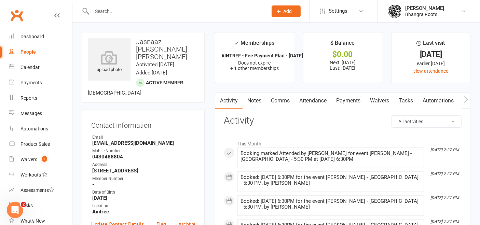
click at [260, 102] on link "Notes" at bounding box center [254, 101] width 24 height 16
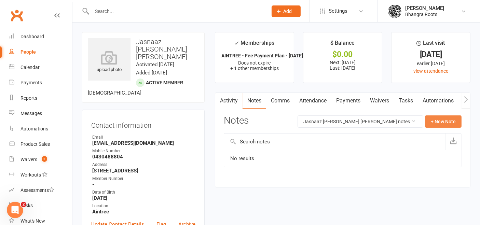
click at [451, 122] on button "+ New Note" at bounding box center [443, 121] width 37 height 12
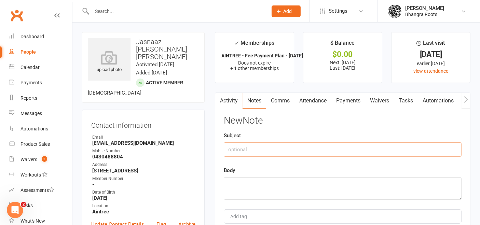
click at [301, 151] on input "text" at bounding box center [343, 149] width 238 height 14
type input "restarted on [DATE]"
click at [270, 187] on textarea at bounding box center [343, 188] width 238 height 23
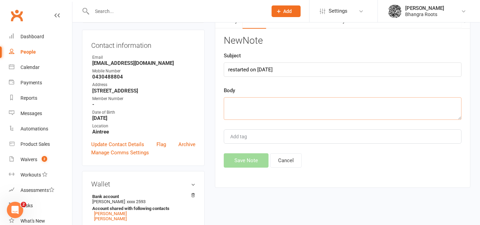
scroll to position [80, 0]
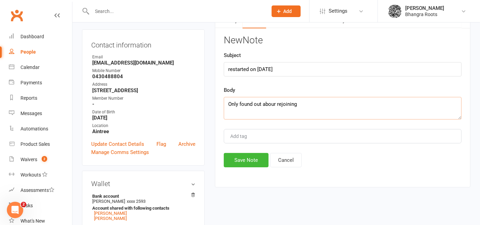
click at [276, 103] on textarea "Only found out abour rejoining" at bounding box center [343, 108] width 238 height 23
click at [319, 102] on textarea "Only found out about rejoining" at bounding box center [343, 108] width 238 height 23
type textarea "Only found out about rejoining while adding attendance, called dad confirms has…"
click at [255, 158] on button "Save Note" at bounding box center [246, 160] width 45 height 14
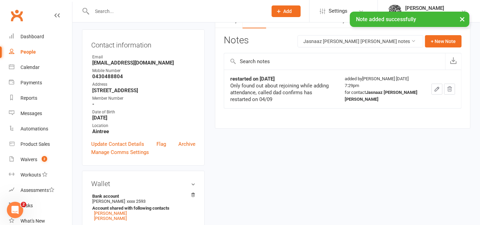
click at [25, 53] on div "People" at bounding box center [27, 51] width 15 height 5
select select "100"
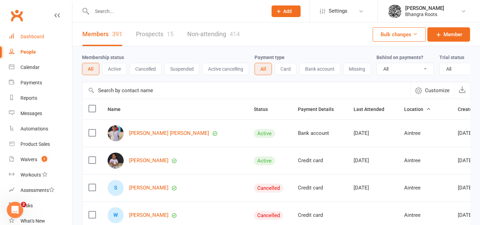
click at [41, 38] on div "Dashboard" at bounding box center [32, 36] width 24 height 5
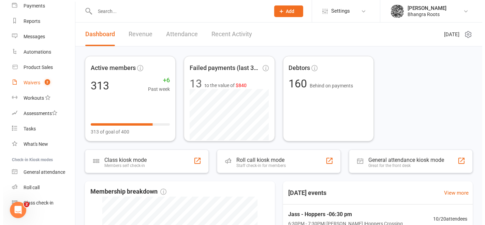
scroll to position [77, 0]
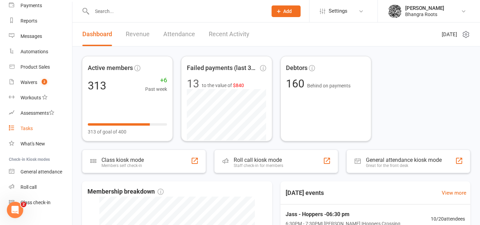
click at [24, 131] on div "Tasks" at bounding box center [26, 128] width 12 height 5
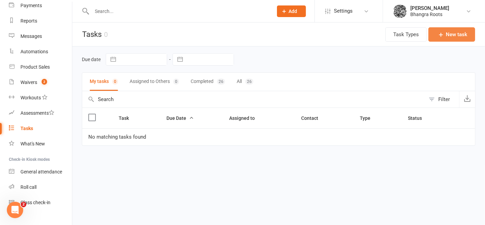
click at [452, 33] on button "New task" at bounding box center [452, 34] width 47 height 14
select select "50382"
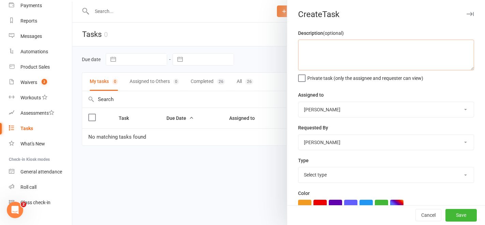
click at [331, 50] on textarea at bounding box center [386, 55] width 176 height 31
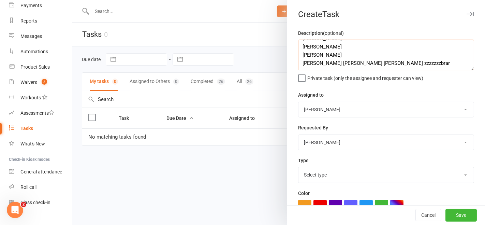
scroll to position [37, 0]
click at [335, 60] on textarea "Students not in system - AINTREE Thurs 5:30 [PERSON_NAME] [PERSON_NAME] [PERSON…" at bounding box center [386, 55] width 176 height 31
click at [330, 59] on textarea "Students not in system - AINTREE Thurs 5:30 [PERSON_NAME] [PERSON_NAME] [PERSON…" at bounding box center [386, 55] width 176 height 31
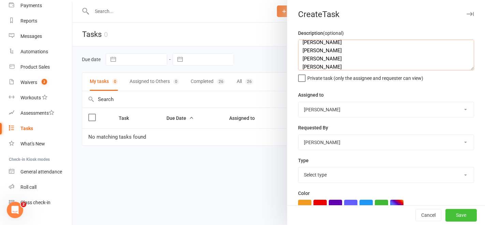
type textarea "Students not in system - AINTREE Thurs 5:30 [PERSON_NAME] [PERSON_NAME] [PERSON…"
click at [448, 213] on button "Save" at bounding box center [461, 215] width 31 height 12
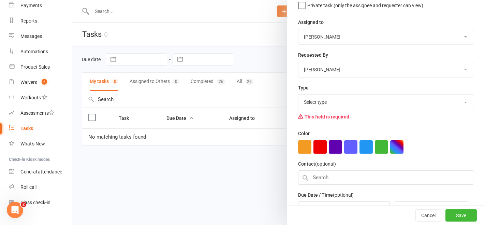
scroll to position [114, 0]
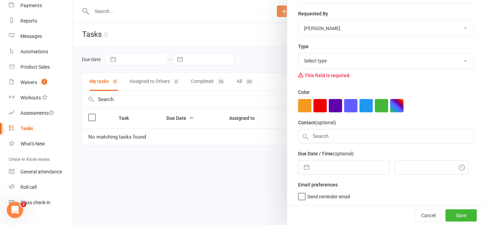
click at [385, 60] on select "Select type E-mail Meeting Phone call To check Add new task type" at bounding box center [386, 60] width 175 height 15
select select "29587"
click at [299, 53] on select "Select type E-mail Meeting Phone call To check Add new task type" at bounding box center [386, 60] width 175 height 15
select select "7"
select select "2025"
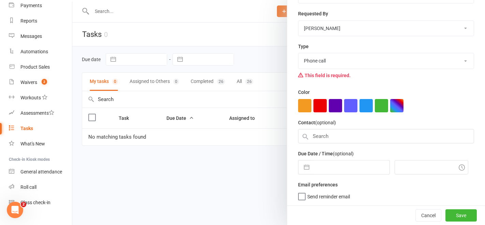
select select "8"
select select "2025"
select select "9"
select select "2025"
click at [342, 163] on input "text" at bounding box center [351, 167] width 77 height 14
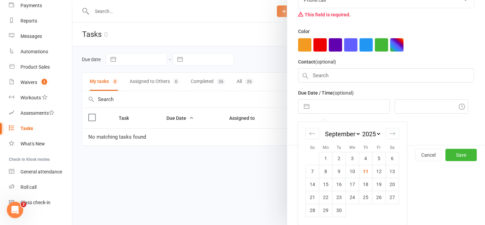
scroll to position [174, 0]
click at [390, 136] on icon "Move forward to switch to the next month." at bounding box center [393, 134] width 6 height 6
select select "10"
select select "2025"
click at [310, 132] on icon "Move backward to switch to the previous month." at bounding box center [312, 134] width 6 height 6
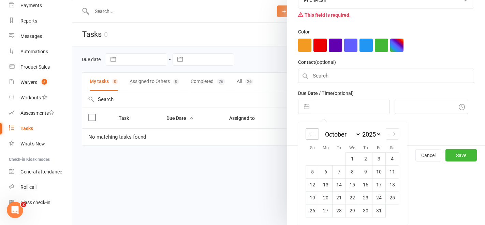
select select "7"
select select "2025"
click at [363, 183] on td "18" at bounding box center [365, 185] width 13 height 13
type input "[DATE]"
type input "7:45pm"
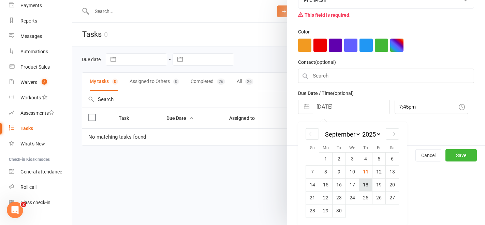
scroll to position [114, 0]
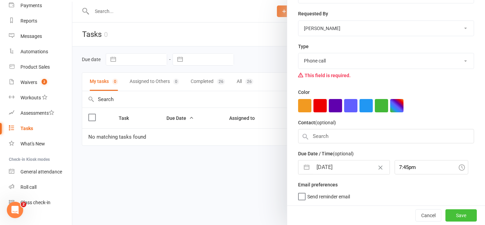
click at [449, 213] on button "Save" at bounding box center [461, 215] width 31 height 12
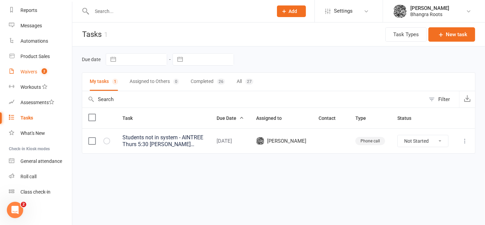
scroll to position [0, 0]
